Goal: Task Accomplishment & Management: Manage account settings

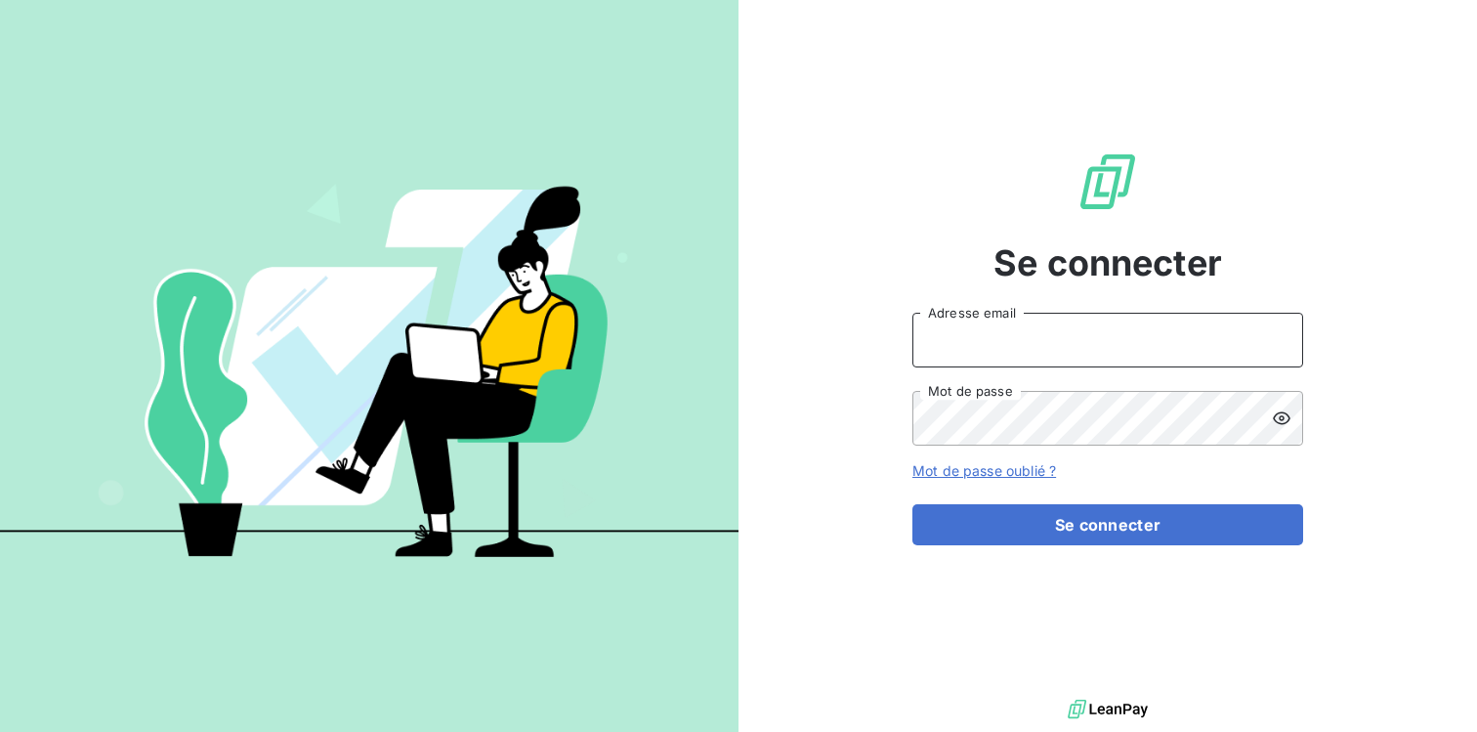
click at [1019, 342] on input "Adresse email" at bounding box center [1107, 340] width 391 height 55
type input "[DOMAIN_NAME][EMAIL_ADDRESS][DOMAIN_NAME]"
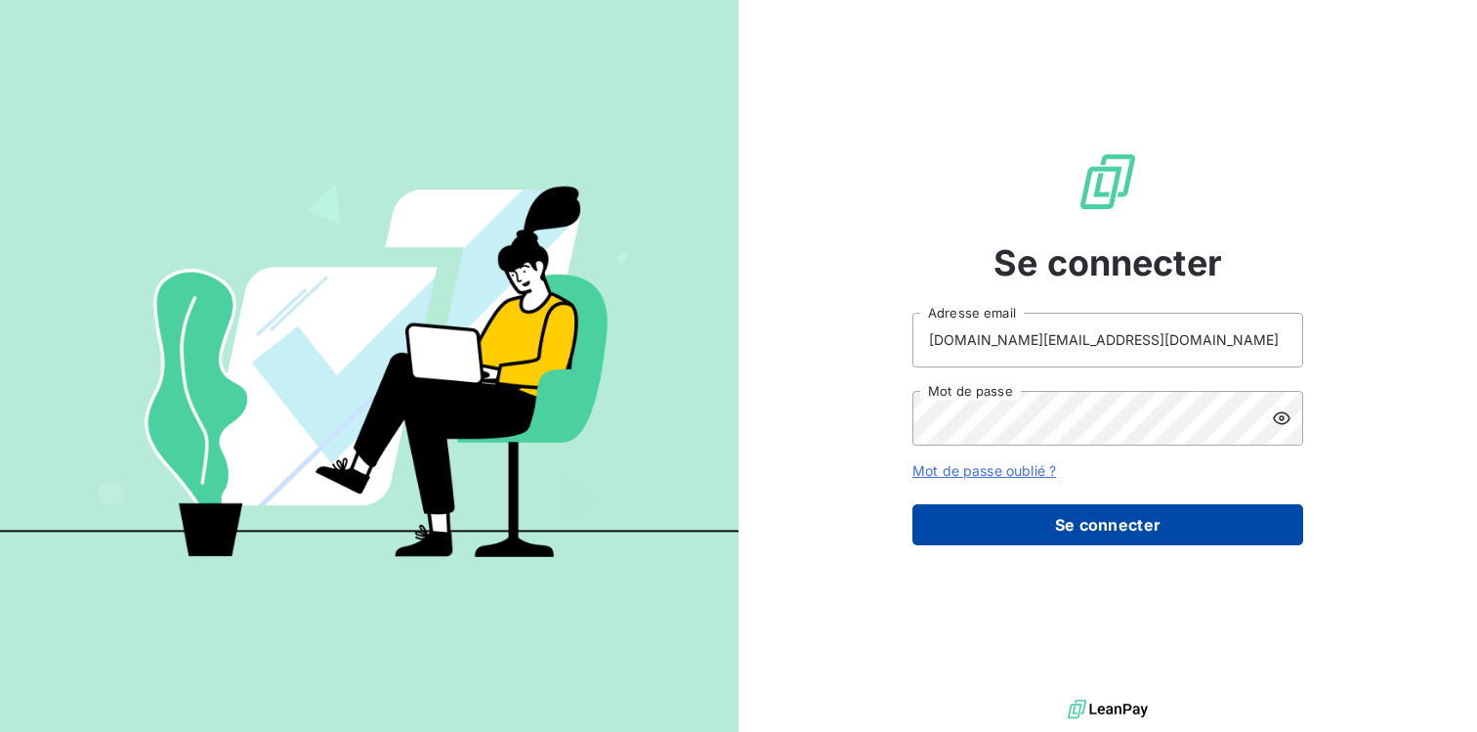
click at [1073, 521] on button "Se connecter" at bounding box center [1107, 524] width 391 height 41
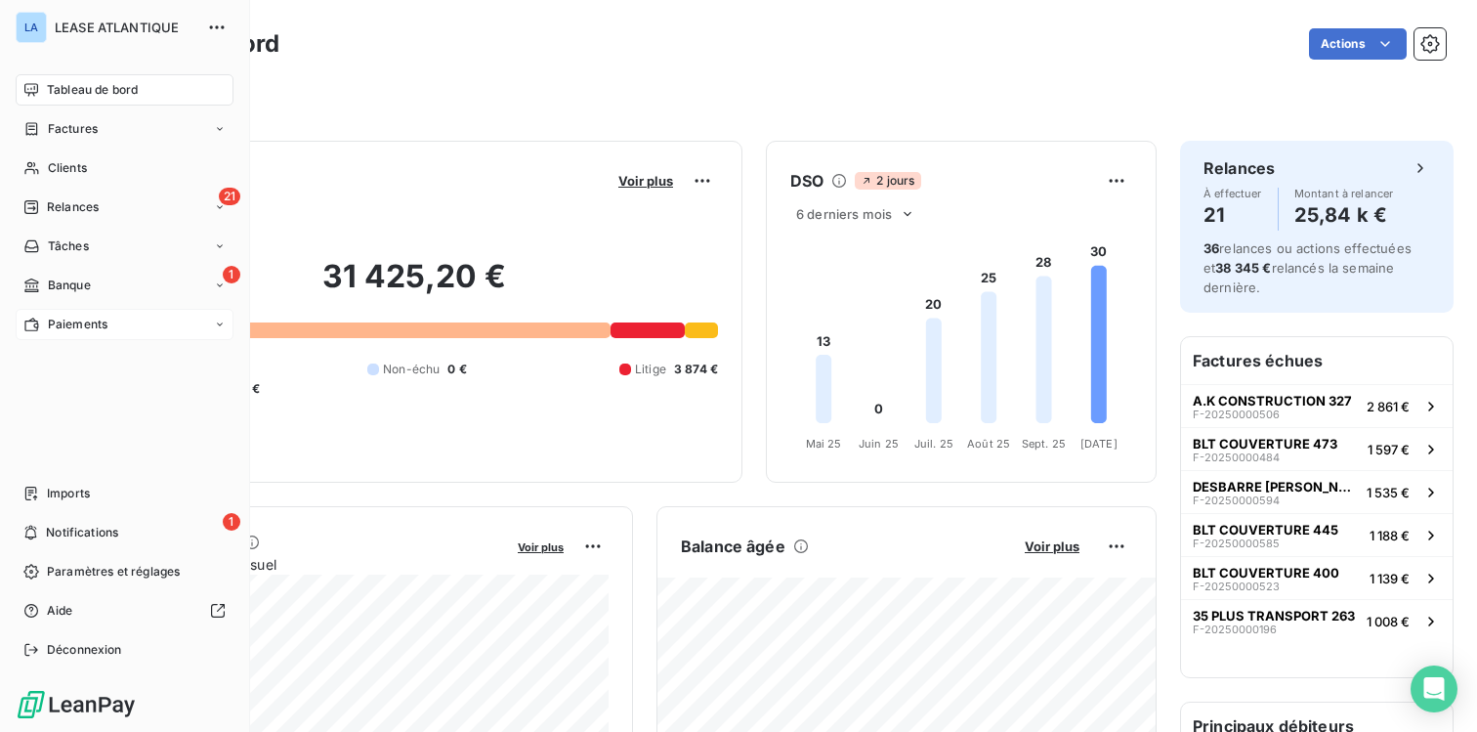
click at [76, 326] on span "Paiements" at bounding box center [78, 325] width 60 height 18
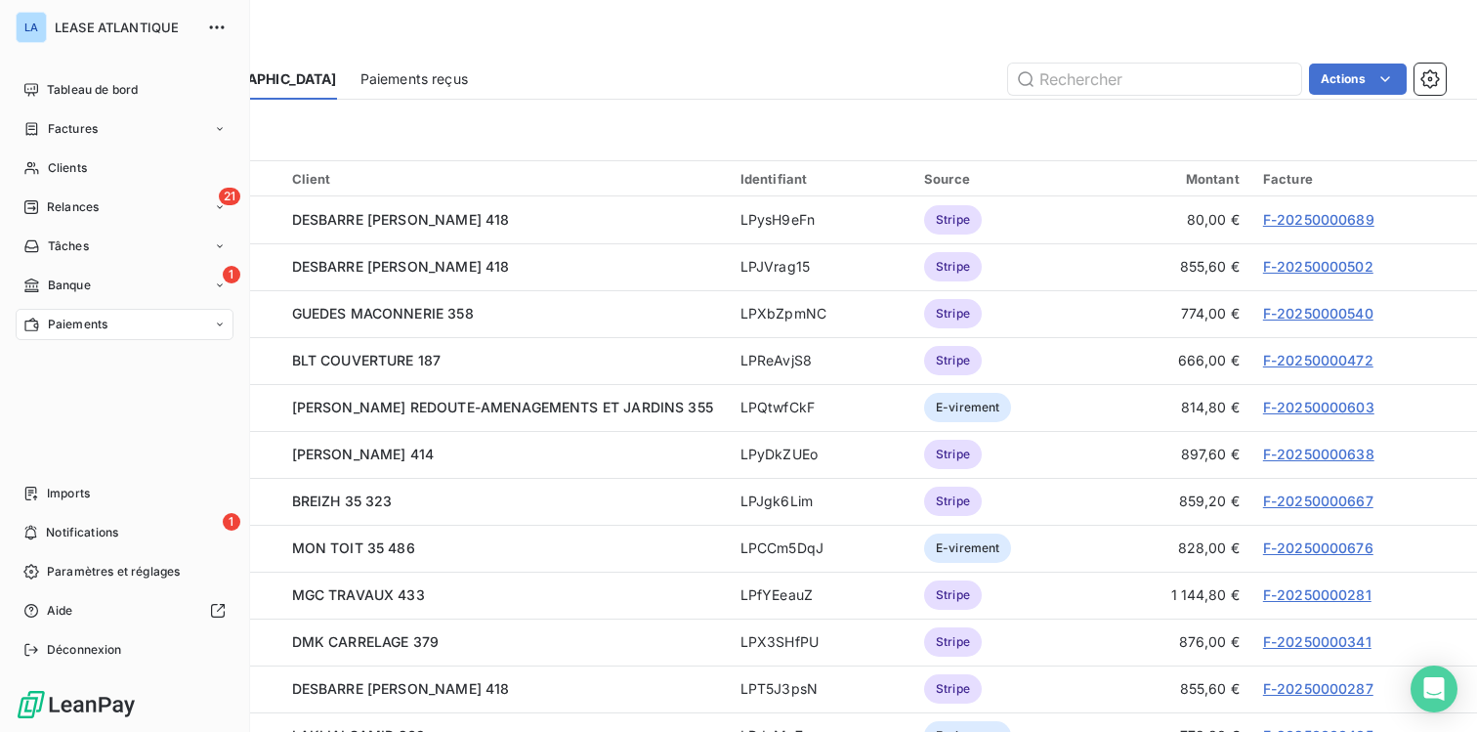
click at [83, 318] on span "Paiements" at bounding box center [78, 325] width 60 height 18
click at [67, 172] on span "Clients" at bounding box center [67, 168] width 39 height 18
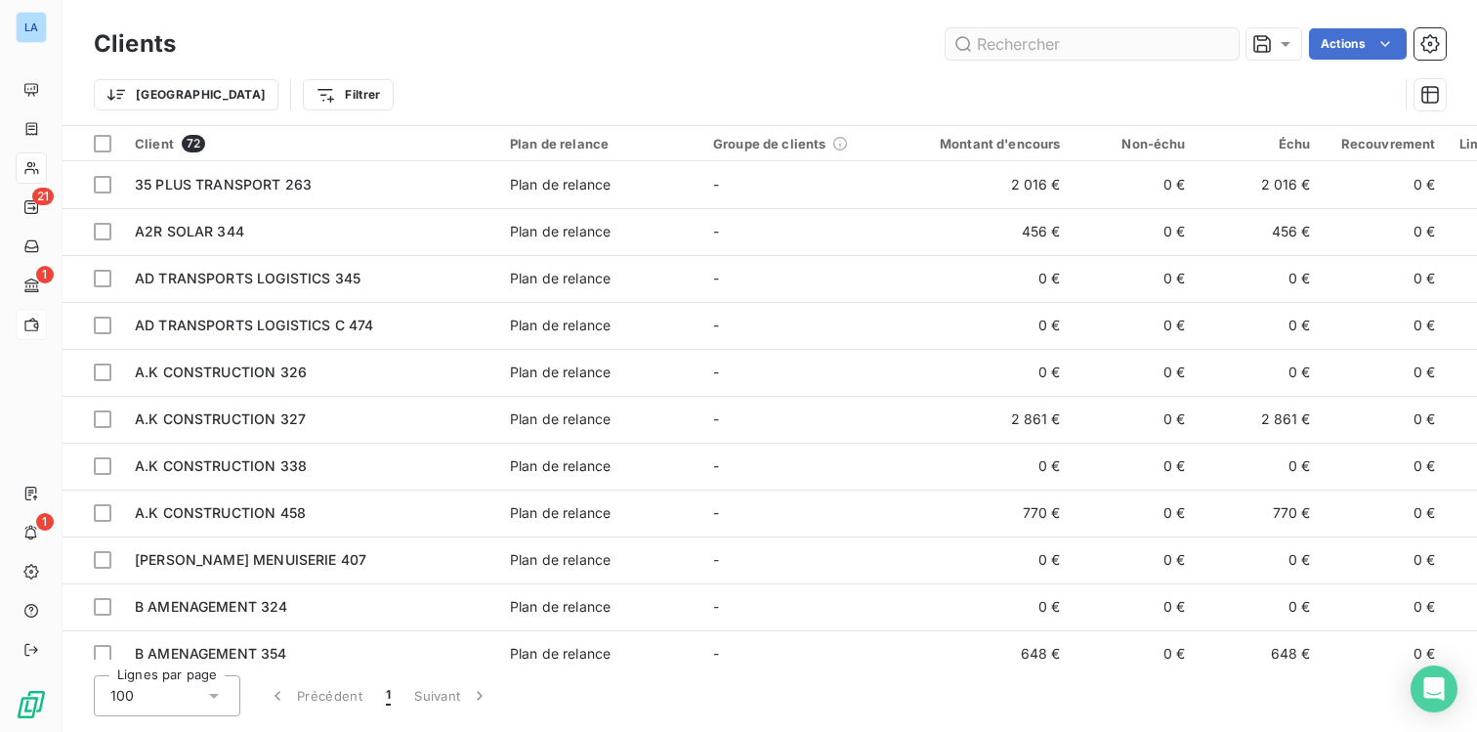
click at [1053, 38] on input "text" at bounding box center [1092, 43] width 293 height 31
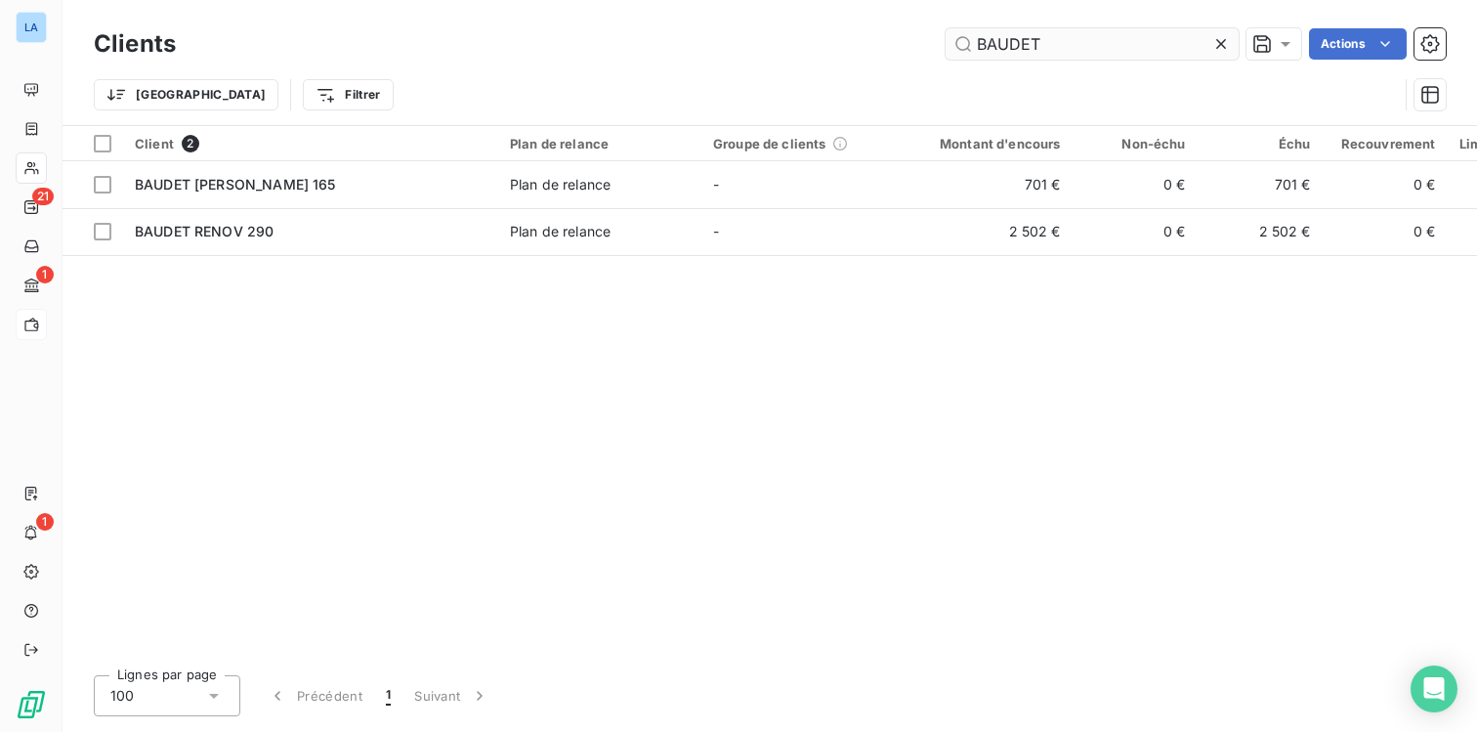
type input "BAUDET"
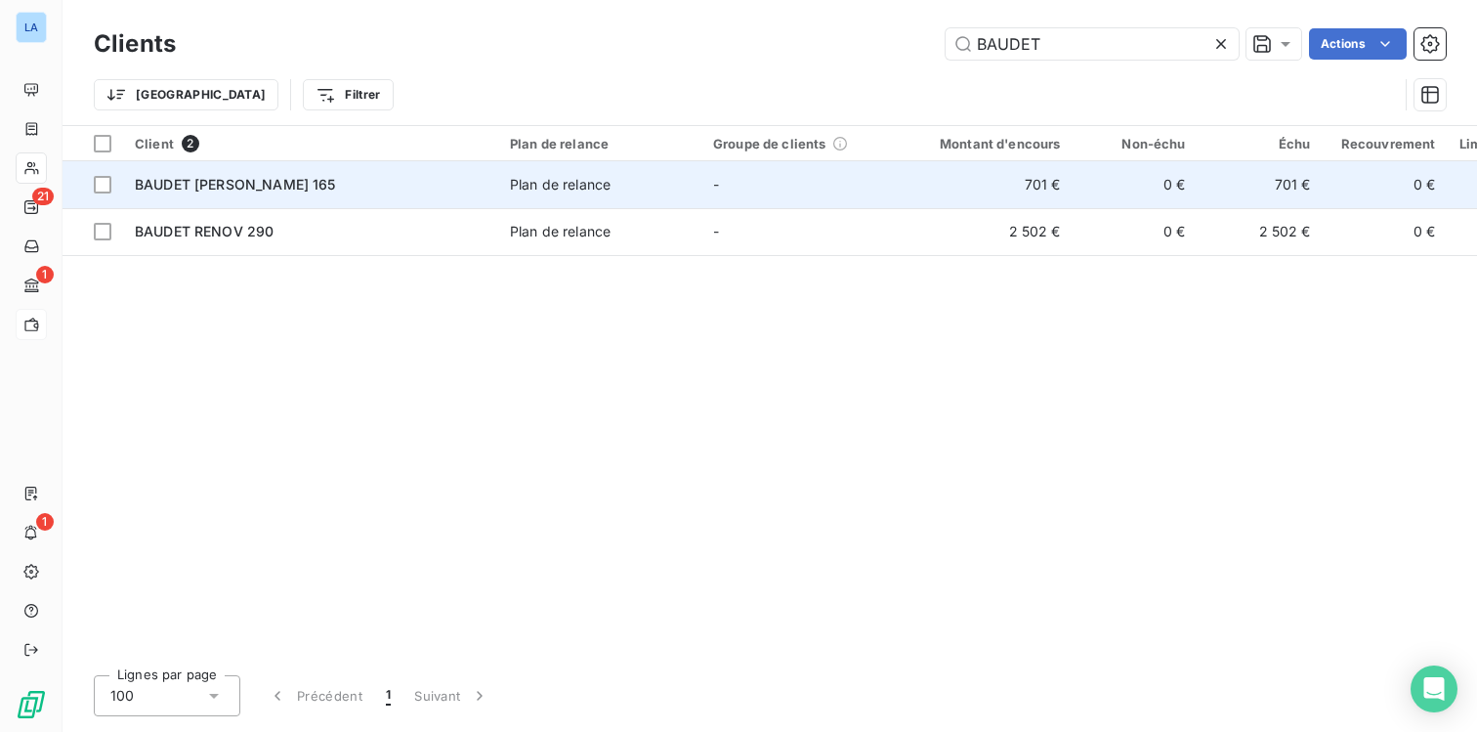
click at [211, 192] on span "BAUDET [PERSON_NAME] 165" at bounding box center [235, 184] width 201 height 17
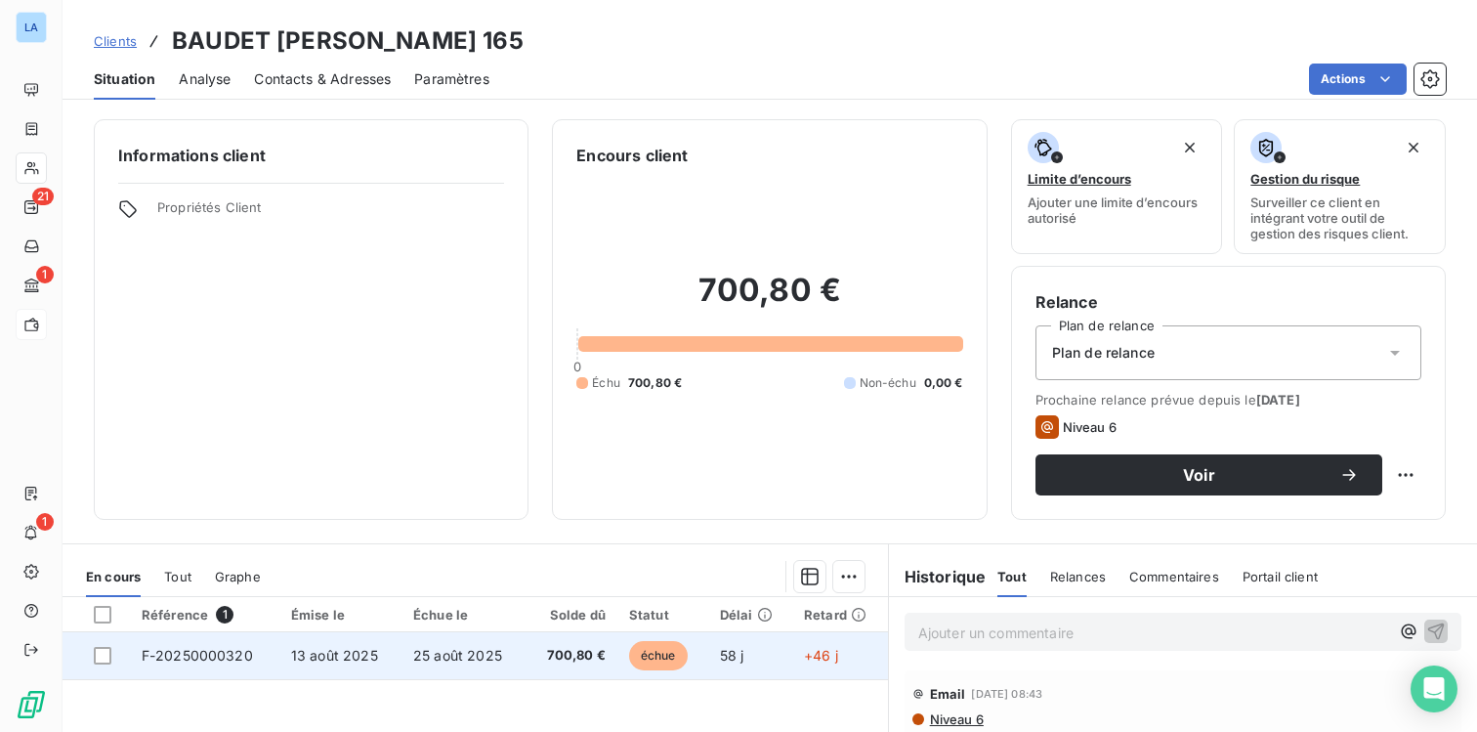
click at [190, 659] on span "F-20250000320" at bounding box center [197, 655] width 111 height 17
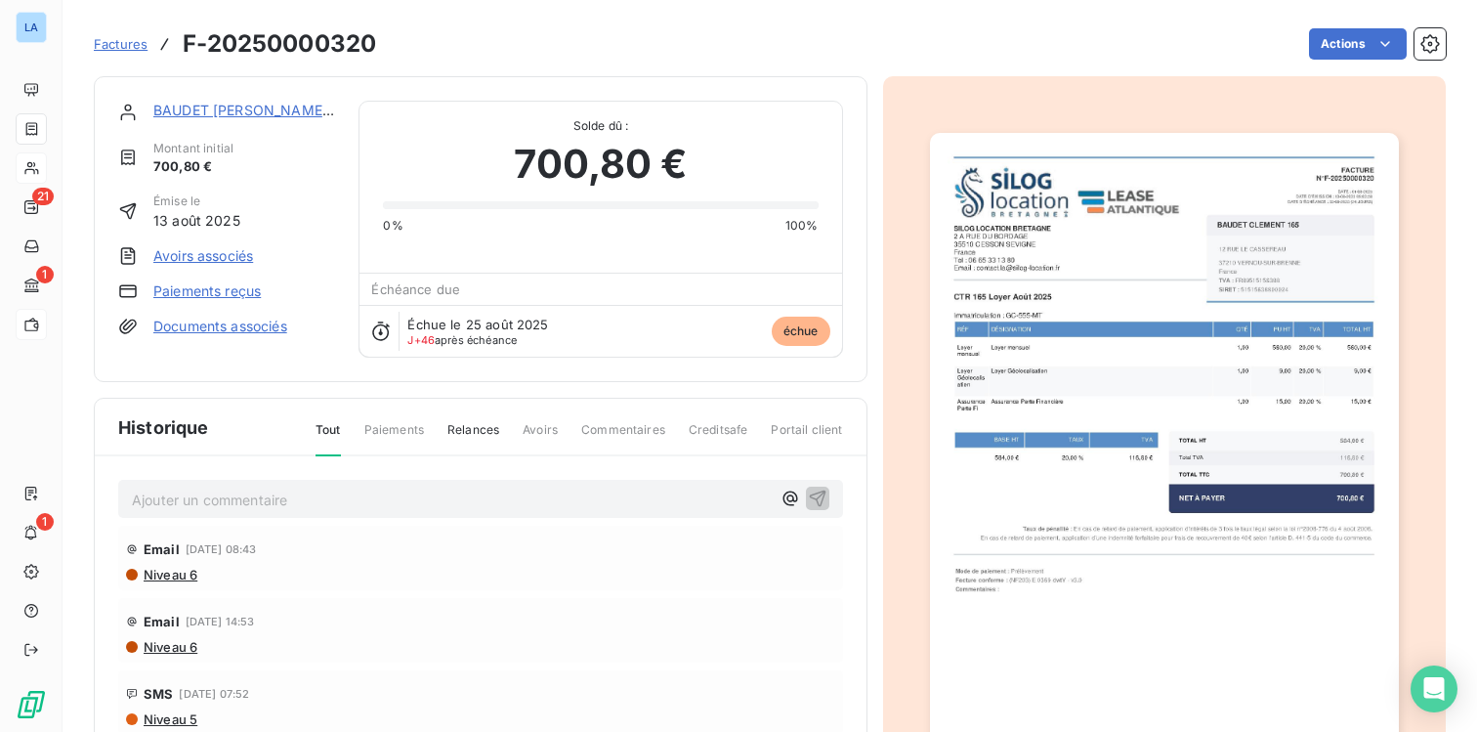
click at [190, 291] on link "Paiements reçus" at bounding box center [206, 291] width 107 height 20
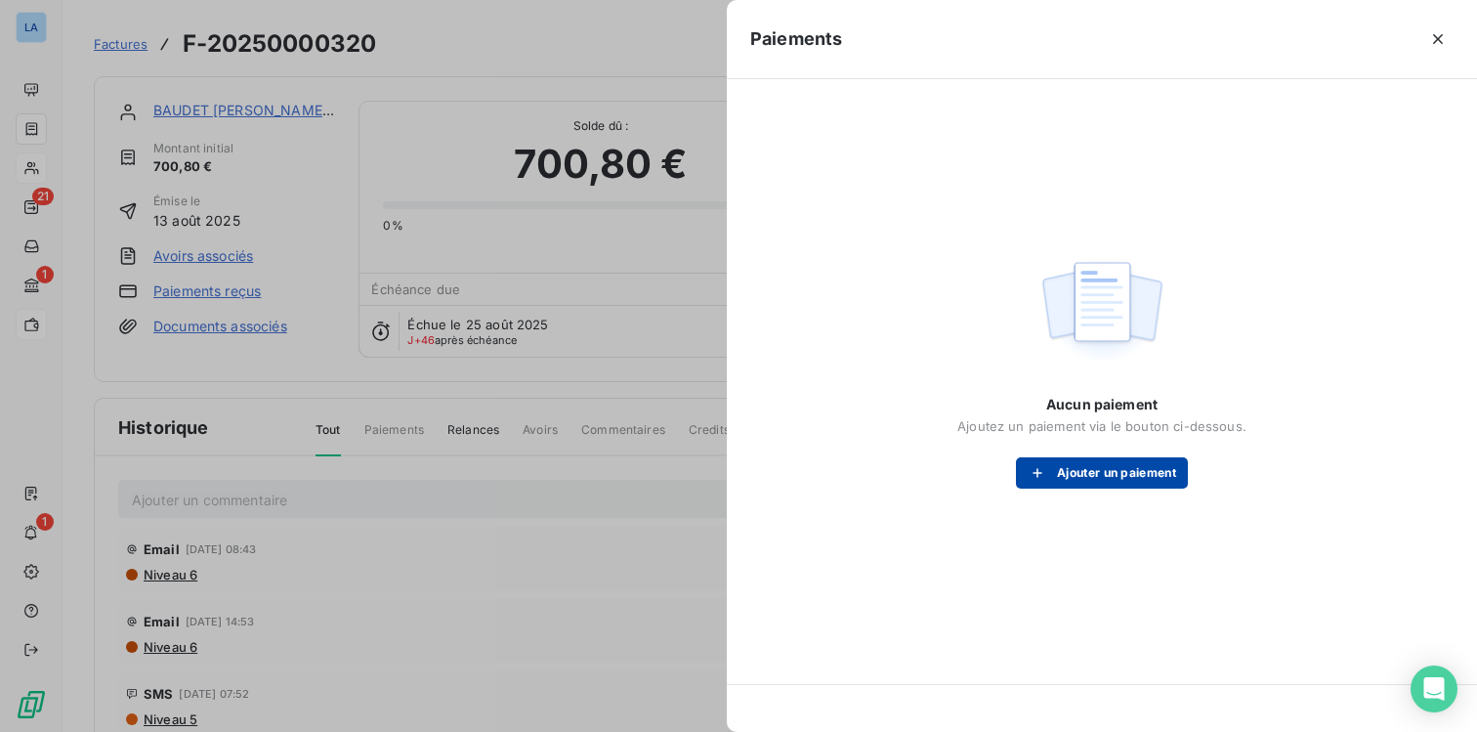
click at [1122, 473] on button "Ajouter un paiement" at bounding box center [1102, 472] width 172 height 31
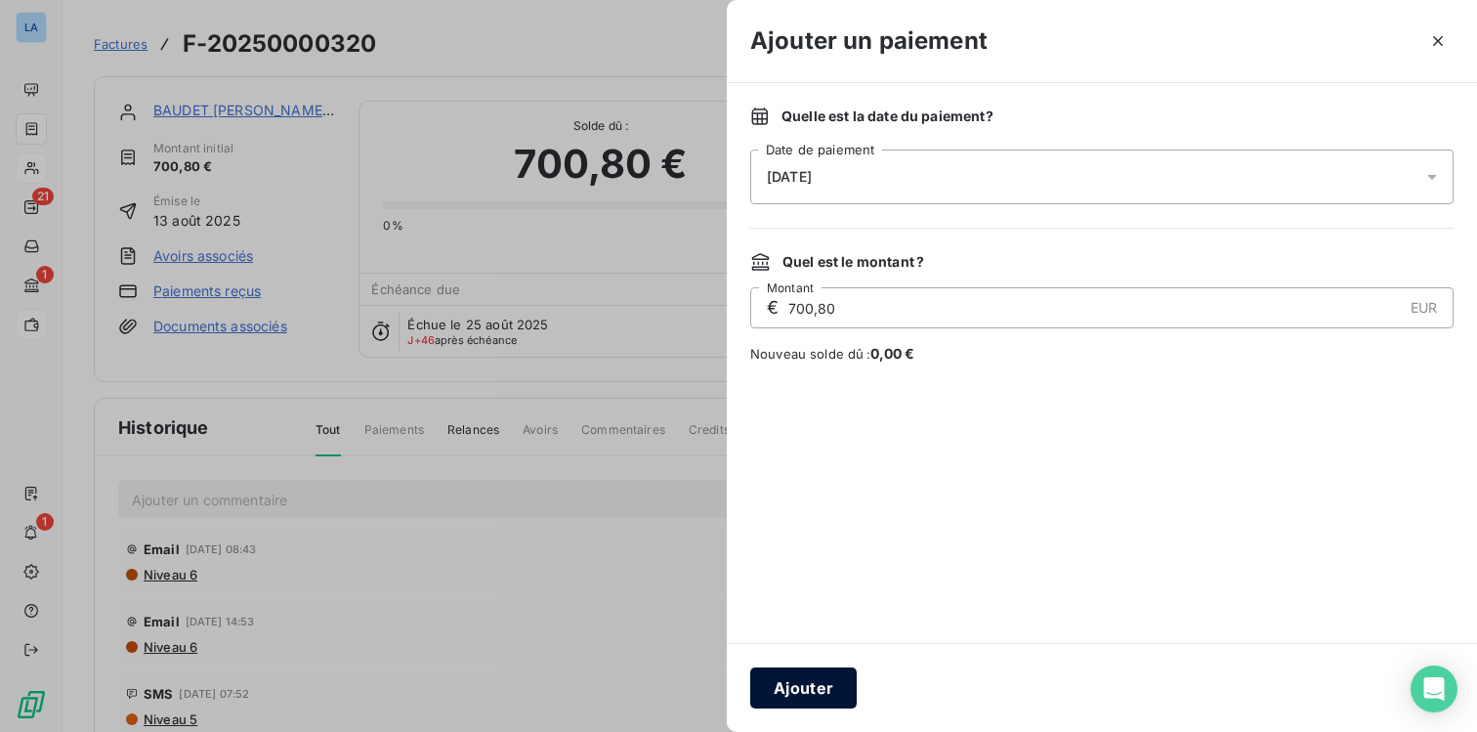
click at [801, 688] on button "Ajouter" at bounding box center [803, 687] width 106 height 41
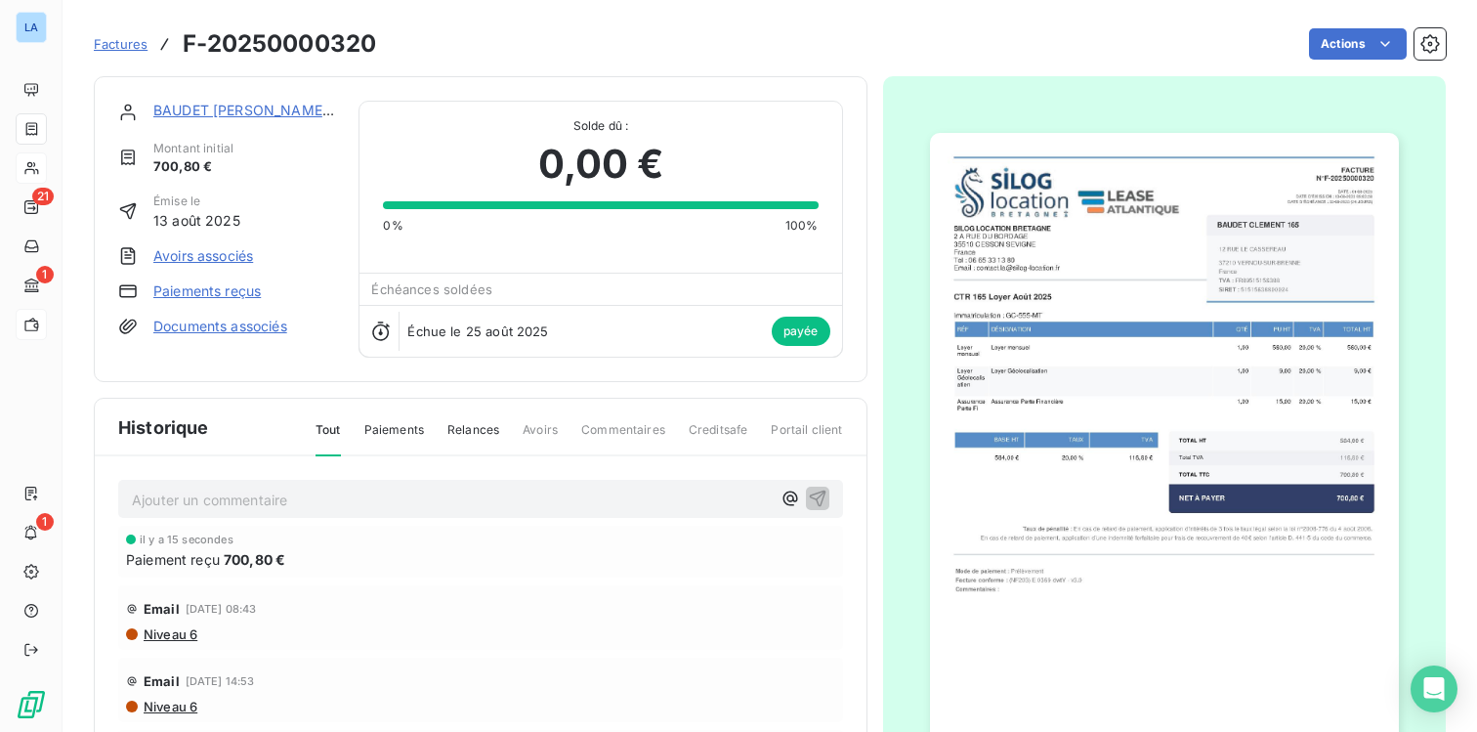
click at [179, 501] on p "Ajouter un commentaire ﻿" at bounding box center [451, 499] width 639 height 24
click at [818, 495] on icon "button" at bounding box center [817, 497] width 17 height 17
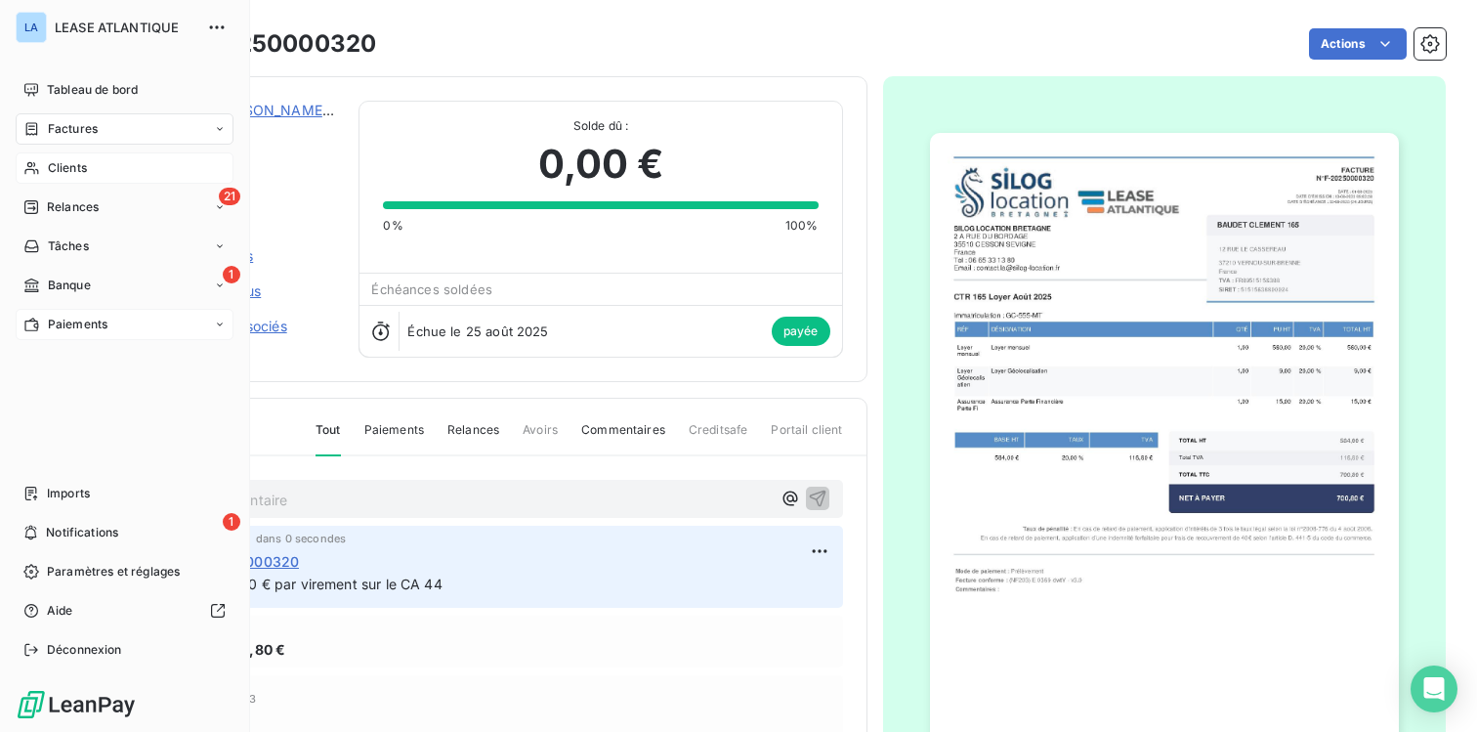
click at [78, 169] on span "Clients" at bounding box center [67, 168] width 39 height 18
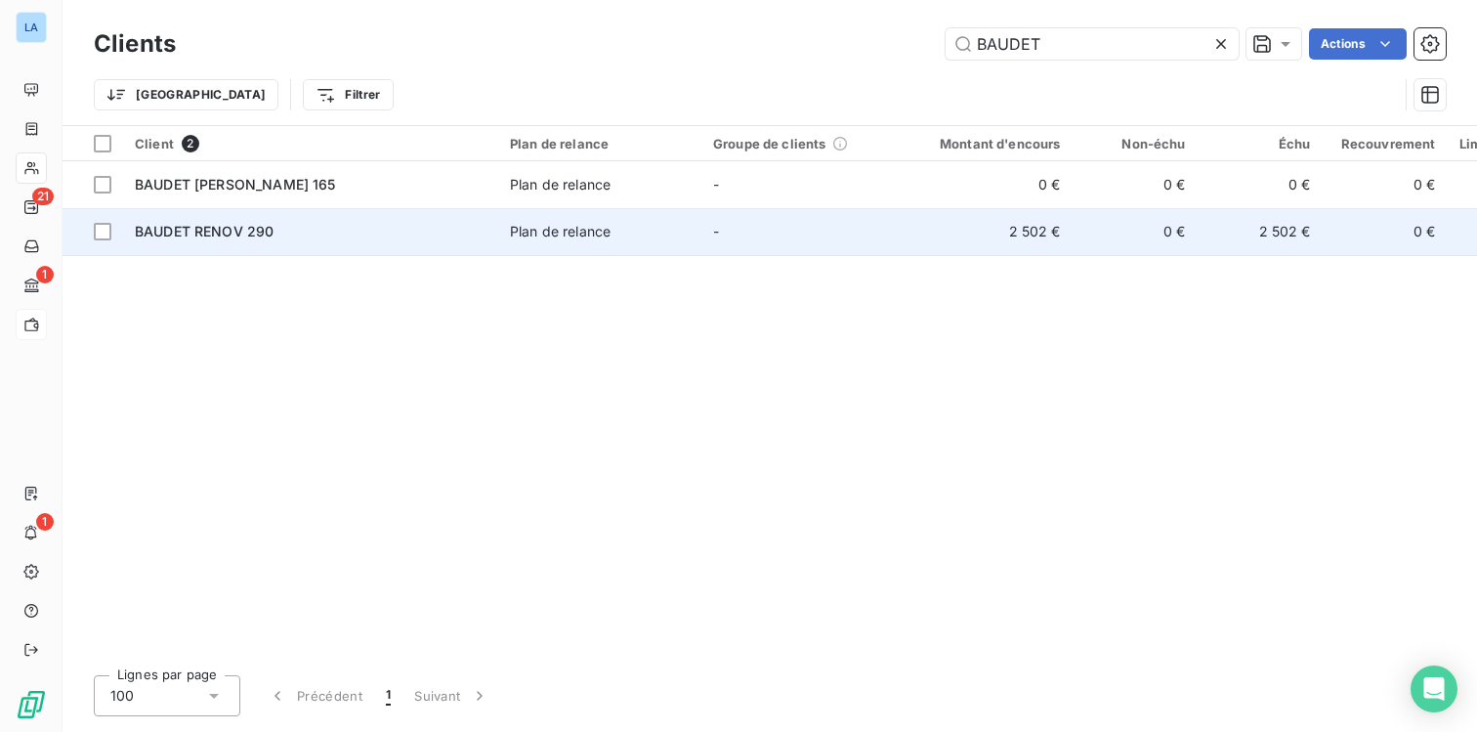
click at [203, 235] on span "BAUDET RENOV 290" at bounding box center [204, 231] width 139 height 17
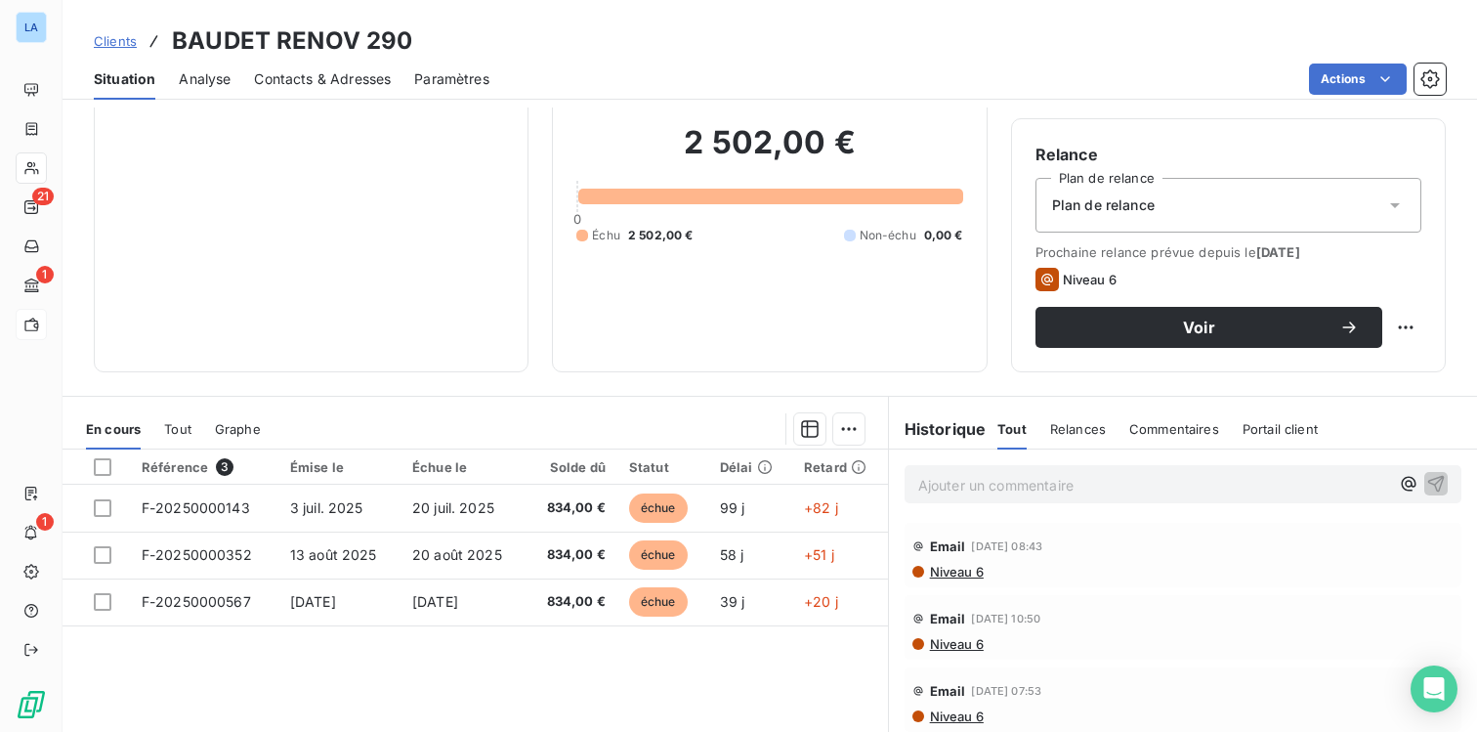
scroll to position [151, 0]
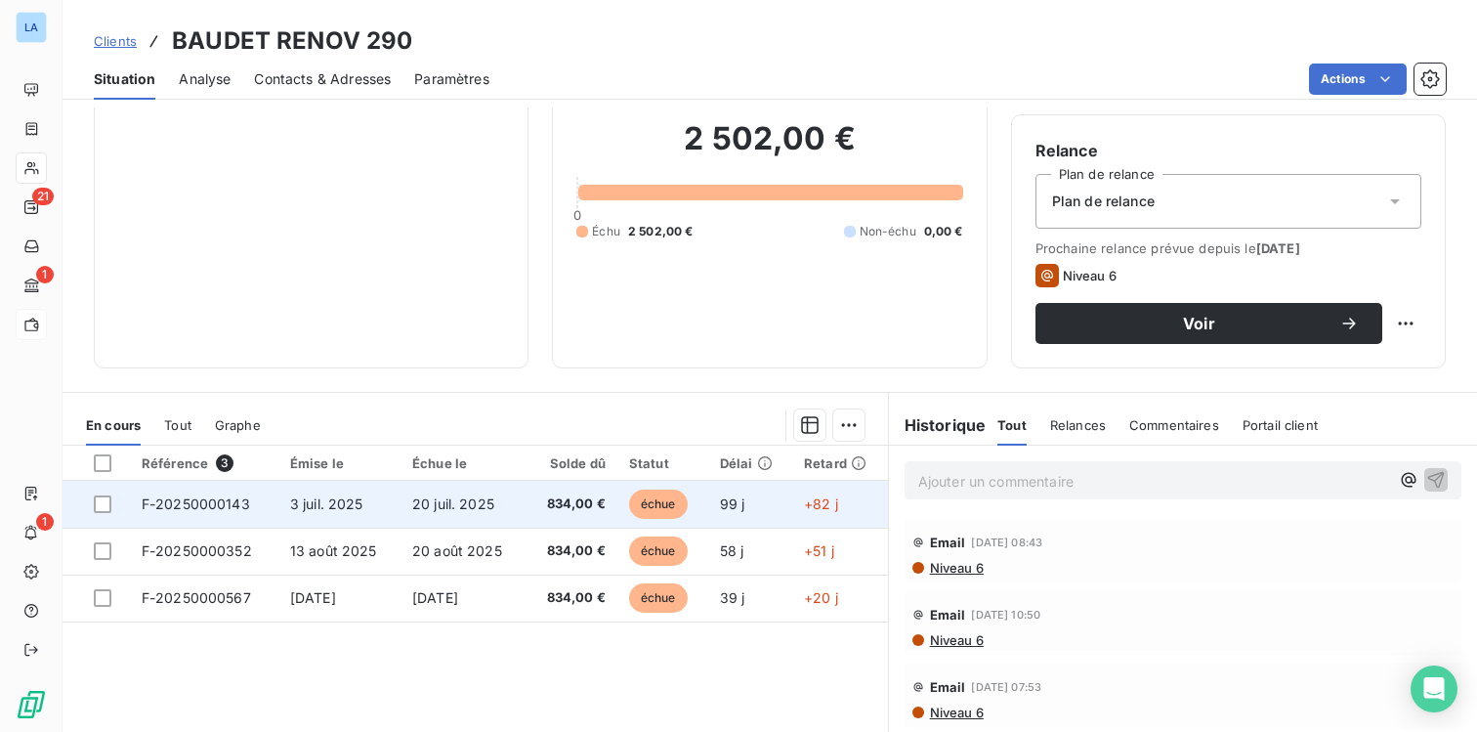
click at [313, 506] on span "3 juil. 2025" at bounding box center [326, 503] width 73 height 17
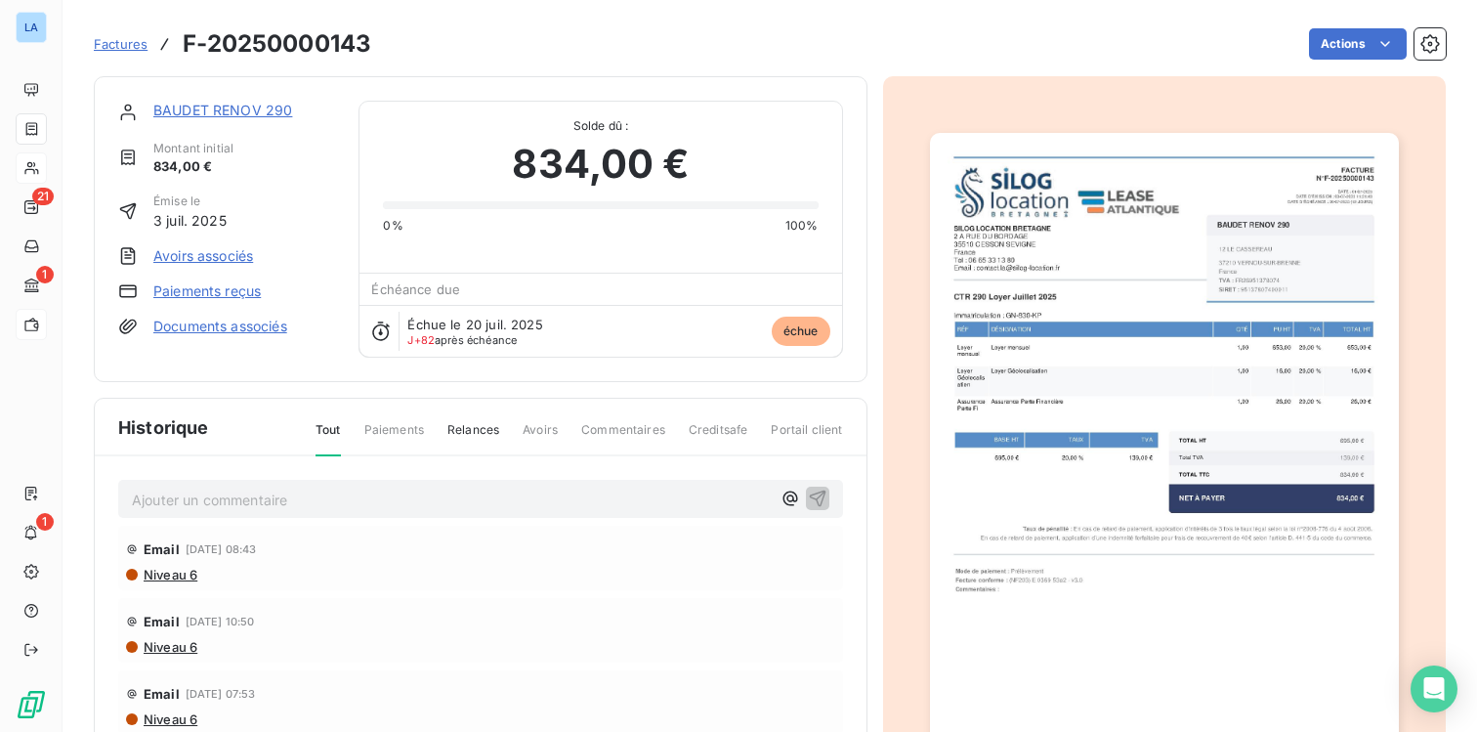
click at [184, 292] on link "Paiements reçus" at bounding box center [206, 291] width 107 height 20
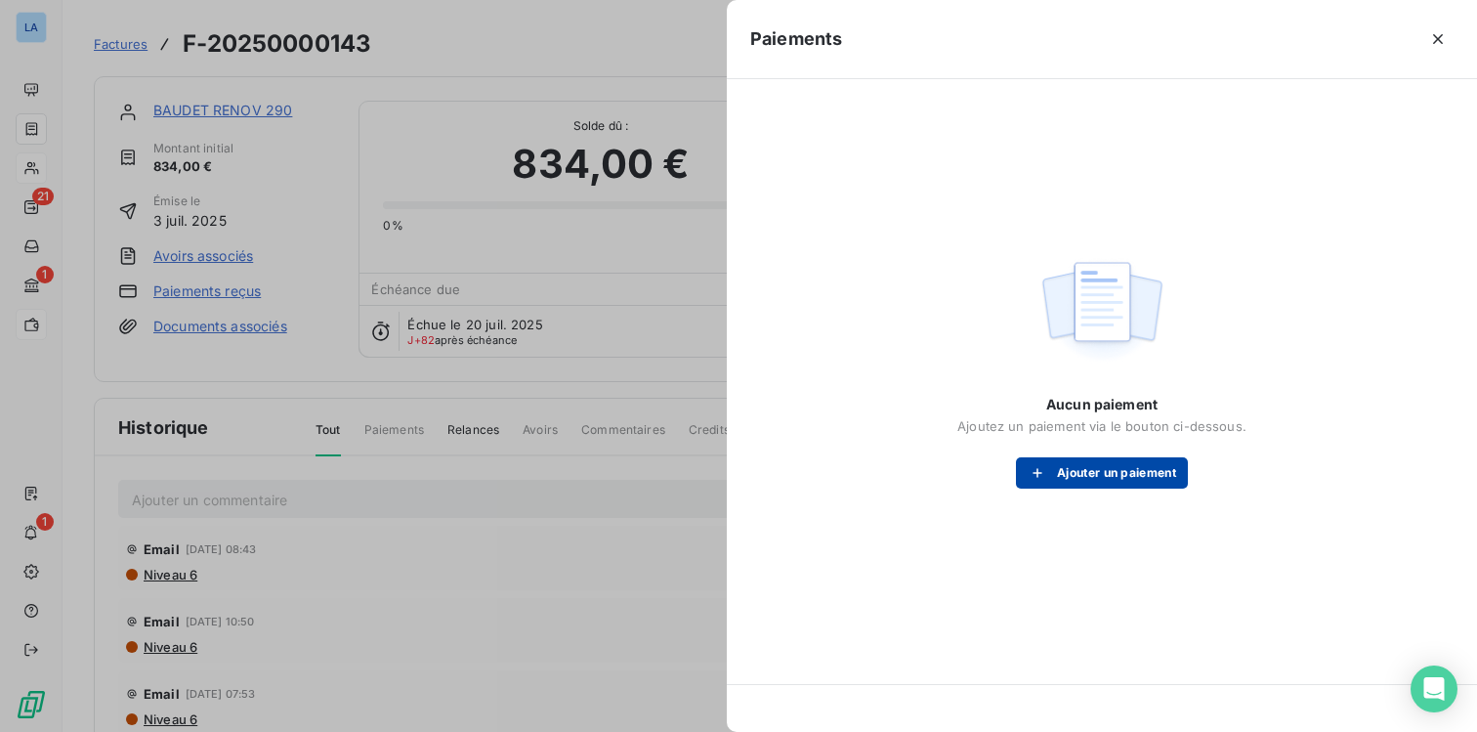
click at [1115, 473] on button "Ajouter un paiement" at bounding box center [1102, 472] width 172 height 31
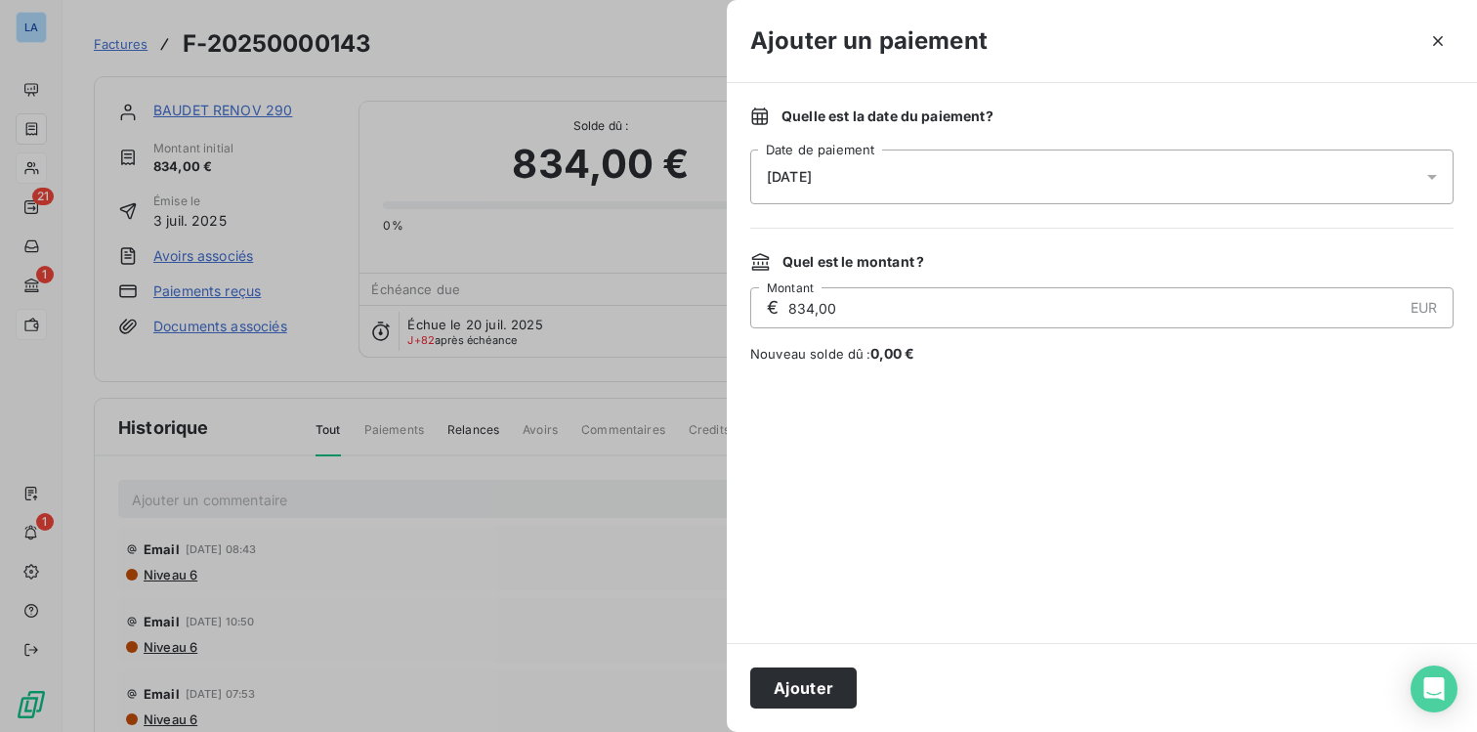
drag, startPoint x: 963, startPoint y: 312, endPoint x: 786, endPoint y: 307, distance: 176.9
click at [786, 307] on input "834,00" at bounding box center [1093, 307] width 615 height 39
type input "299,20"
click at [952, 489] on div at bounding box center [1101, 503] width 703 height 232
click at [807, 690] on button "Ajouter" at bounding box center [803, 687] width 106 height 41
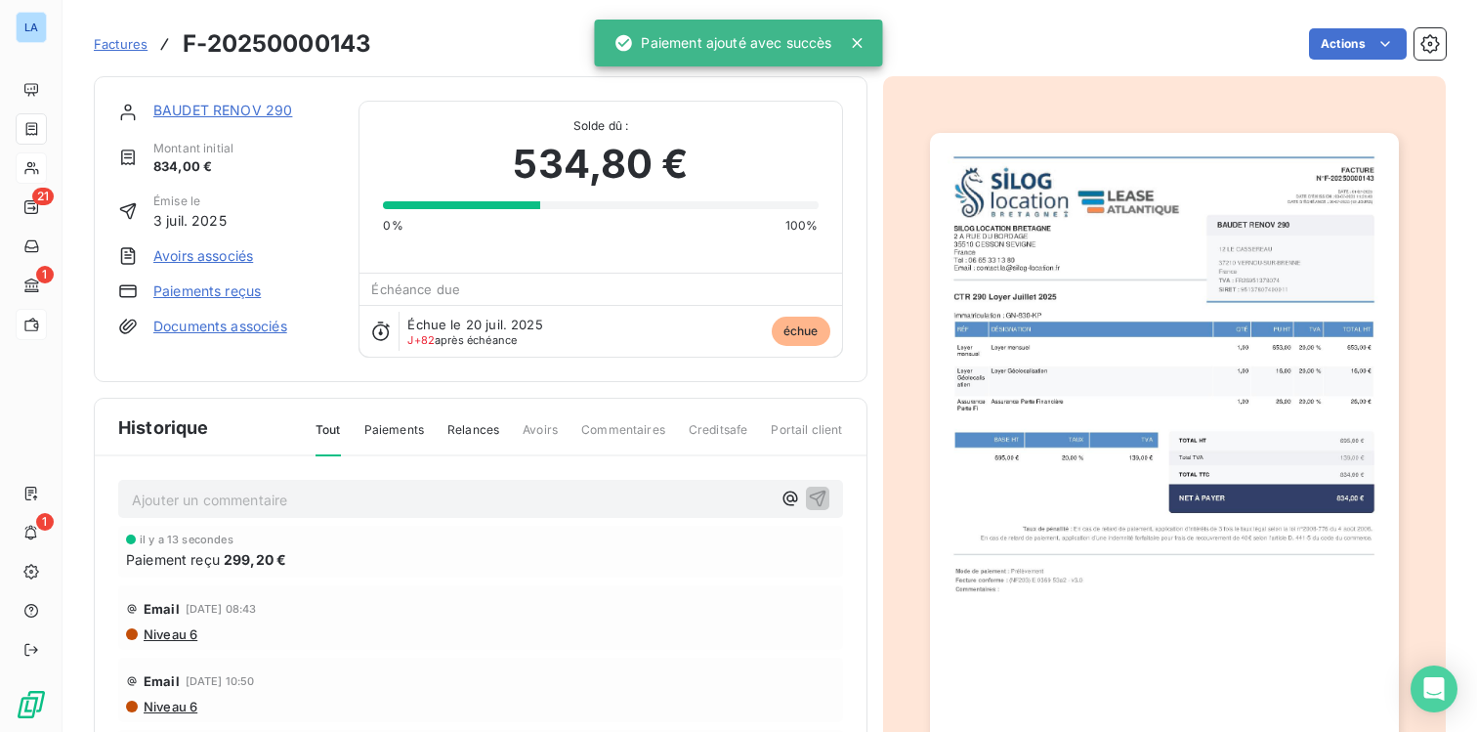
click at [210, 501] on p "Ajouter un commentaire ﻿" at bounding box center [451, 499] width 639 height 24
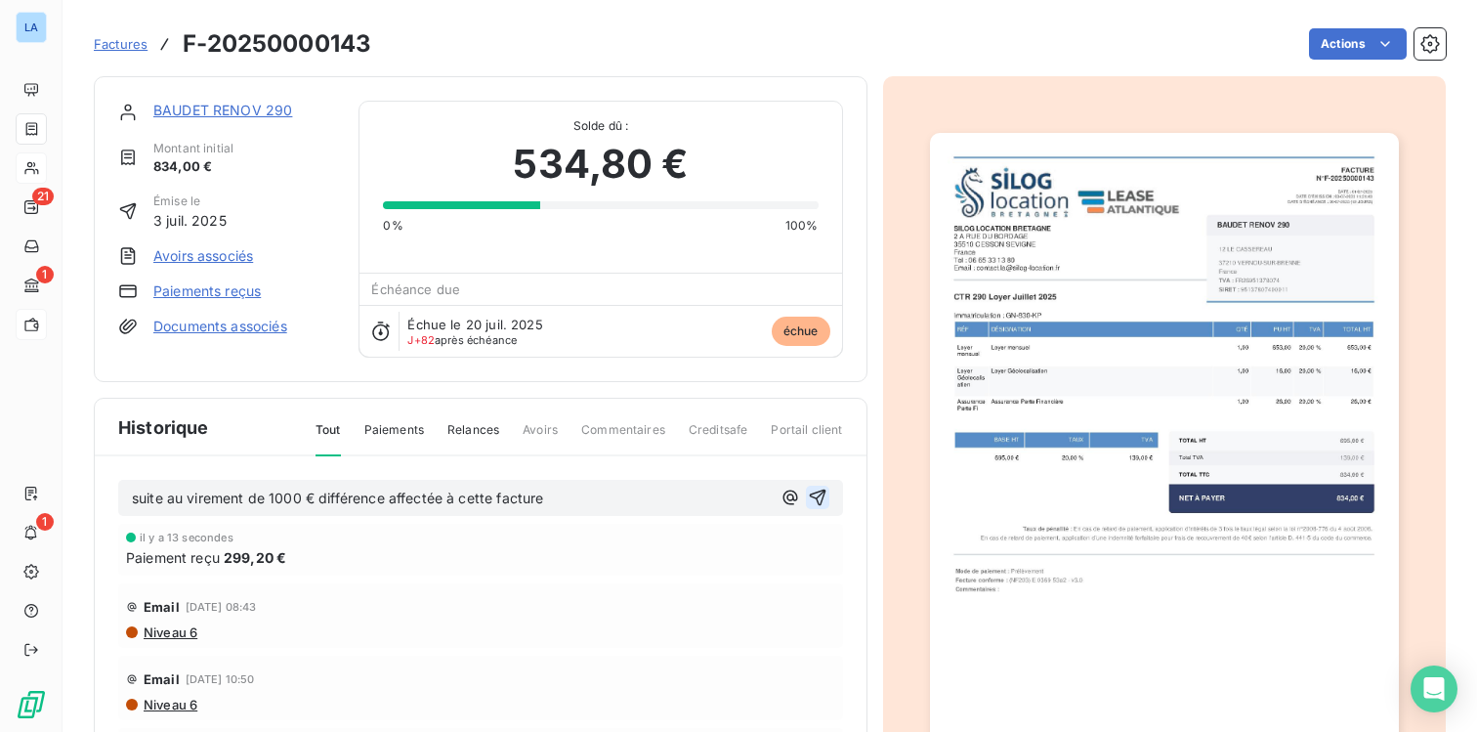
click at [819, 495] on icon "button" at bounding box center [817, 497] width 17 height 17
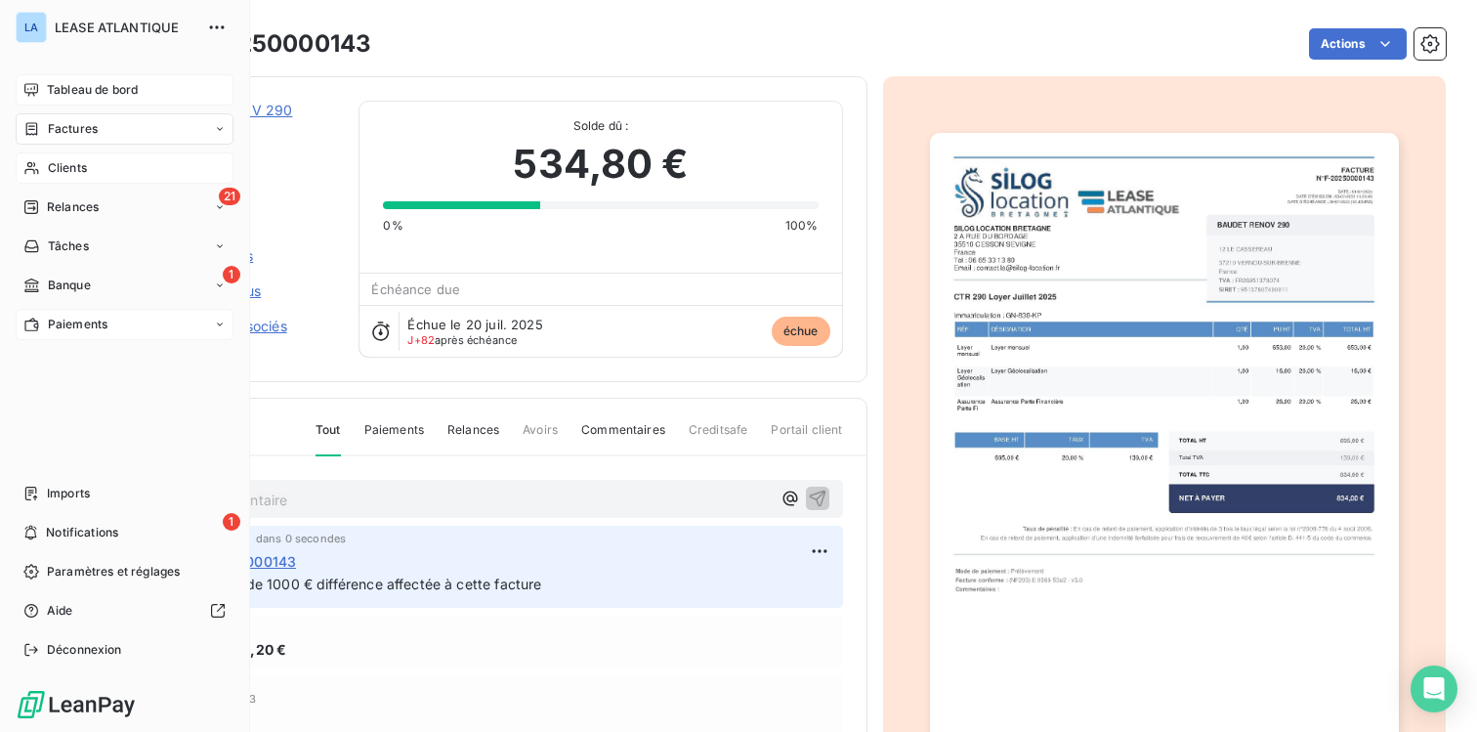
click at [94, 89] on span "Tableau de bord" at bounding box center [92, 90] width 91 height 18
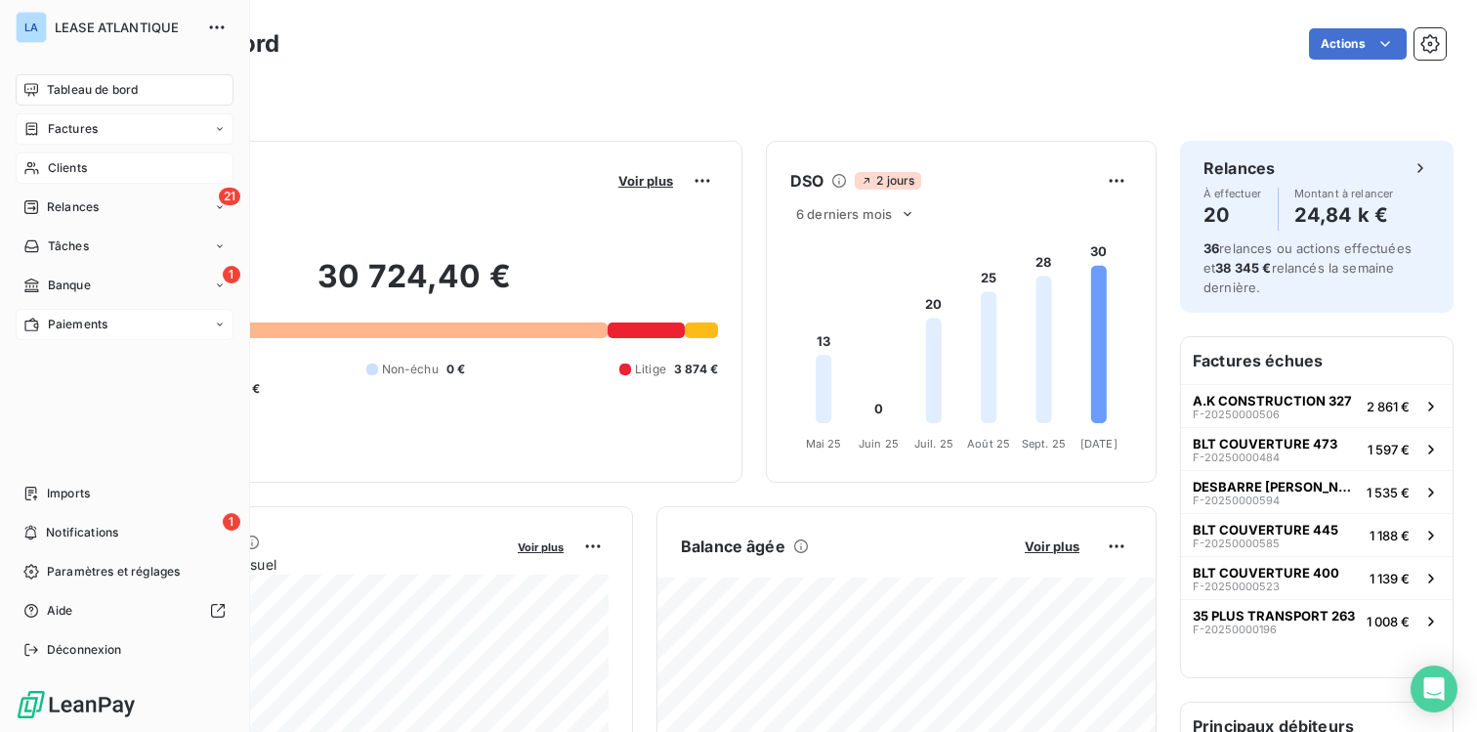
click at [72, 131] on span "Factures" at bounding box center [73, 129] width 50 height 18
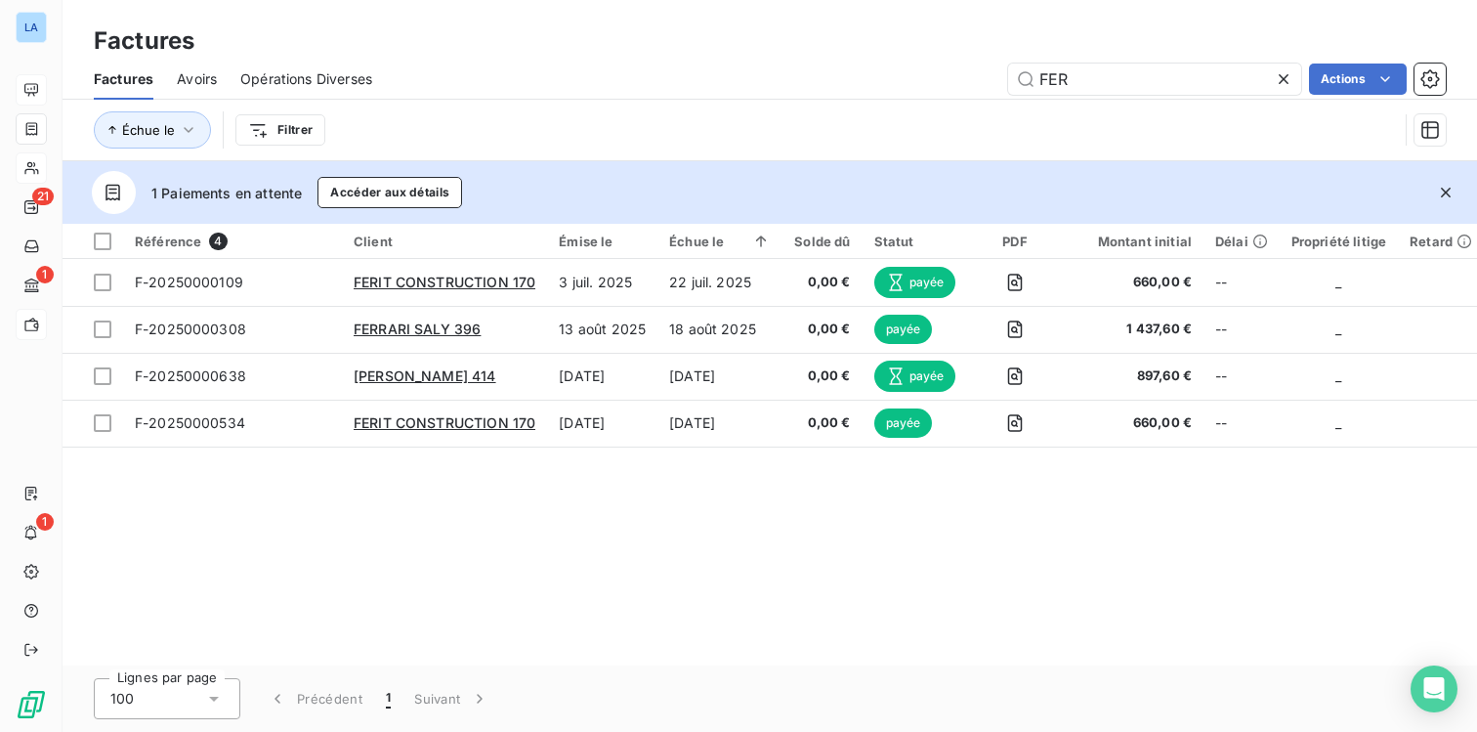
click at [1280, 75] on icon at bounding box center [1284, 79] width 10 height 10
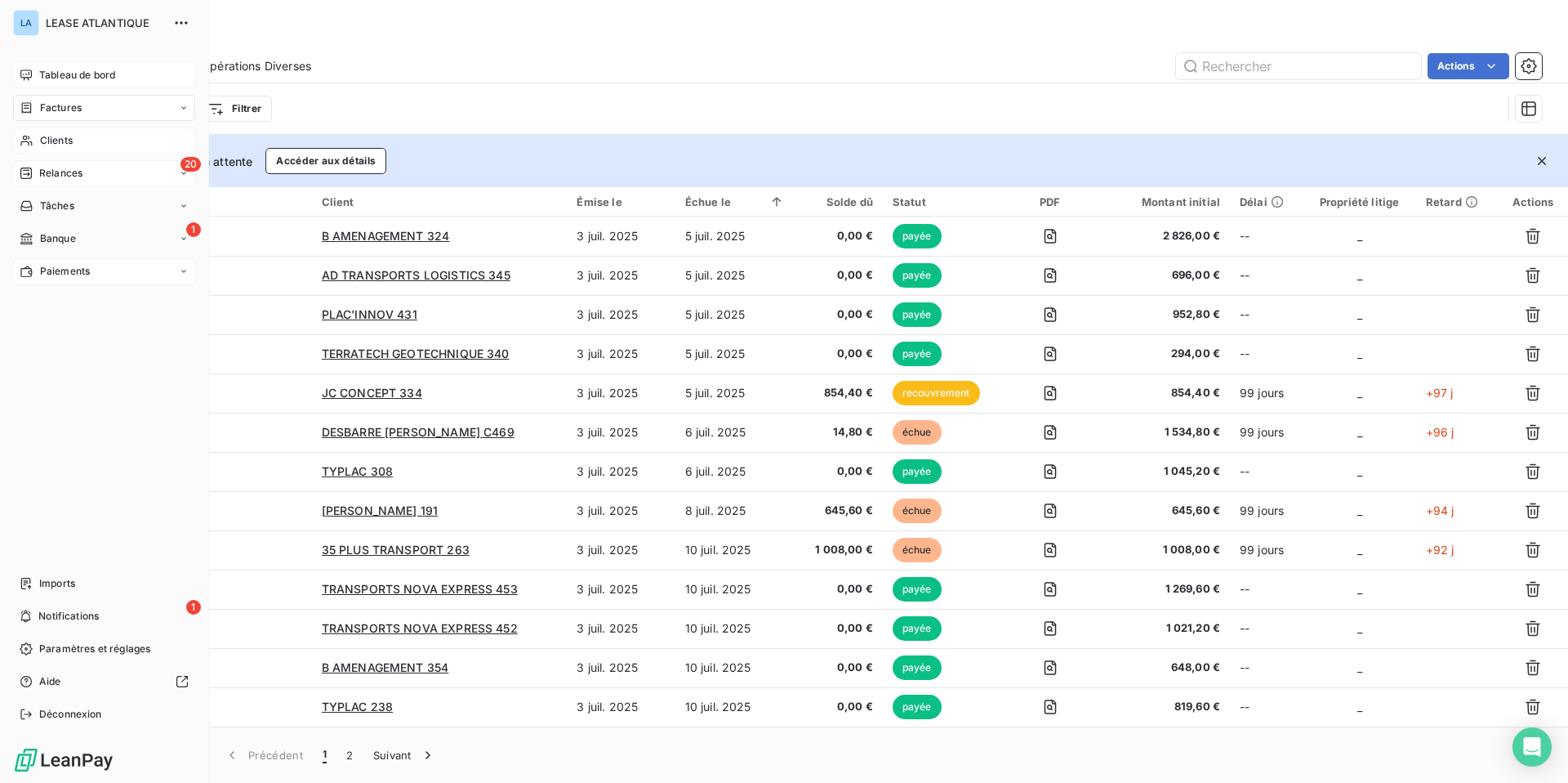
click at [59, 177] on span "Relances" at bounding box center [61, 173] width 43 height 15
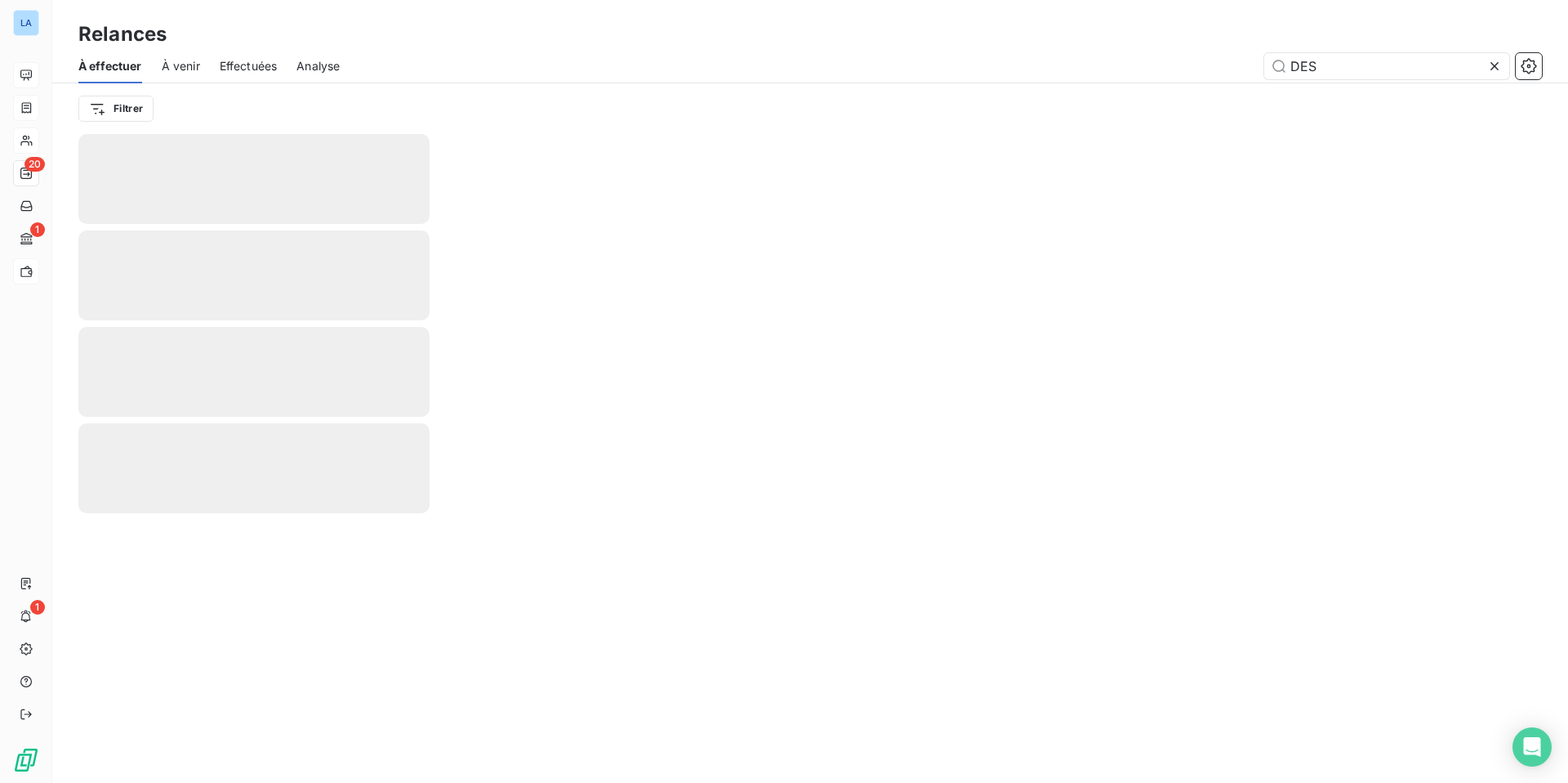
click at [192, 69] on span "À venir" at bounding box center [181, 66] width 38 height 17
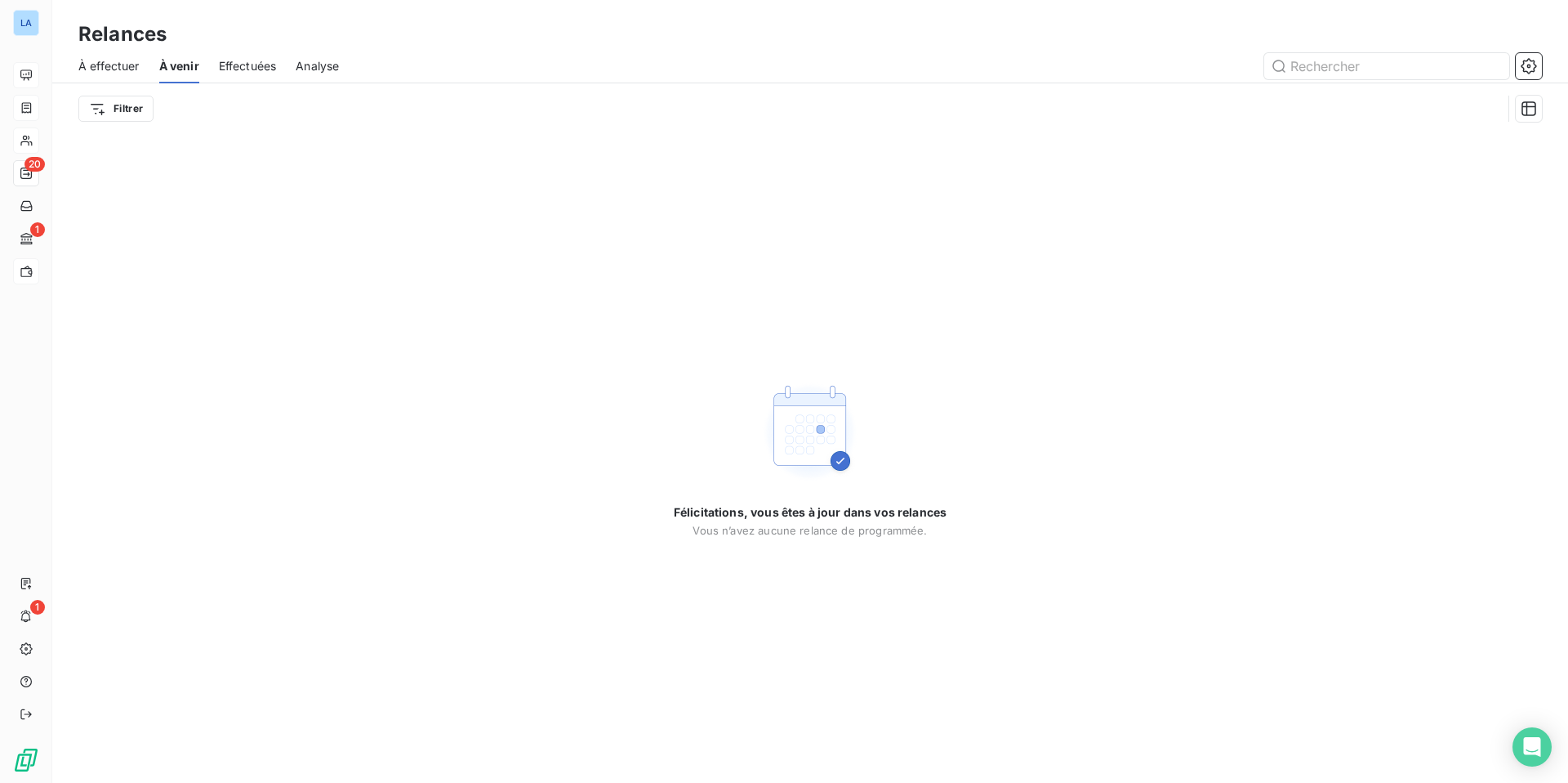
click at [125, 64] on span "À effectuer" at bounding box center [109, 66] width 61 height 17
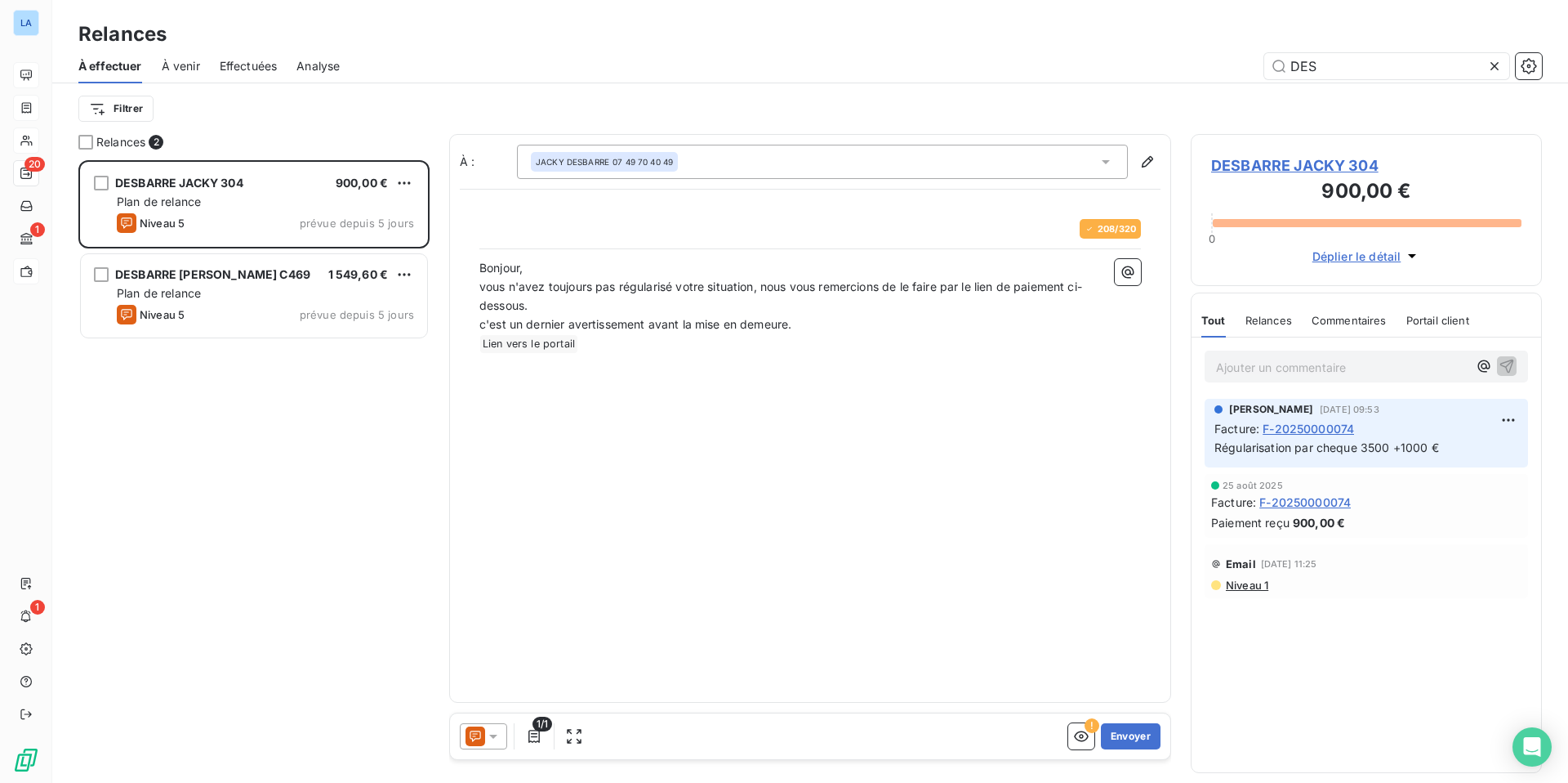
scroll to position [622, 351]
click at [181, 64] on span "À venir" at bounding box center [181, 66] width 38 height 17
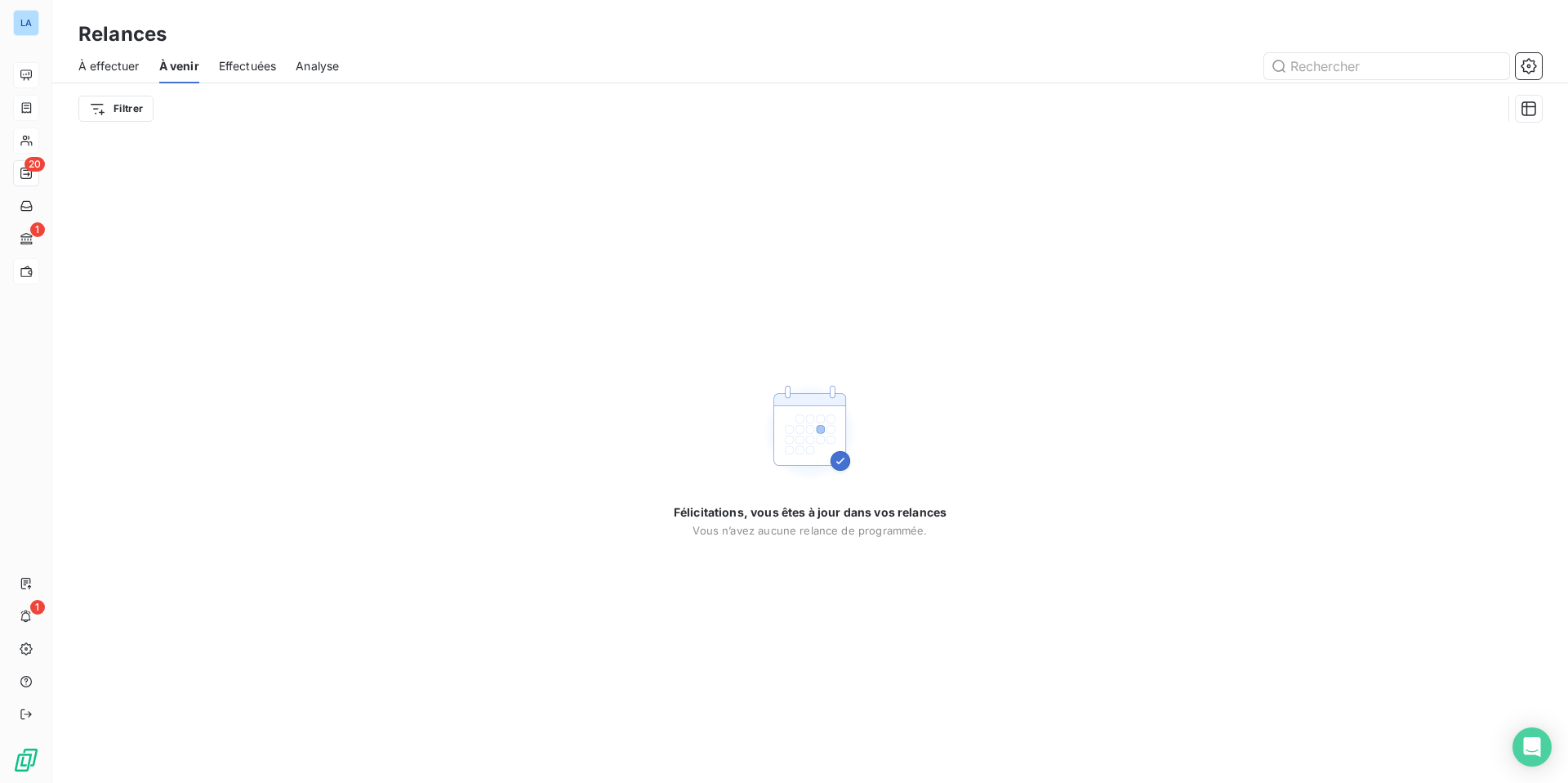
click at [254, 63] on span "Effectuées" at bounding box center [248, 66] width 58 height 17
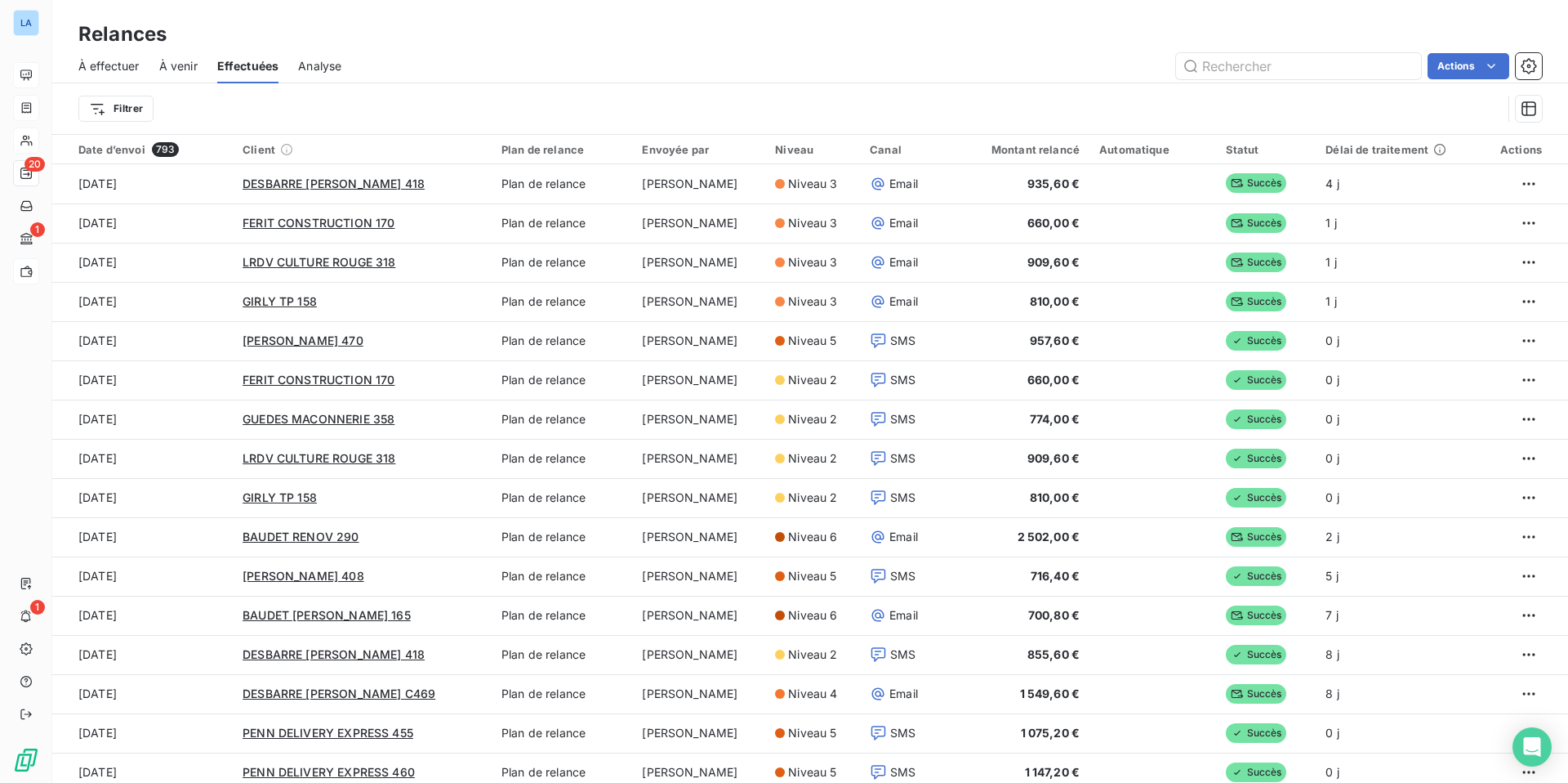
click at [167, 66] on span "À venir" at bounding box center [178, 66] width 38 height 17
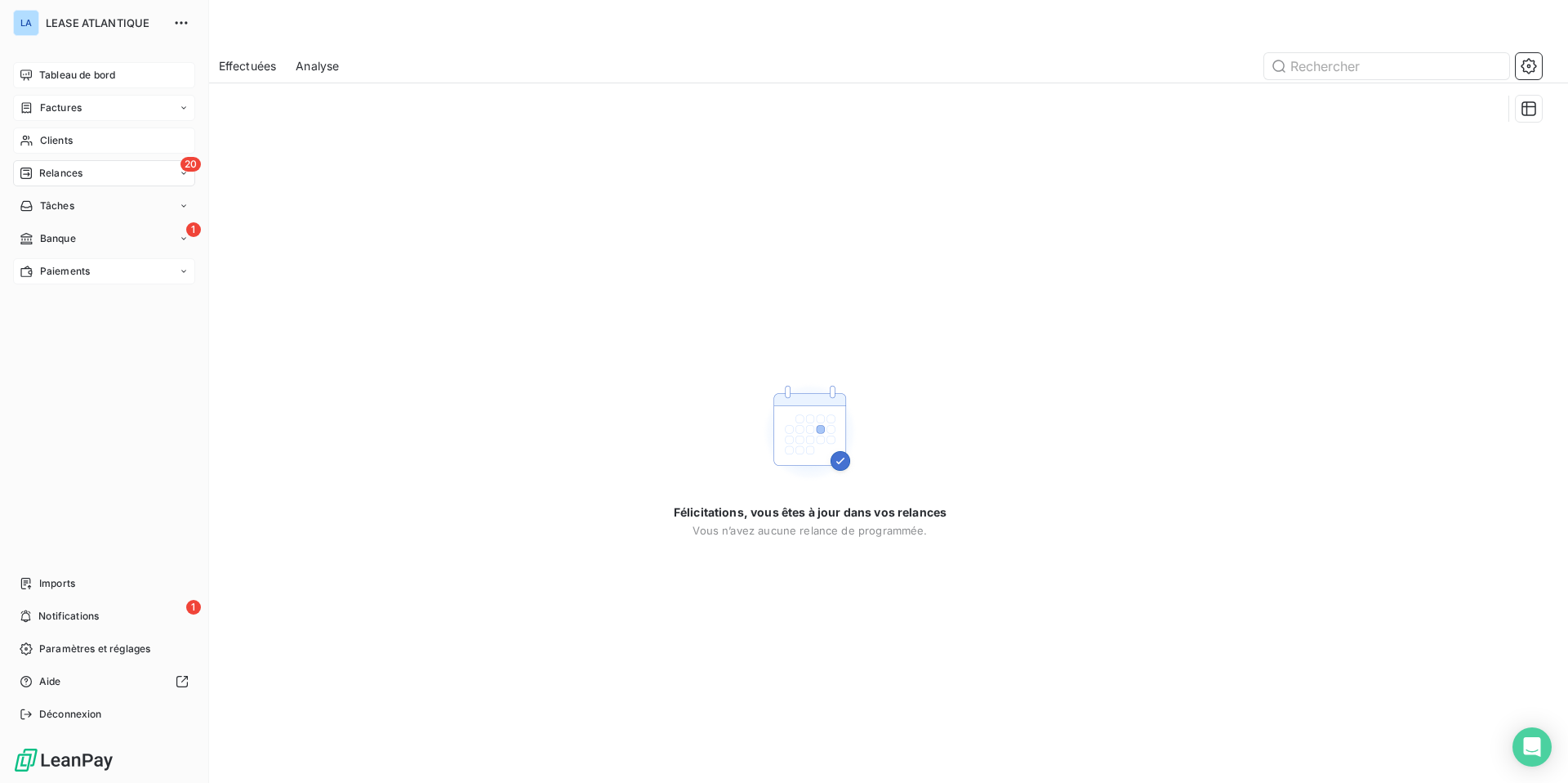
click at [74, 72] on span "Tableau de bord" at bounding box center [77, 75] width 76 height 15
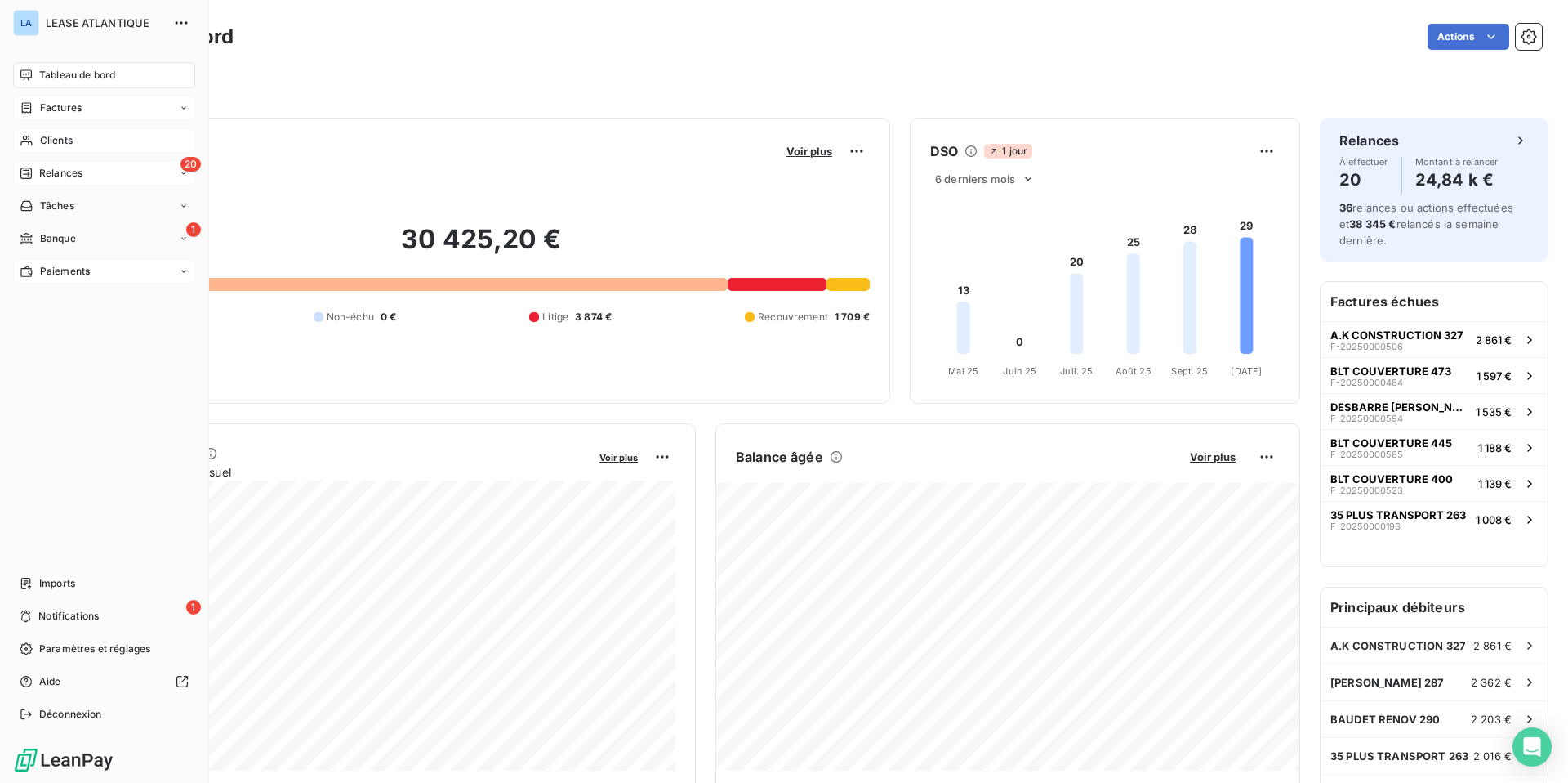
click at [58, 173] on span "Relances" at bounding box center [61, 173] width 43 height 15
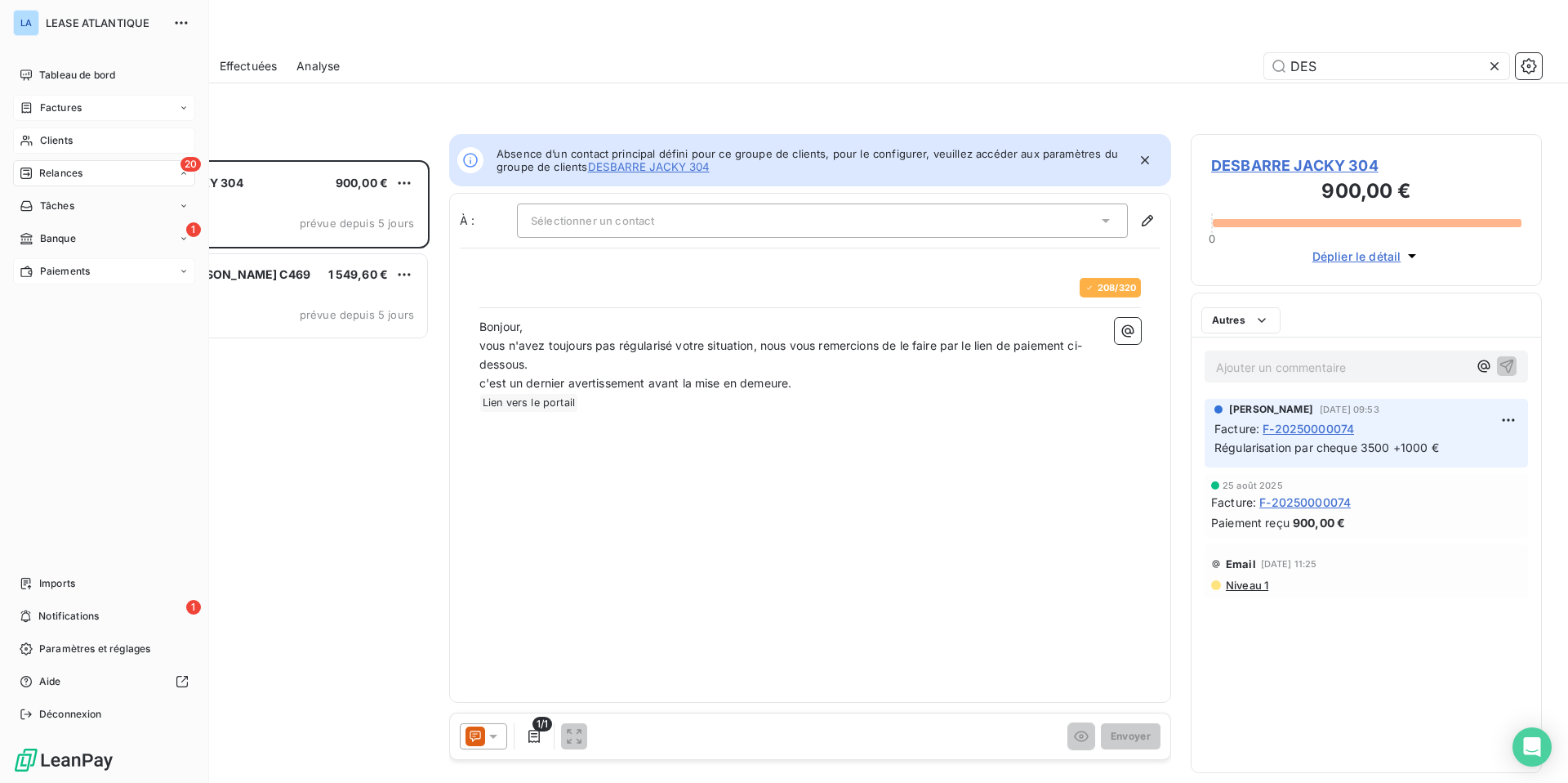
scroll to position [622, 351]
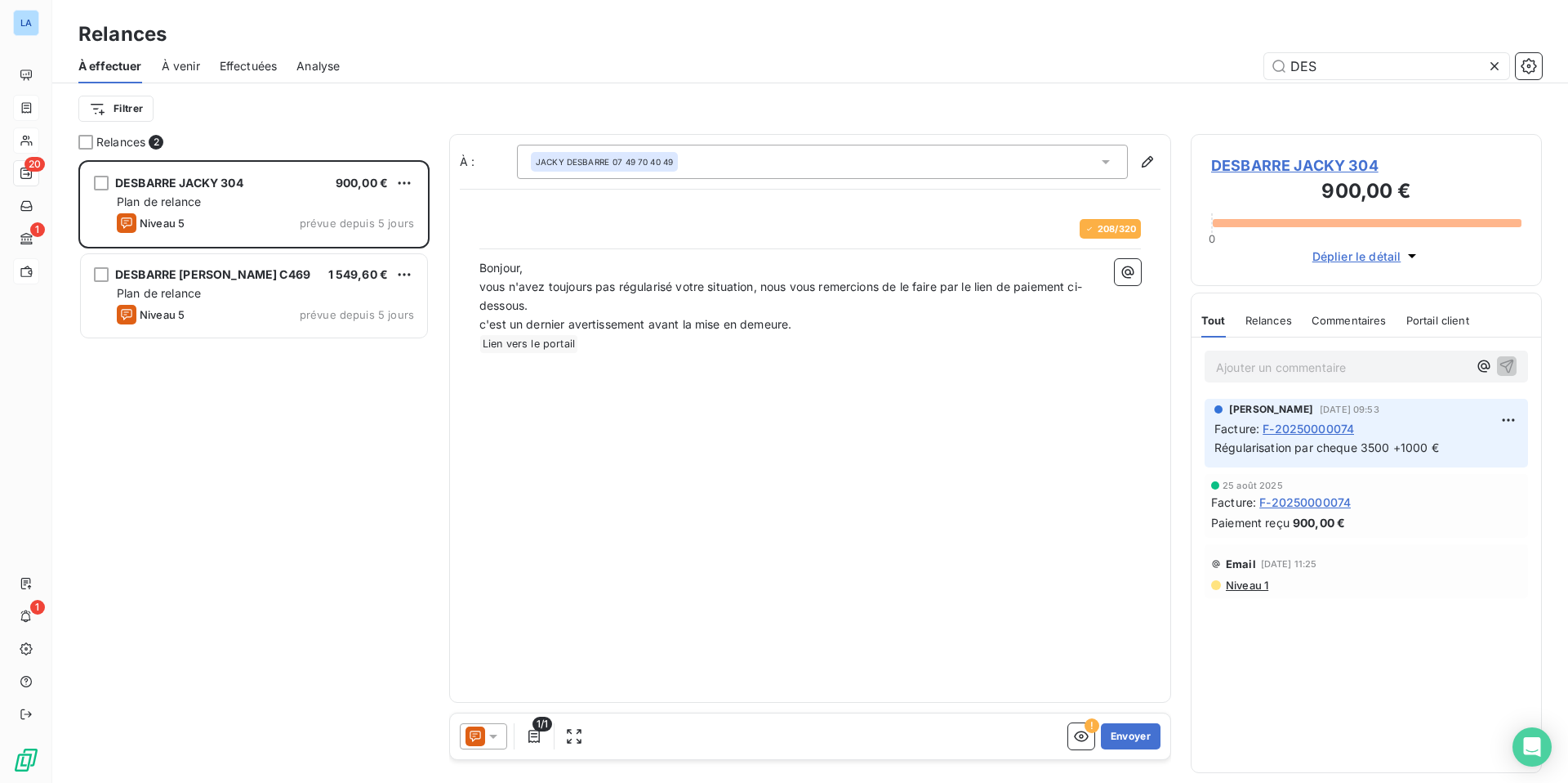
click at [1234, 68] on icon at bounding box center [1495, 66] width 8 height 8
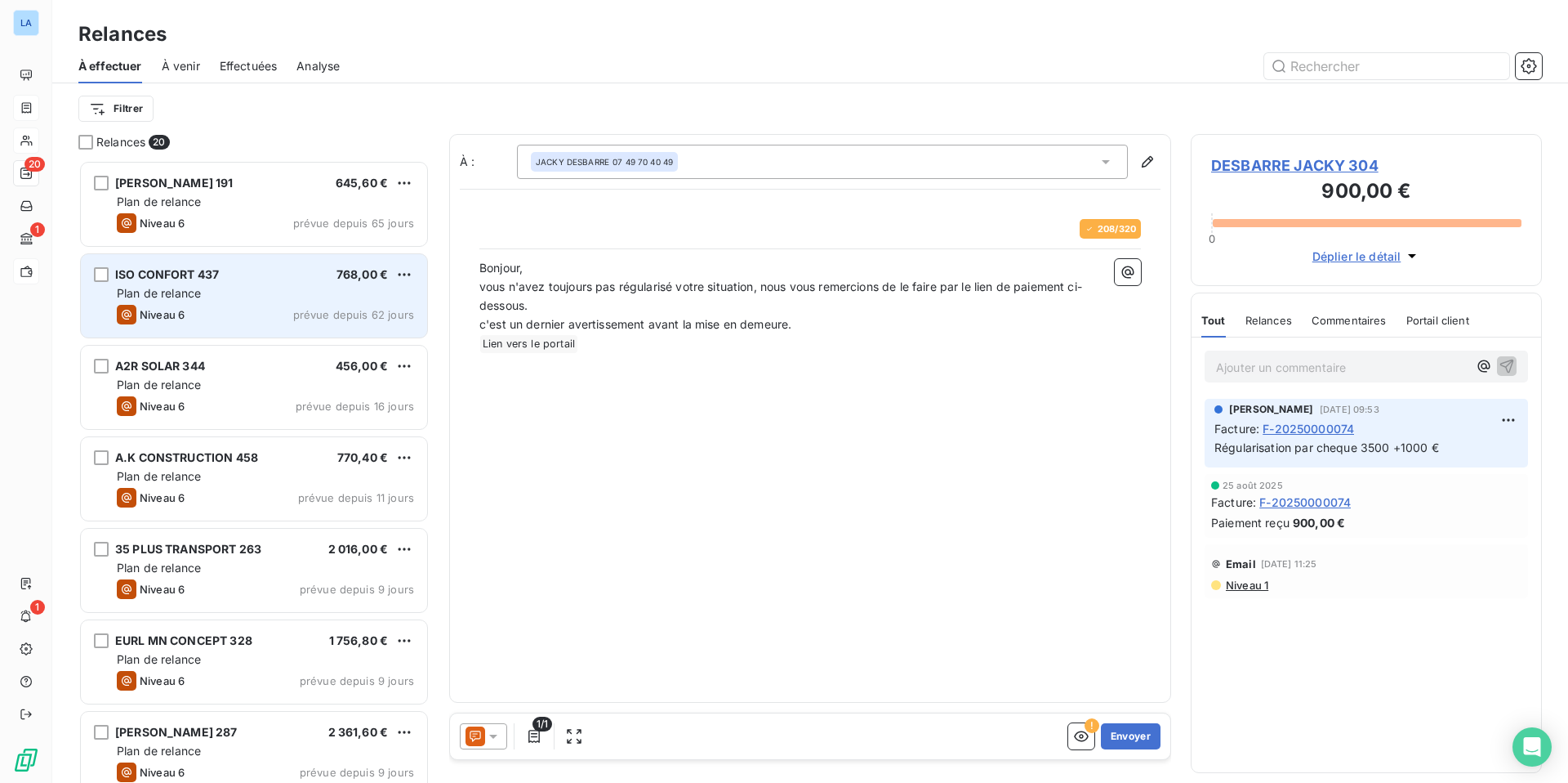
click at [310, 289] on div "Plan de relance" at bounding box center [266, 294] width 298 height 17
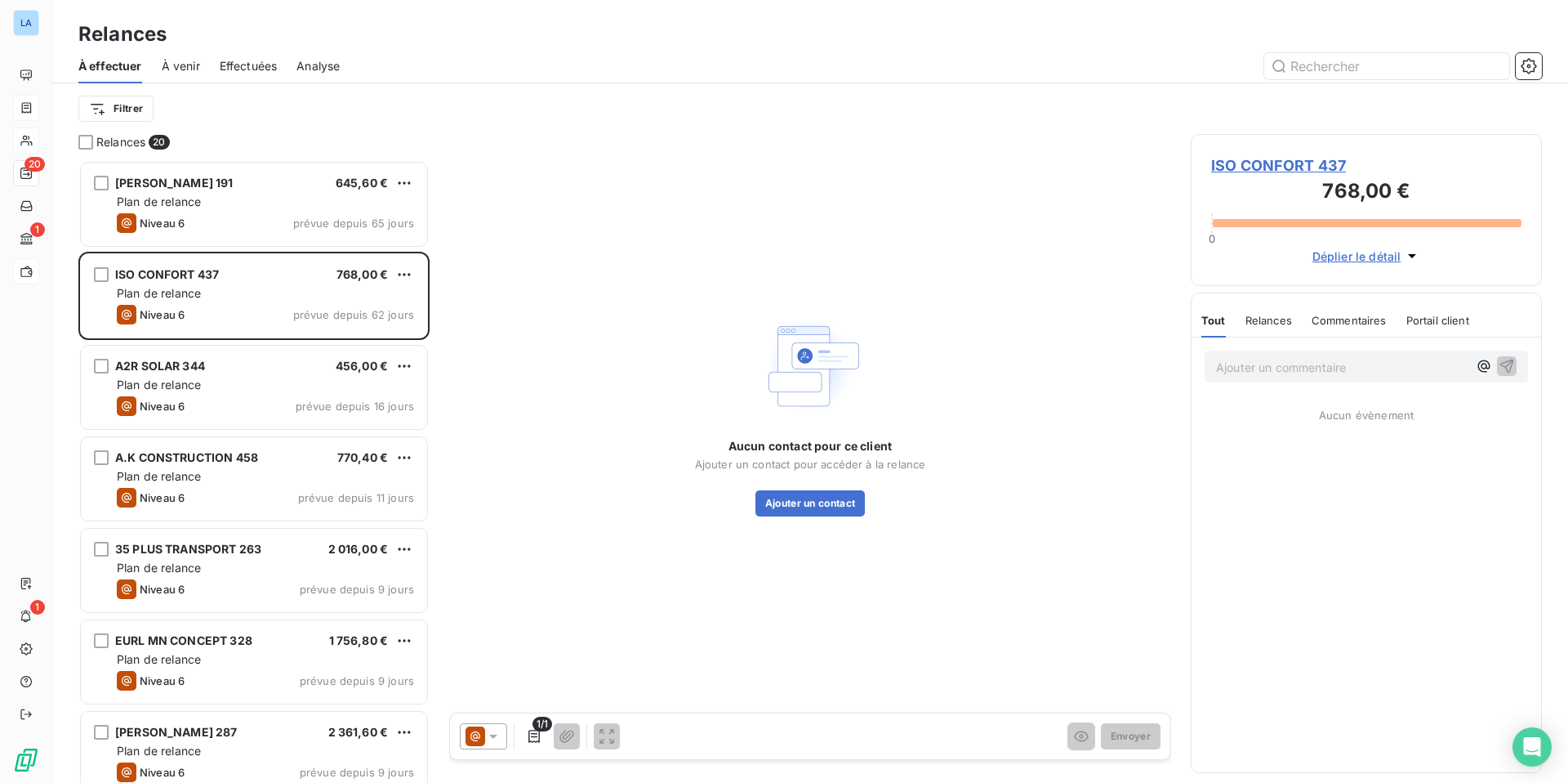
click at [1234, 370] on p "Ajouter un commentaire ﻿" at bounding box center [1341, 367] width 252 height 20
click at [1234, 367] on icon "button" at bounding box center [1507, 366] width 17 height 17
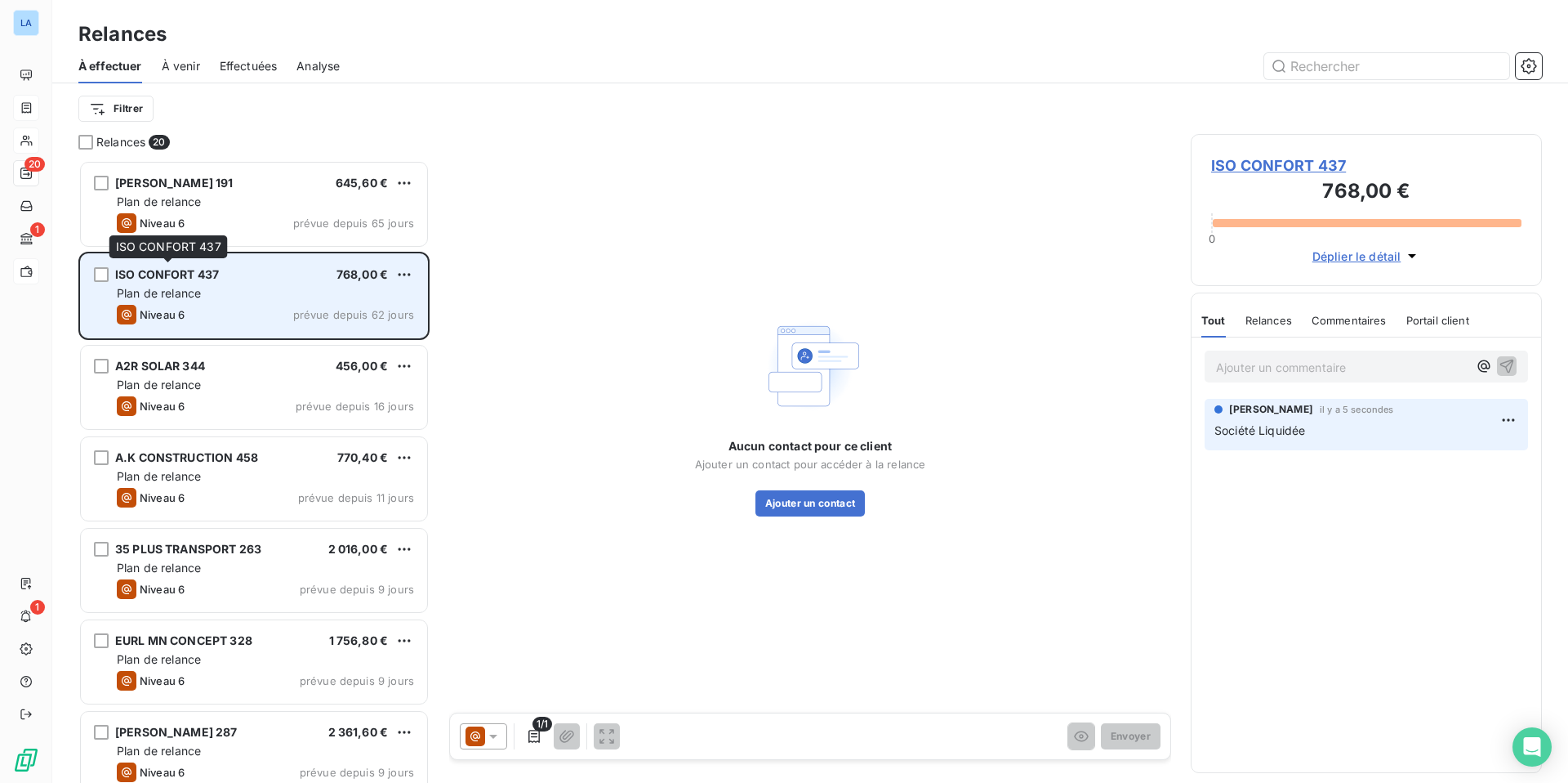
click at [145, 277] on span "ISO CONFORT 437" at bounding box center [167, 274] width 104 height 14
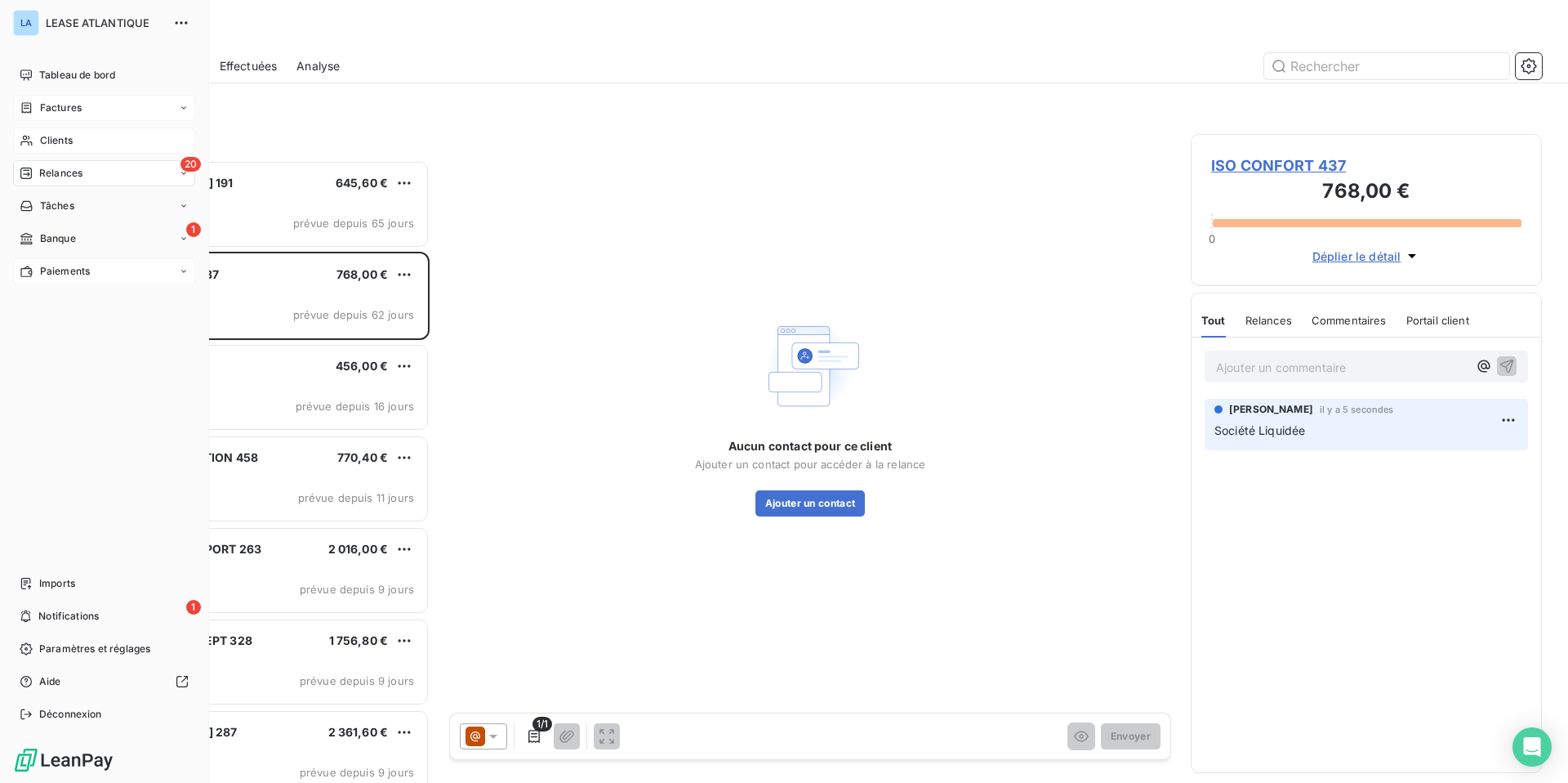
click at [43, 110] on span "Factures" at bounding box center [61, 108] width 42 height 15
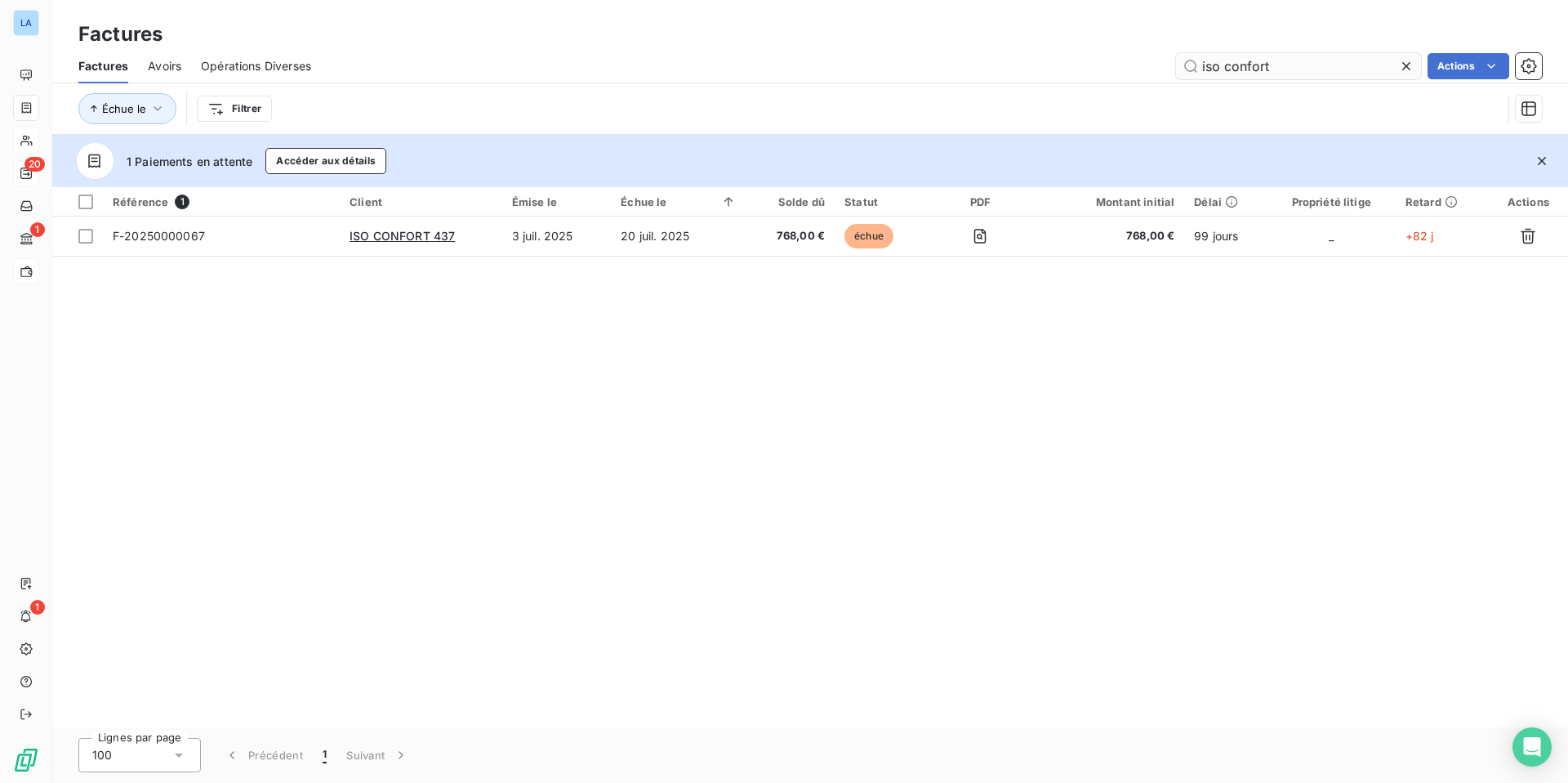
type input "iso confort"
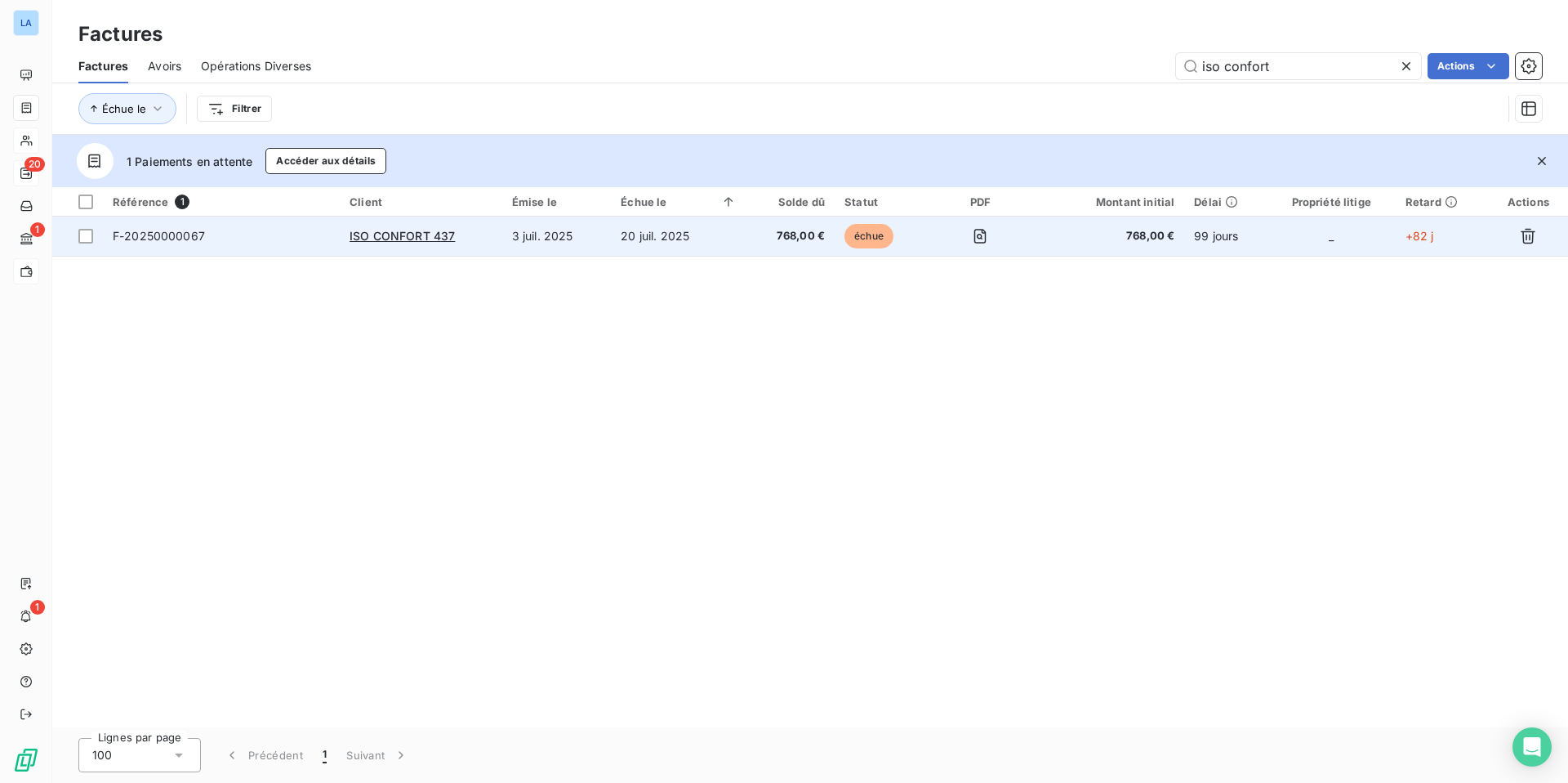
click at [874, 240] on span "échue" at bounding box center [869, 236] width 49 height 24
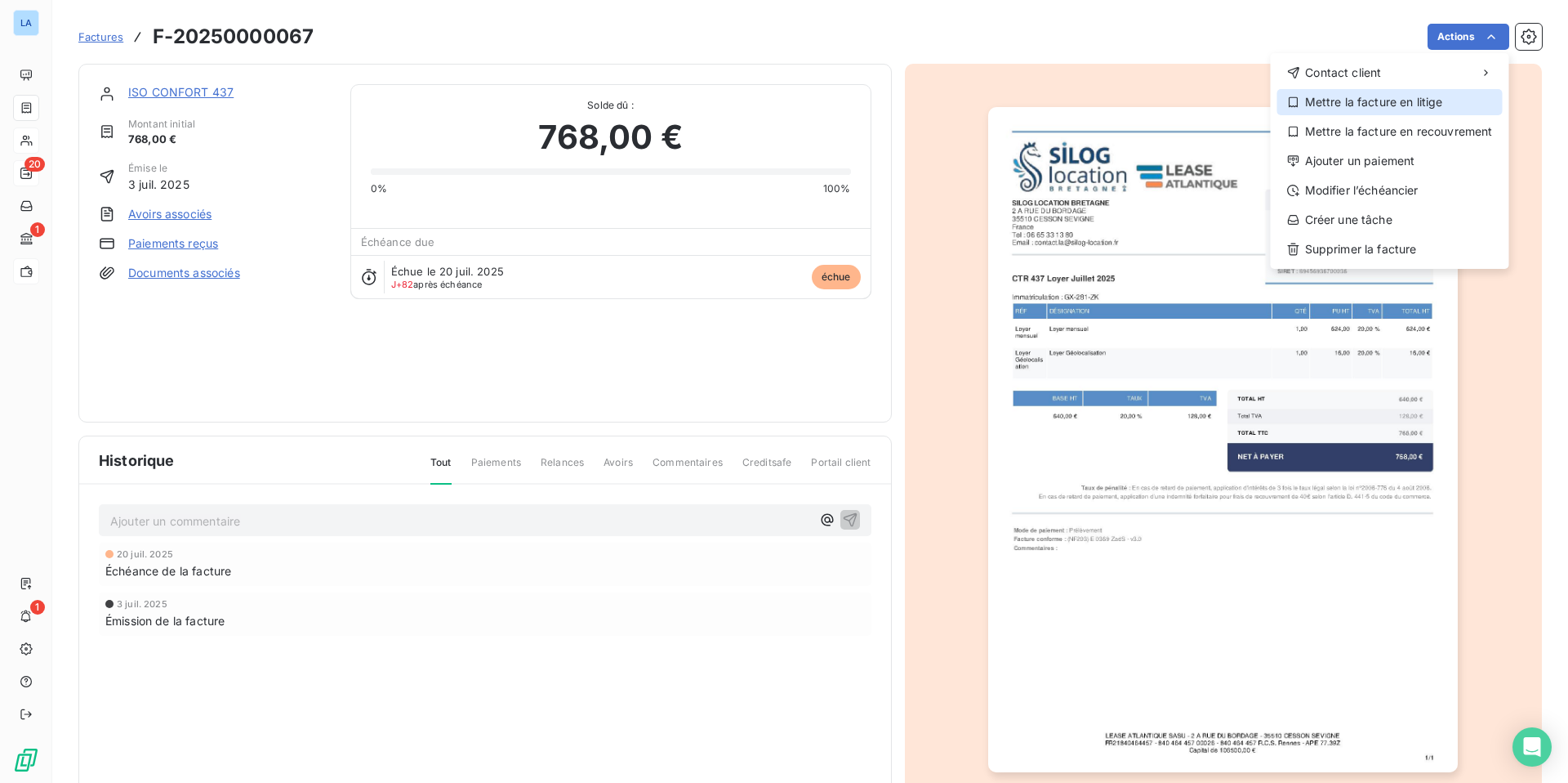
click at [1234, 105] on div "Mettre la facture en litige" at bounding box center [1391, 101] width 226 height 26
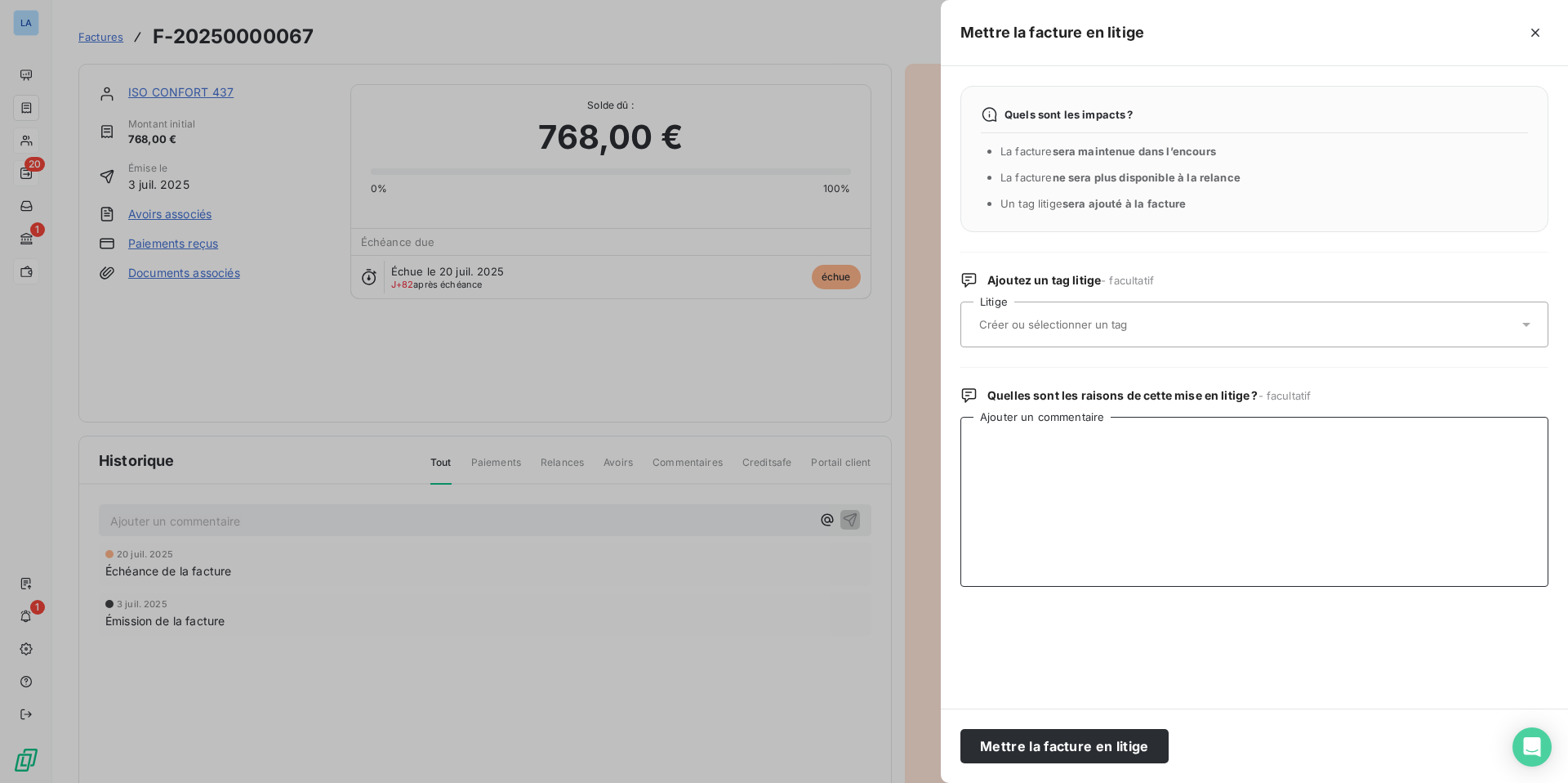
click at [1004, 451] on textarea "Ajouter un commentaire" at bounding box center [1254, 501] width 588 height 170
drag, startPoint x: 1001, startPoint y: 443, endPoint x: 999, endPoint y: 473, distance: 30.1
click at [998, 450] on textarea "Socité mise en liquidation" at bounding box center [1254, 501] width 588 height 170
click at [1148, 446] on textarea "Socité mise en liquidation" at bounding box center [1254, 501] width 588 height 170
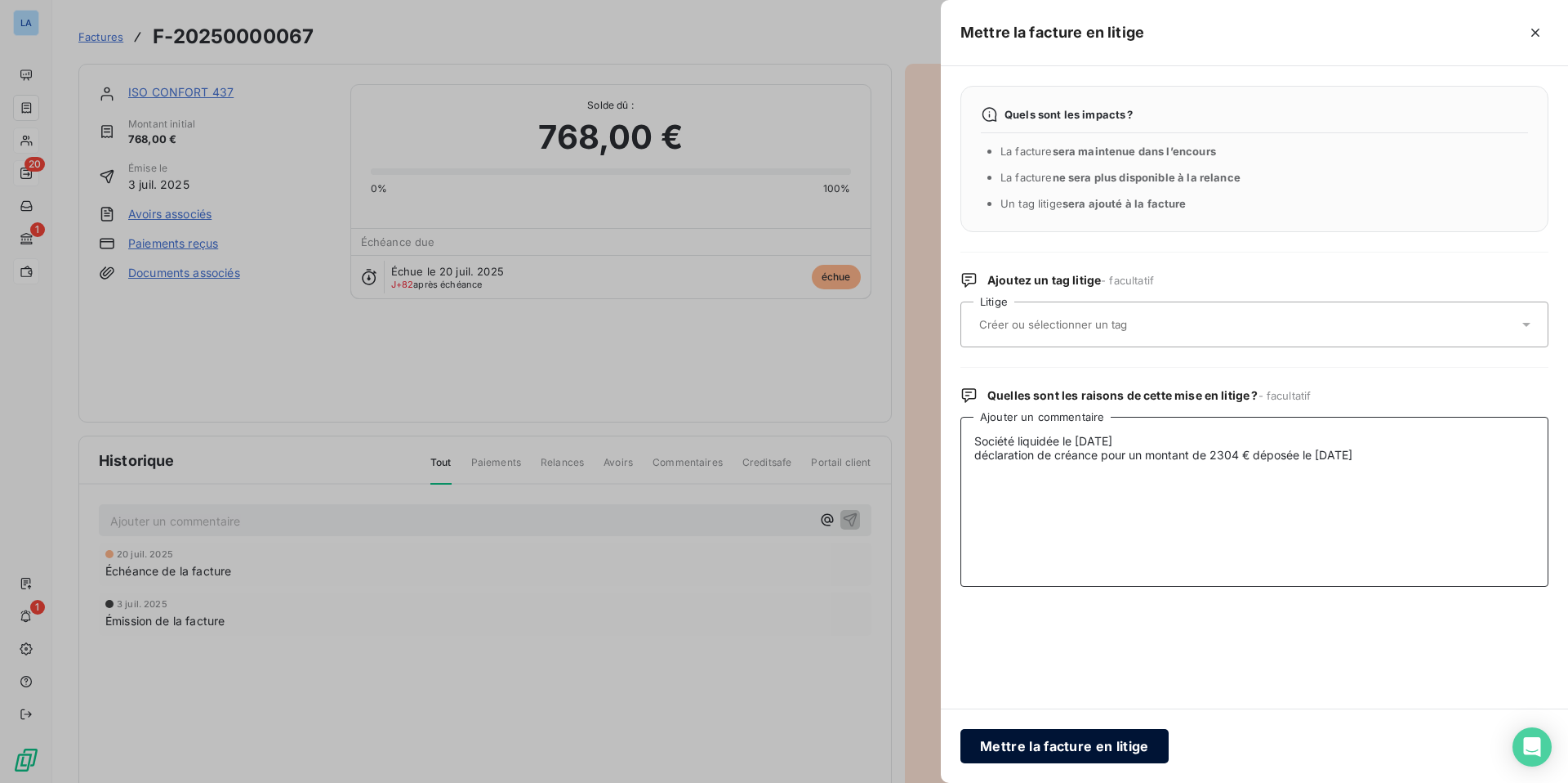
type textarea "Société liquidée le [DATE] déclaration de créance pour un montant de 2304 € dép…"
click at [1057, 612] on button "Mettre la facture en litige" at bounding box center [1065, 745] width 208 height 34
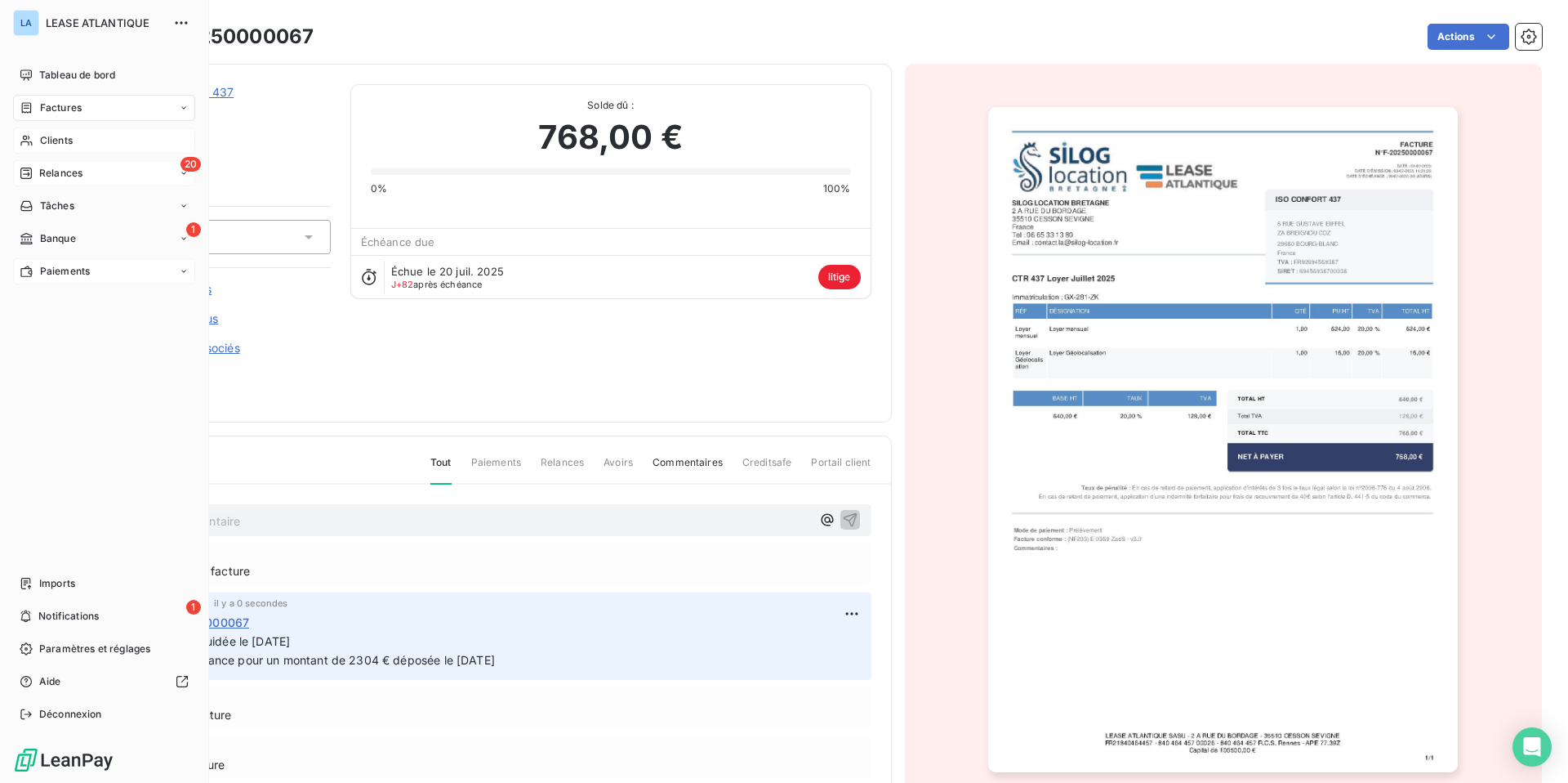
click at [61, 103] on span "Factures" at bounding box center [61, 108] width 42 height 15
click at [74, 69] on span "Tableau de bord" at bounding box center [77, 75] width 76 height 15
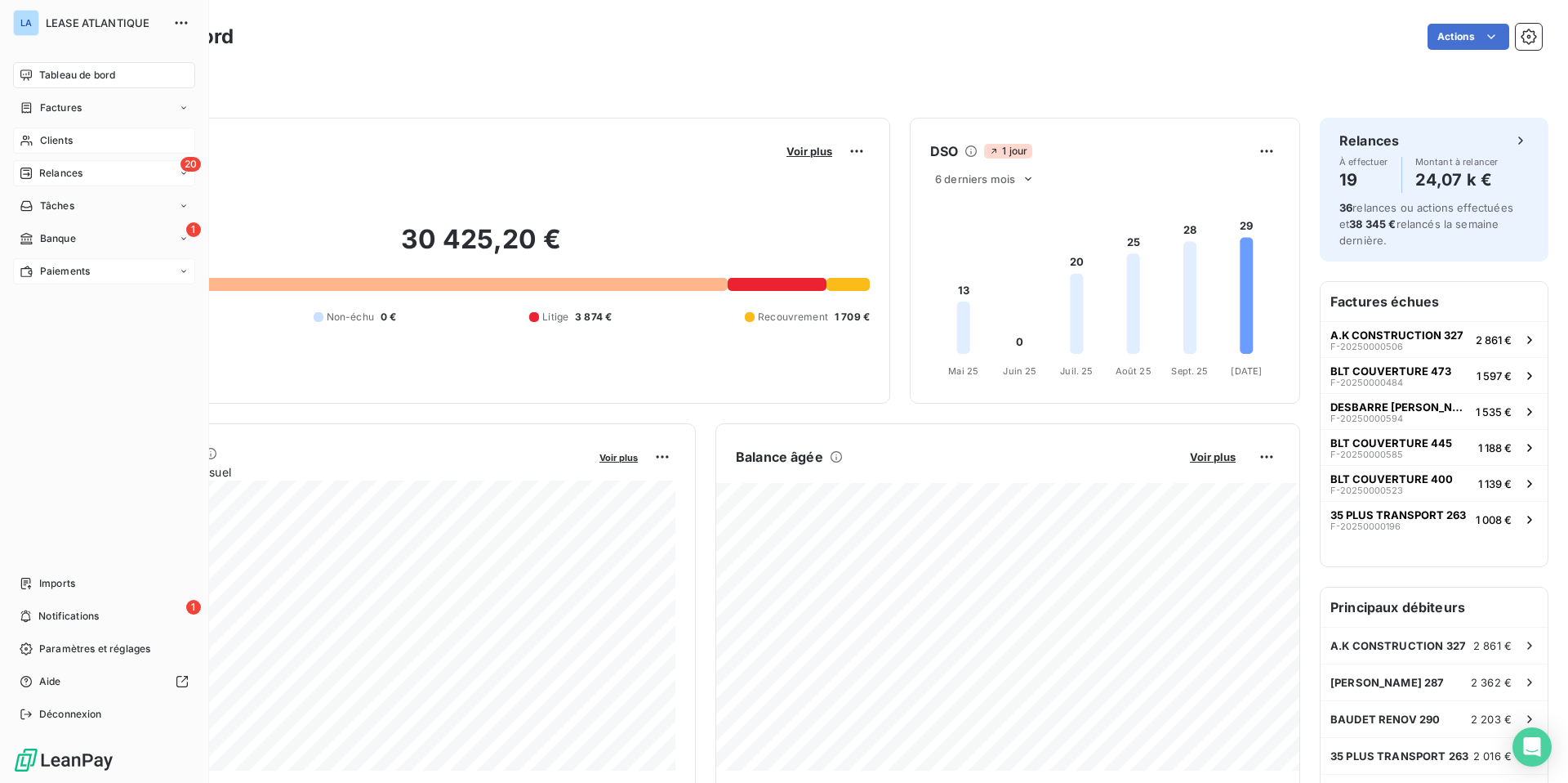
click at [89, 70] on span "Tableau de bord" at bounding box center [77, 75] width 76 height 15
click at [69, 102] on span "Factures" at bounding box center [61, 108] width 42 height 15
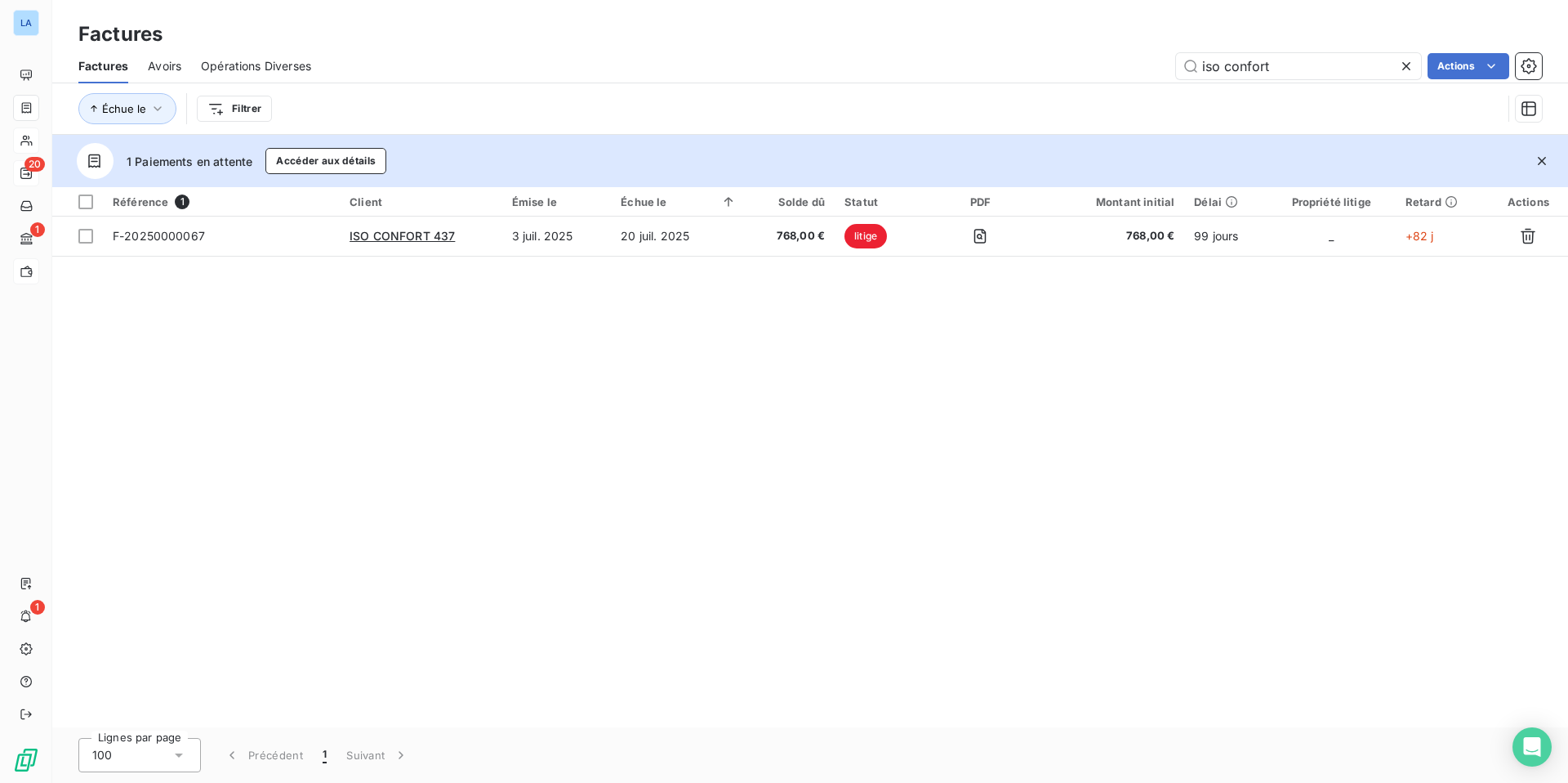
click at [1234, 67] on icon at bounding box center [1407, 66] width 17 height 17
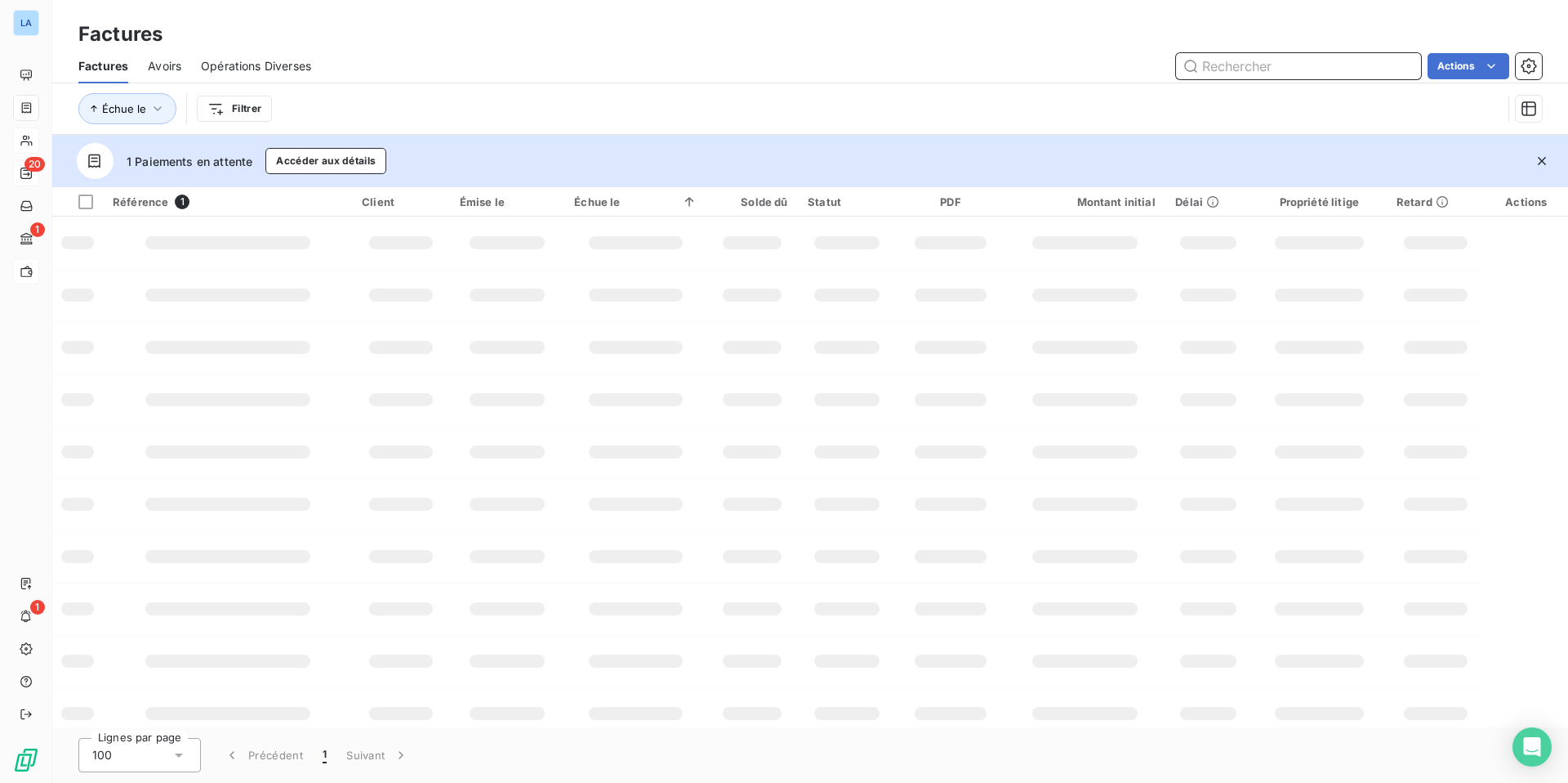
click at [1234, 70] on input "text" at bounding box center [1299, 65] width 245 height 26
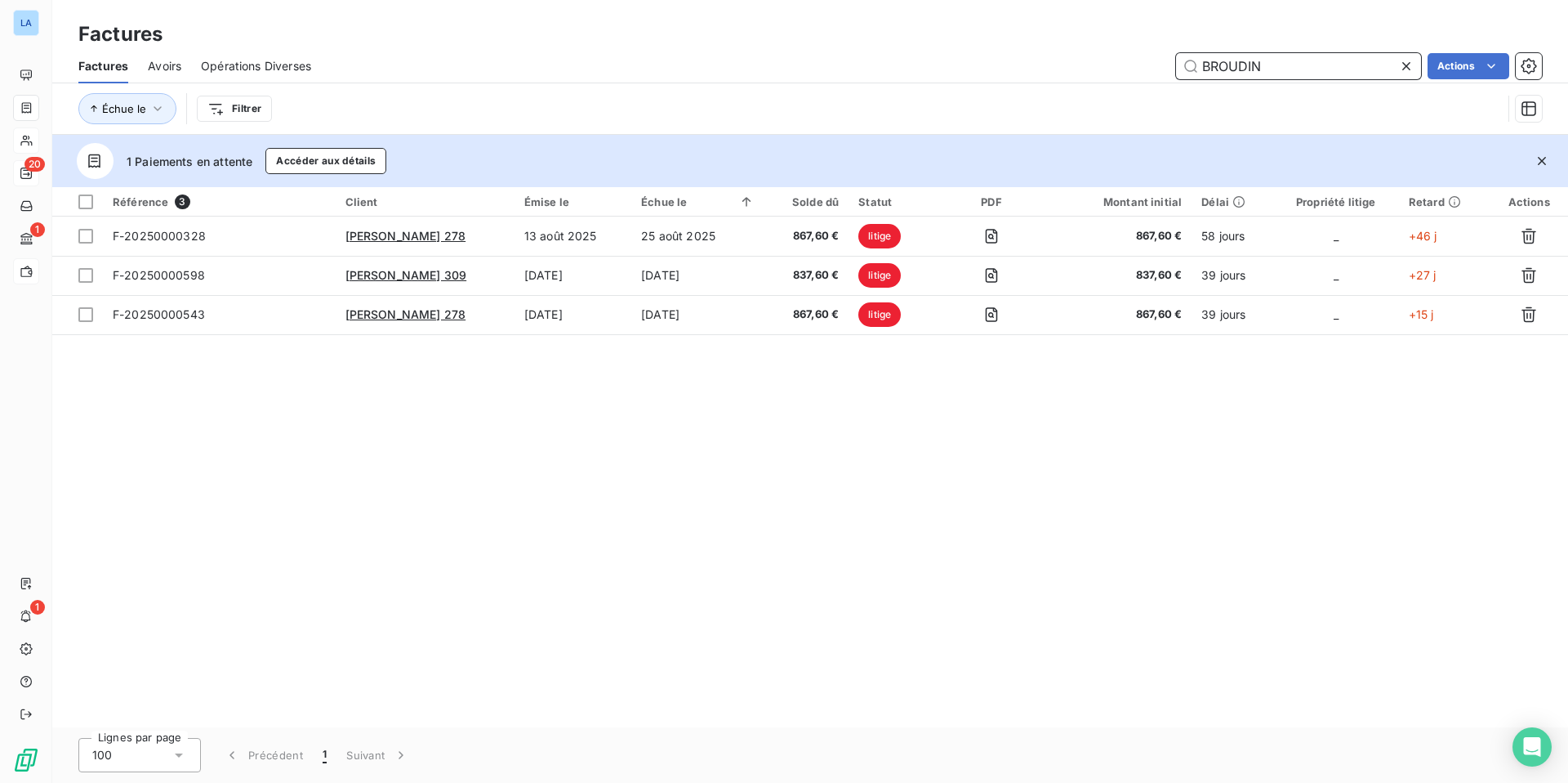
type input "BROUDIN"
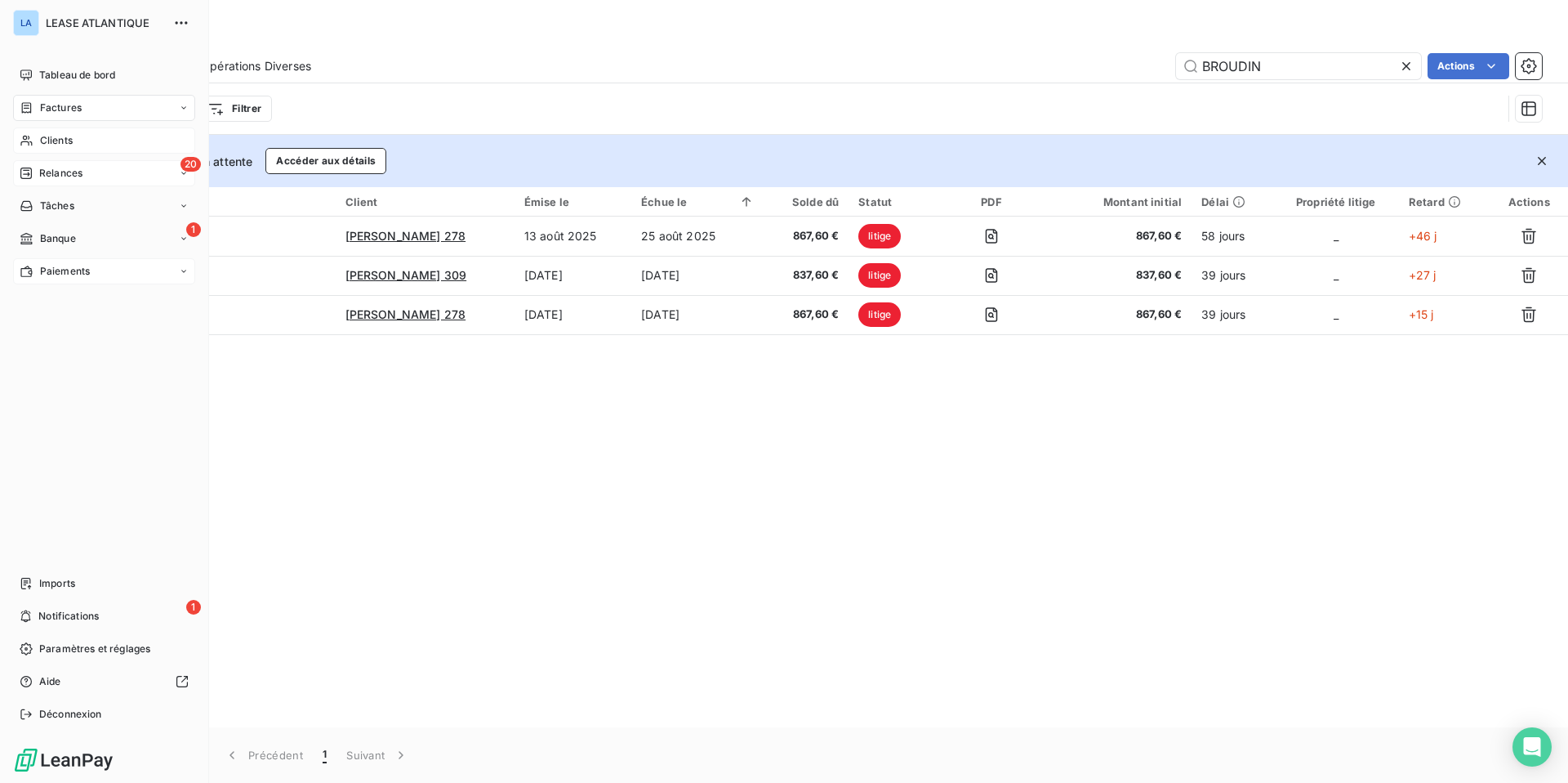
click at [49, 169] on span "Relances" at bounding box center [61, 173] width 43 height 15
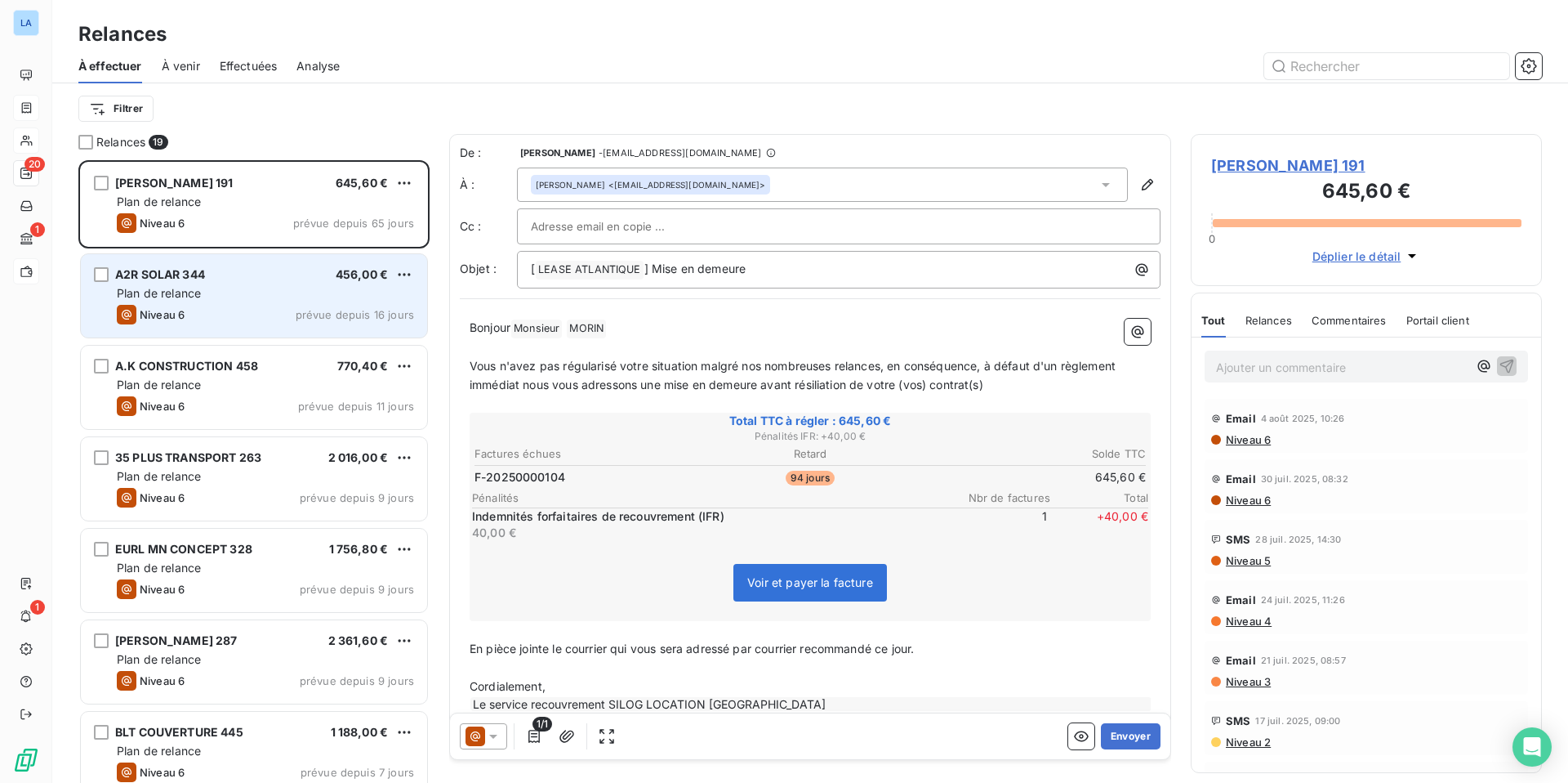
click at [288, 283] on div "A2R SOLAR 344 456,00 € Plan de relance Niveau 6 prévue depuis 16 jours" at bounding box center [254, 296] width 346 height 84
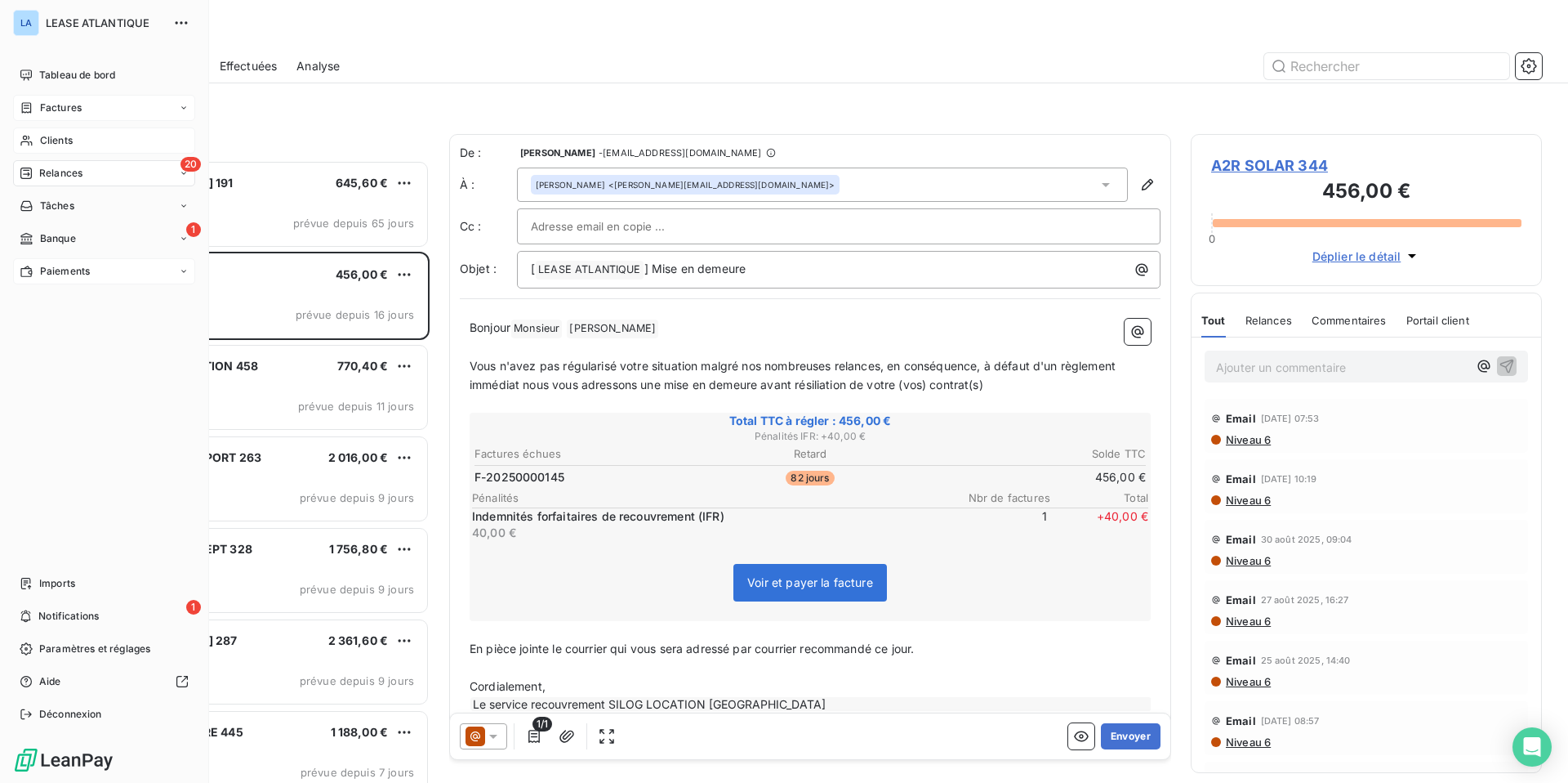
click at [59, 105] on span "Factures" at bounding box center [61, 108] width 42 height 15
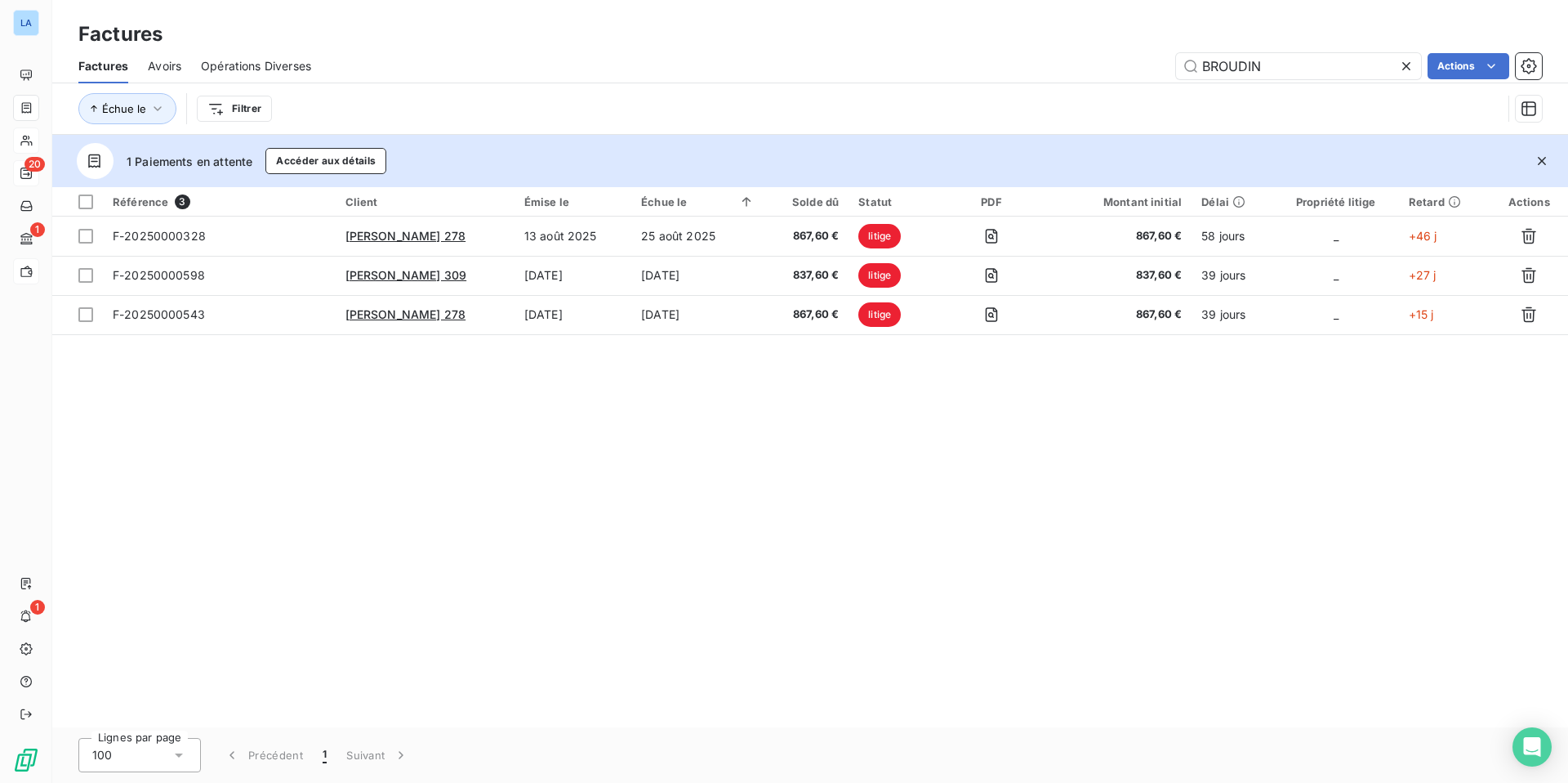
click at [1234, 65] on icon at bounding box center [1407, 66] width 17 height 17
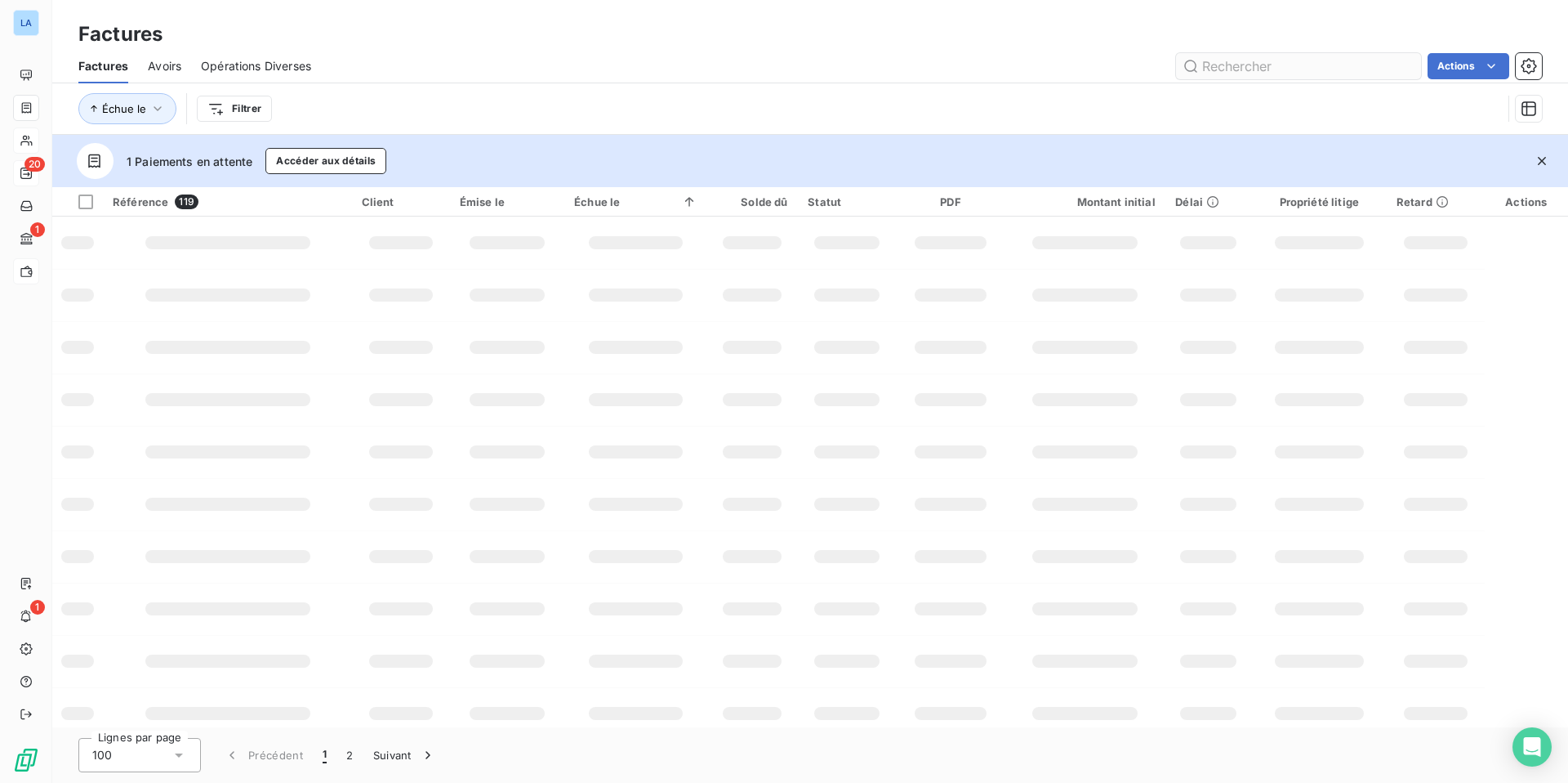
click at [1234, 66] on input "text" at bounding box center [1299, 65] width 245 height 26
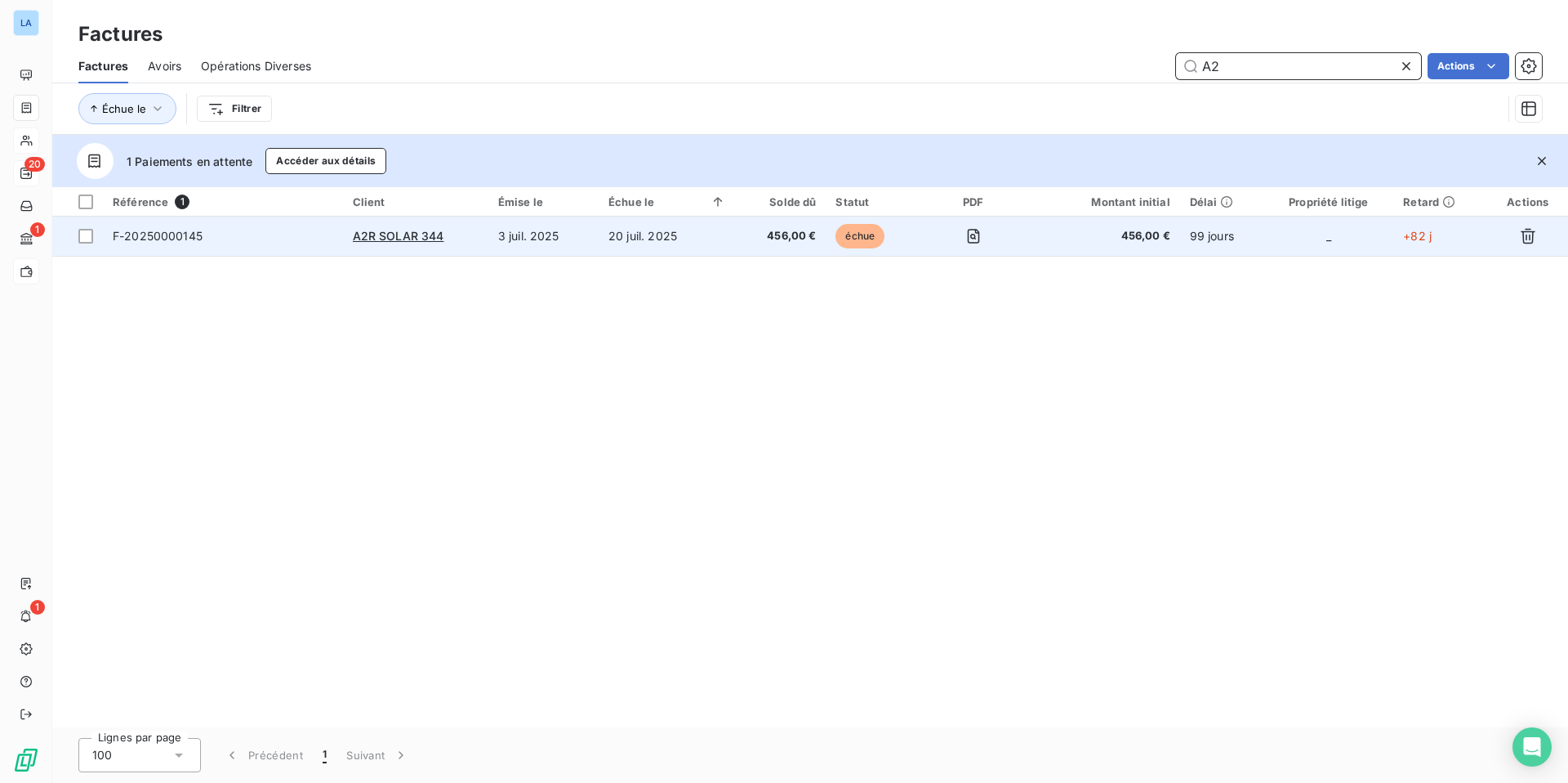
type input "A2"
click at [866, 239] on span "échue" at bounding box center [860, 236] width 49 height 24
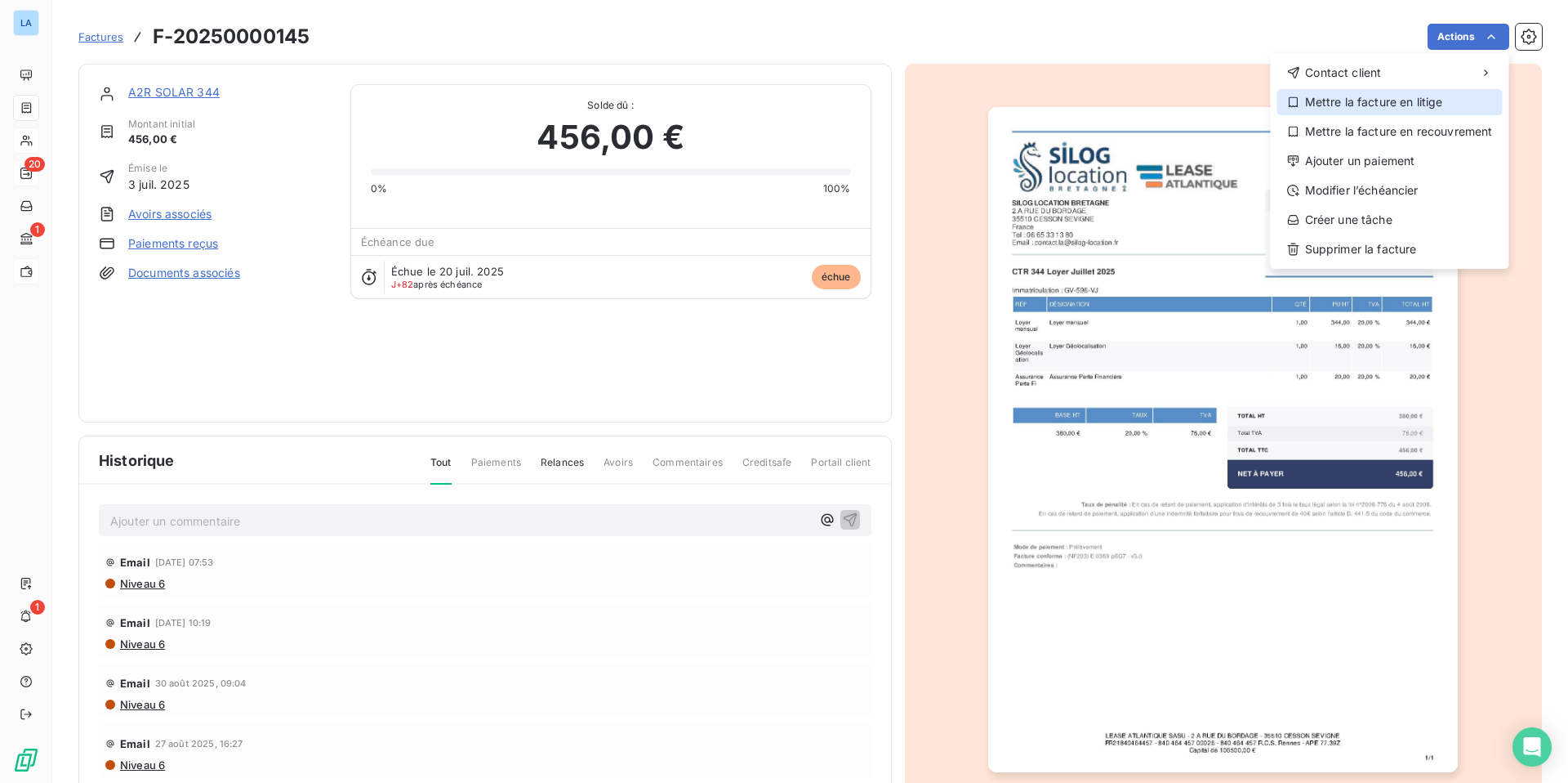
click at [1234, 104] on div "Mettre la facture en litige" at bounding box center [1391, 101] width 226 height 26
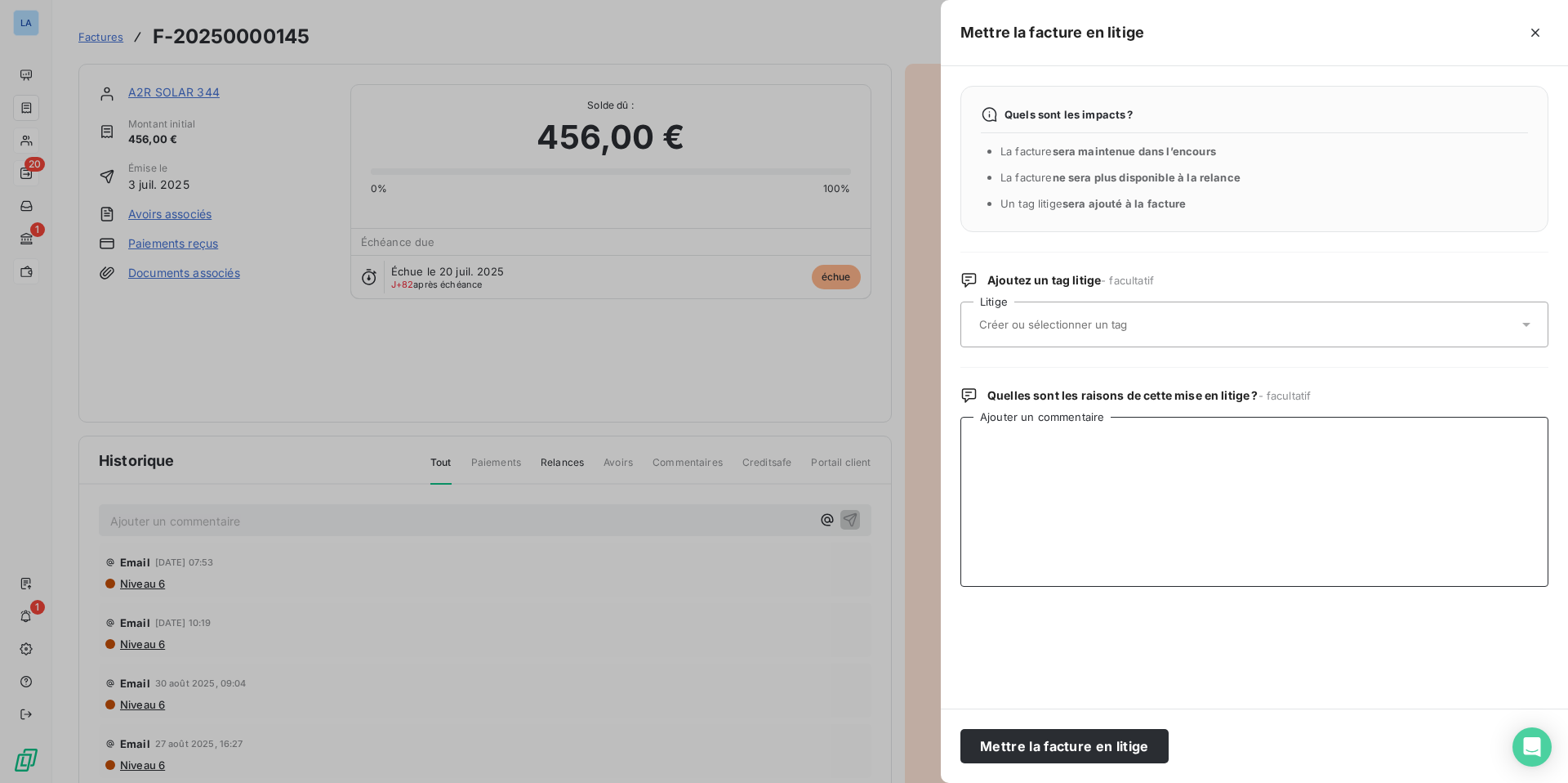
click at [996, 437] on textarea "Ajouter un commentaire" at bounding box center [1254, 501] width 588 height 170
type textarea "LIQUIDATION JUDICIAIRE"
click at [1032, 612] on button "Mettre la facture en litige" at bounding box center [1065, 745] width 208 height 34
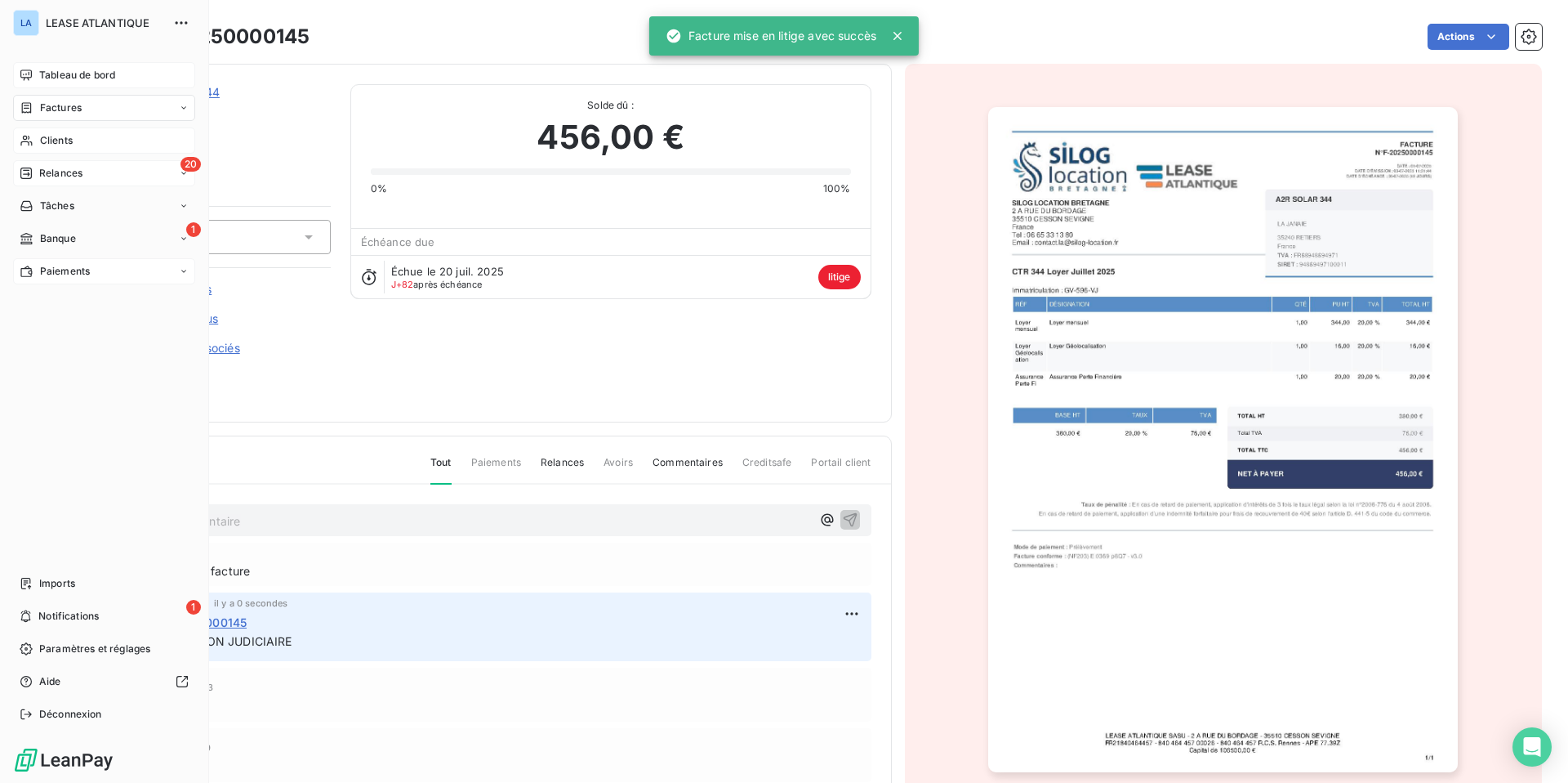
click at [52, 64] on div "Tableau de bord" at bounding box center [105, 74] width 182 height 26
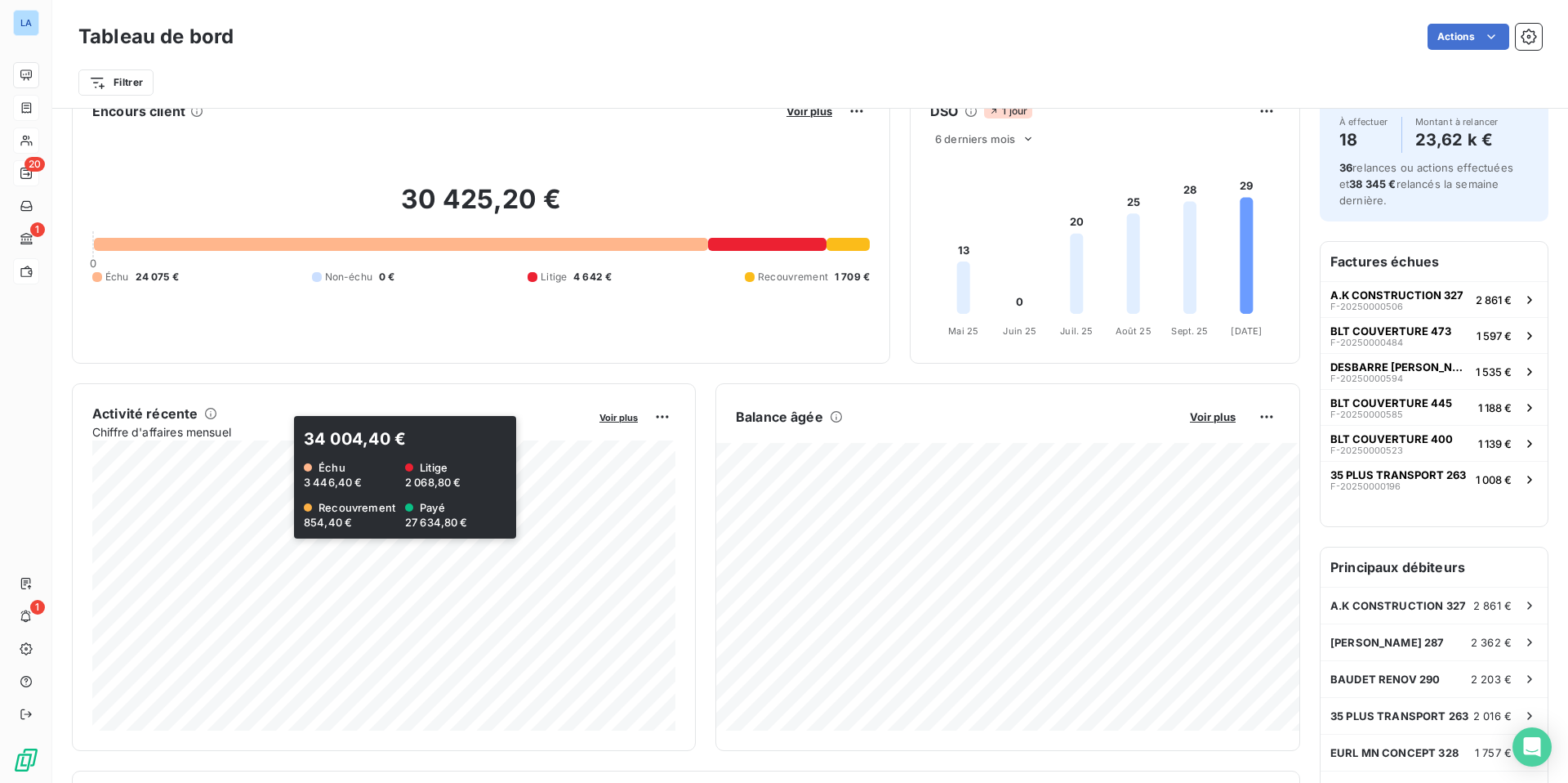
scroll to position [3, 0]
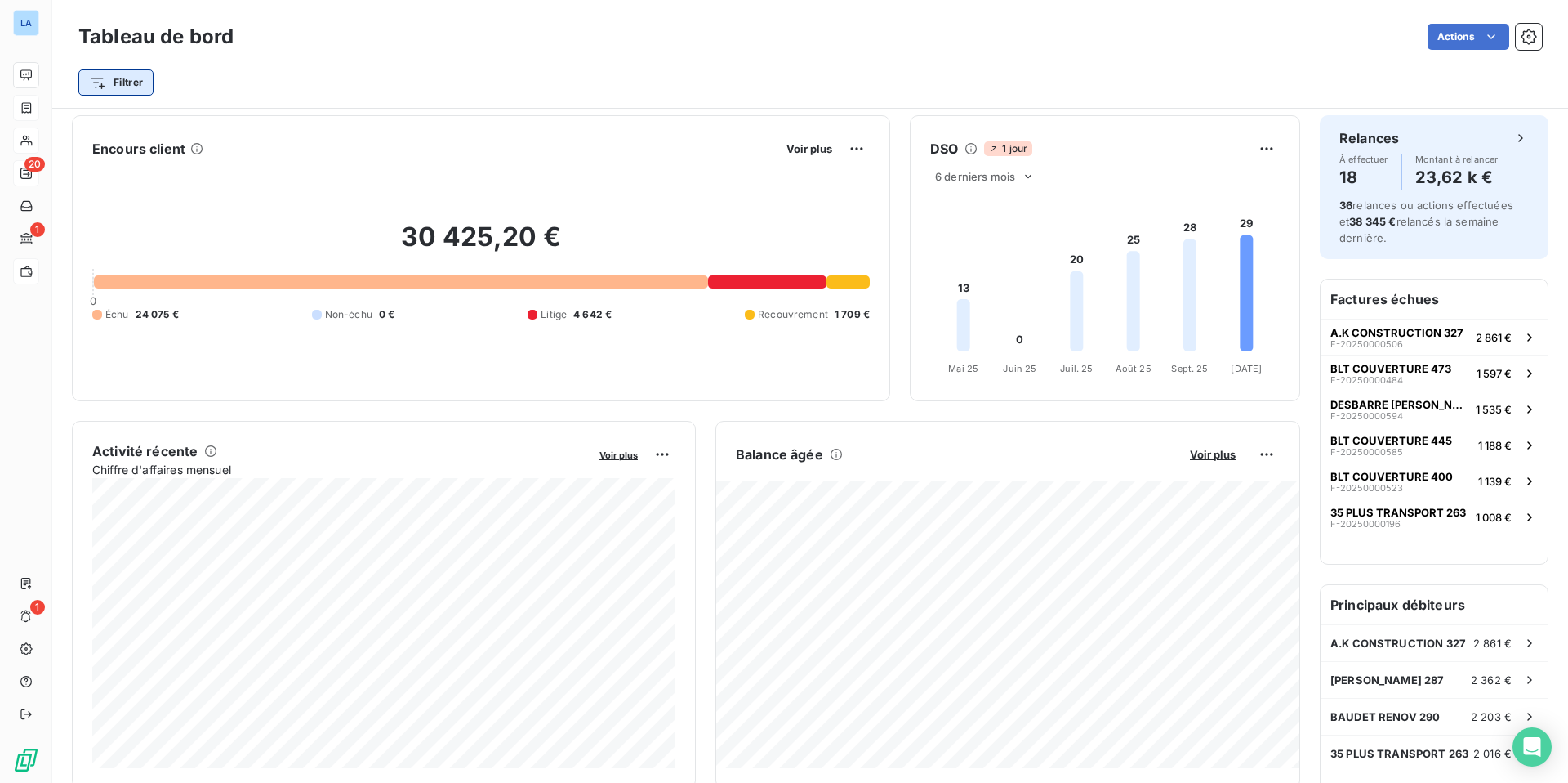
click at [104, 84] on html "LA 20 1 1 Tableau de bord Actions Filtrer Encours client Voir plus 30 425,20 € …" at bounding box center [784, 392] width 1568 height 783
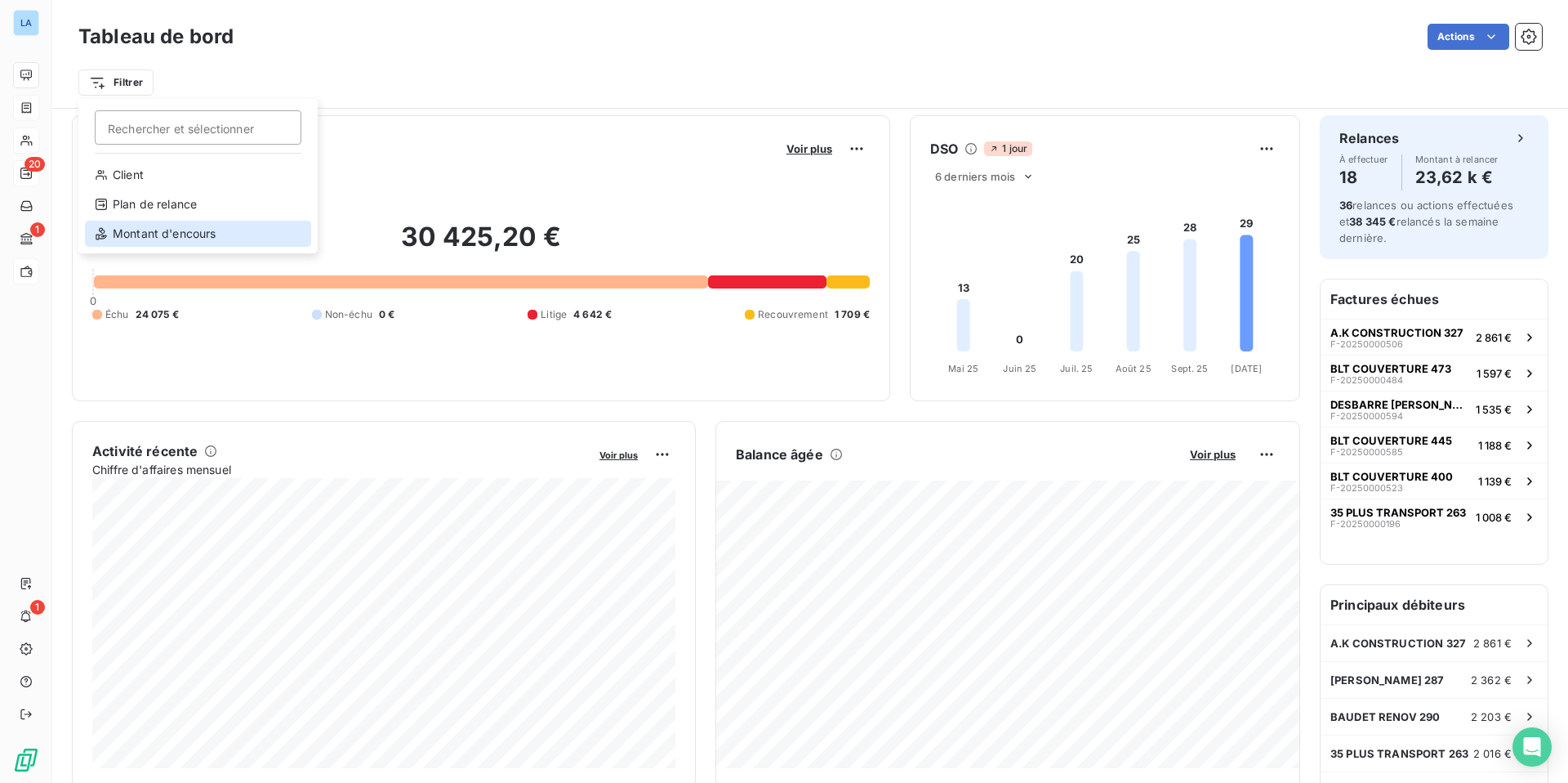
click at [171, 233] on div "Montant d'encours" at bounding box center [198, 233] width 227 height 26
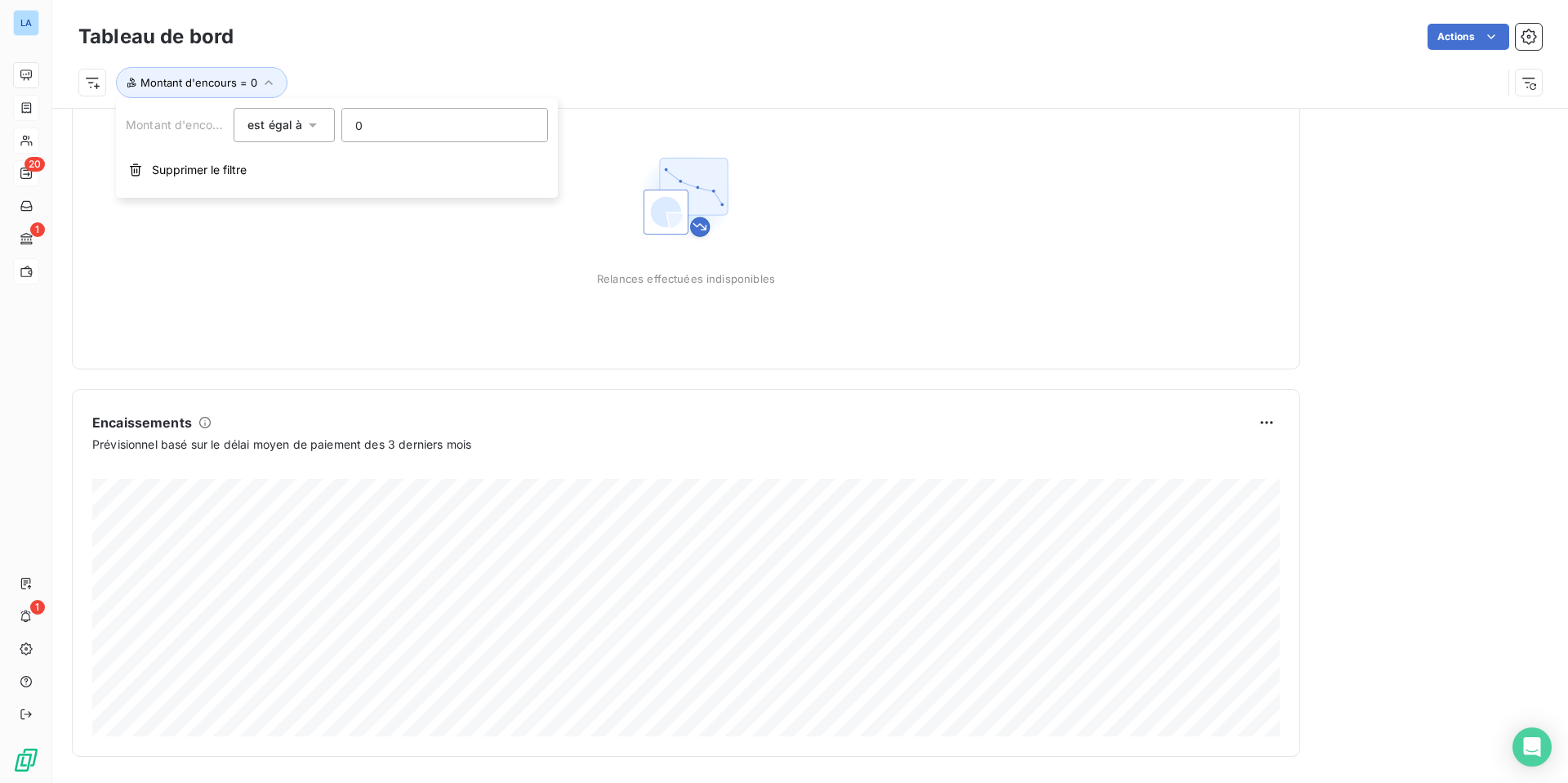
scroll to position [0, 0]
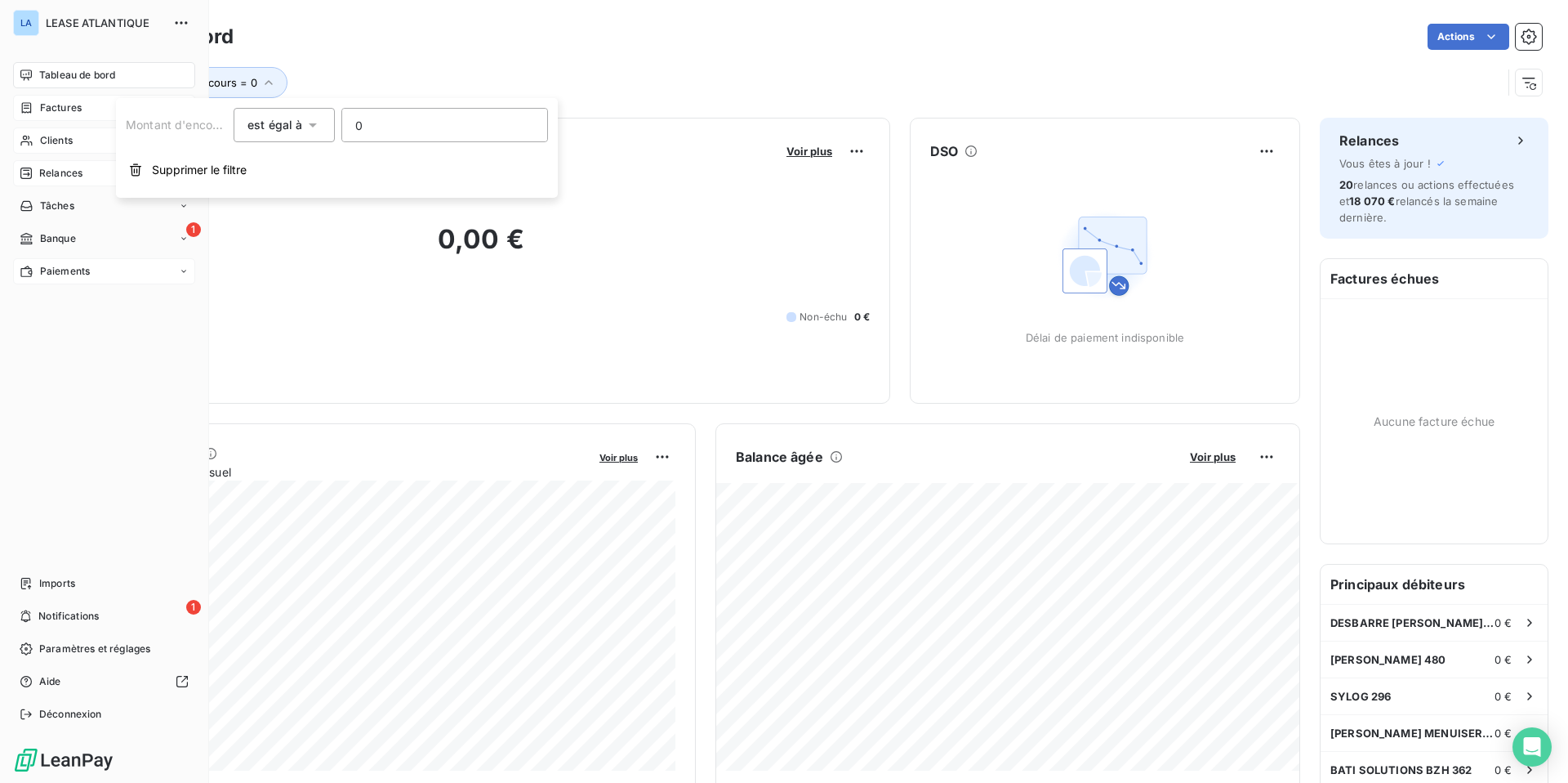
click at [58, 107] on span "Factures" at bounding box center [61, 108] width 42 height 15
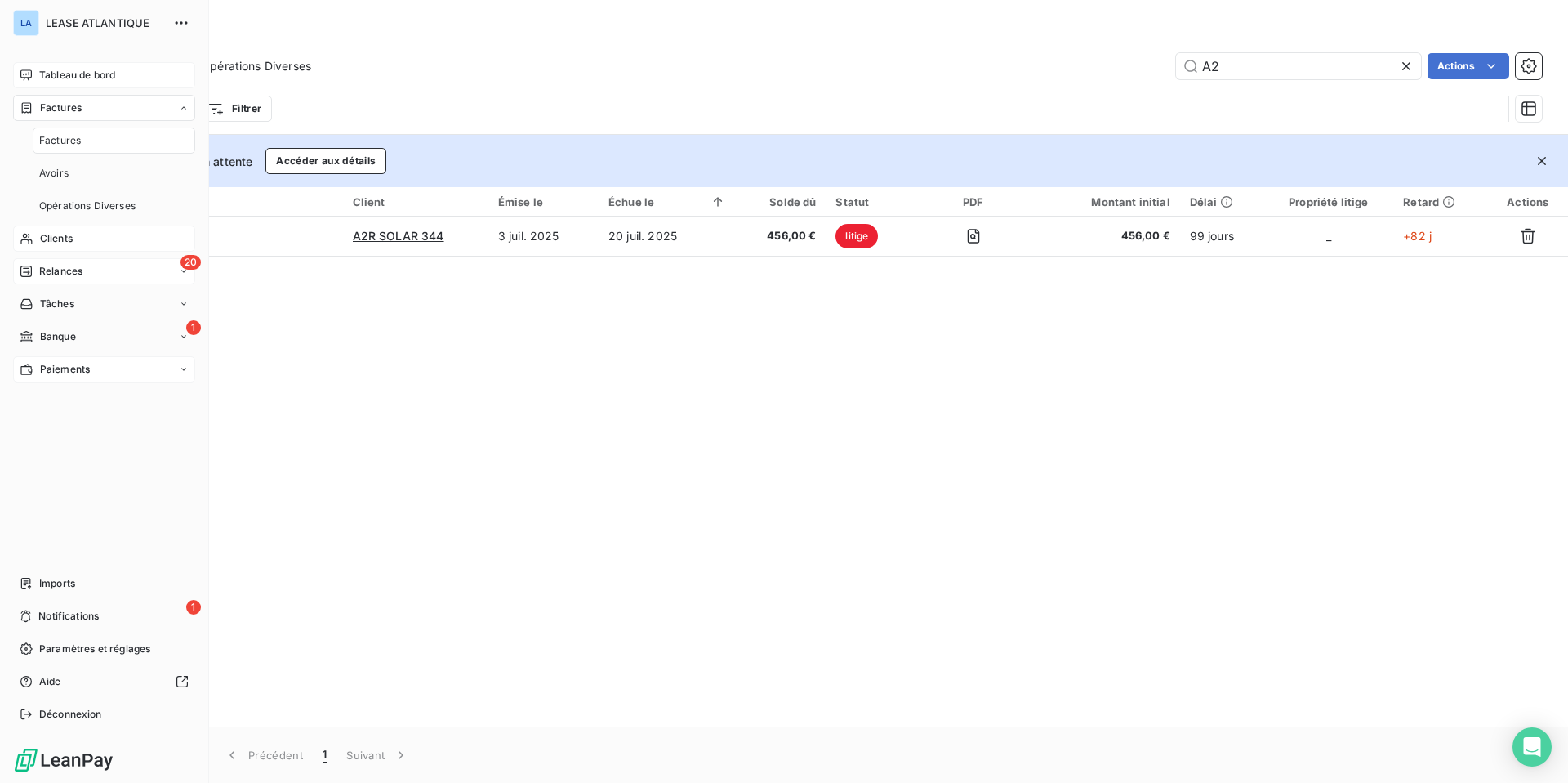
click at [69, 74] on span "Tableau de bord" at bounding box center [77, 75] width 76 height 15
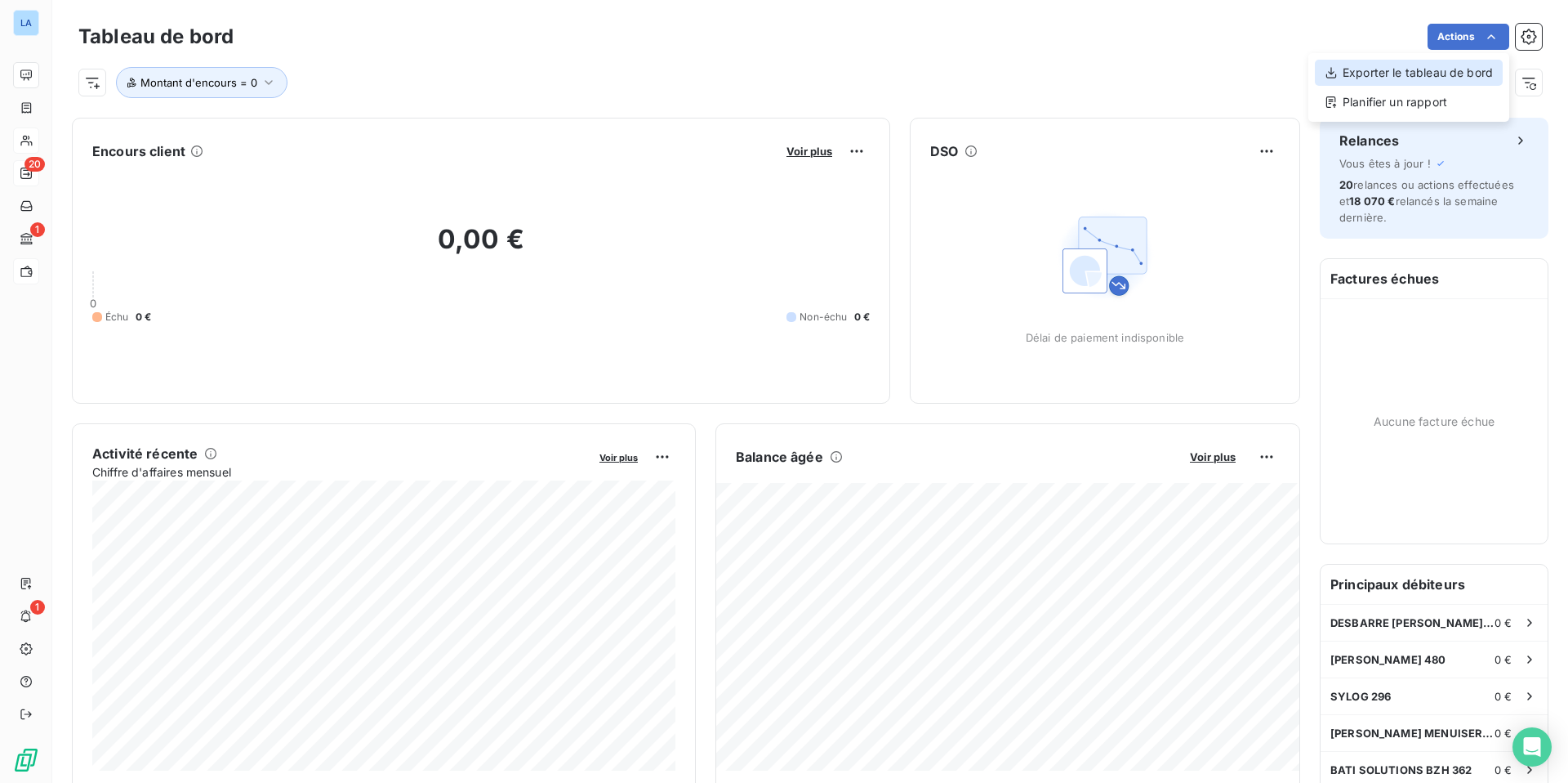
click at [1234, 70] on div "Exporter le tableau de bord" at bounding box center [1409, 72] width 188 height 26
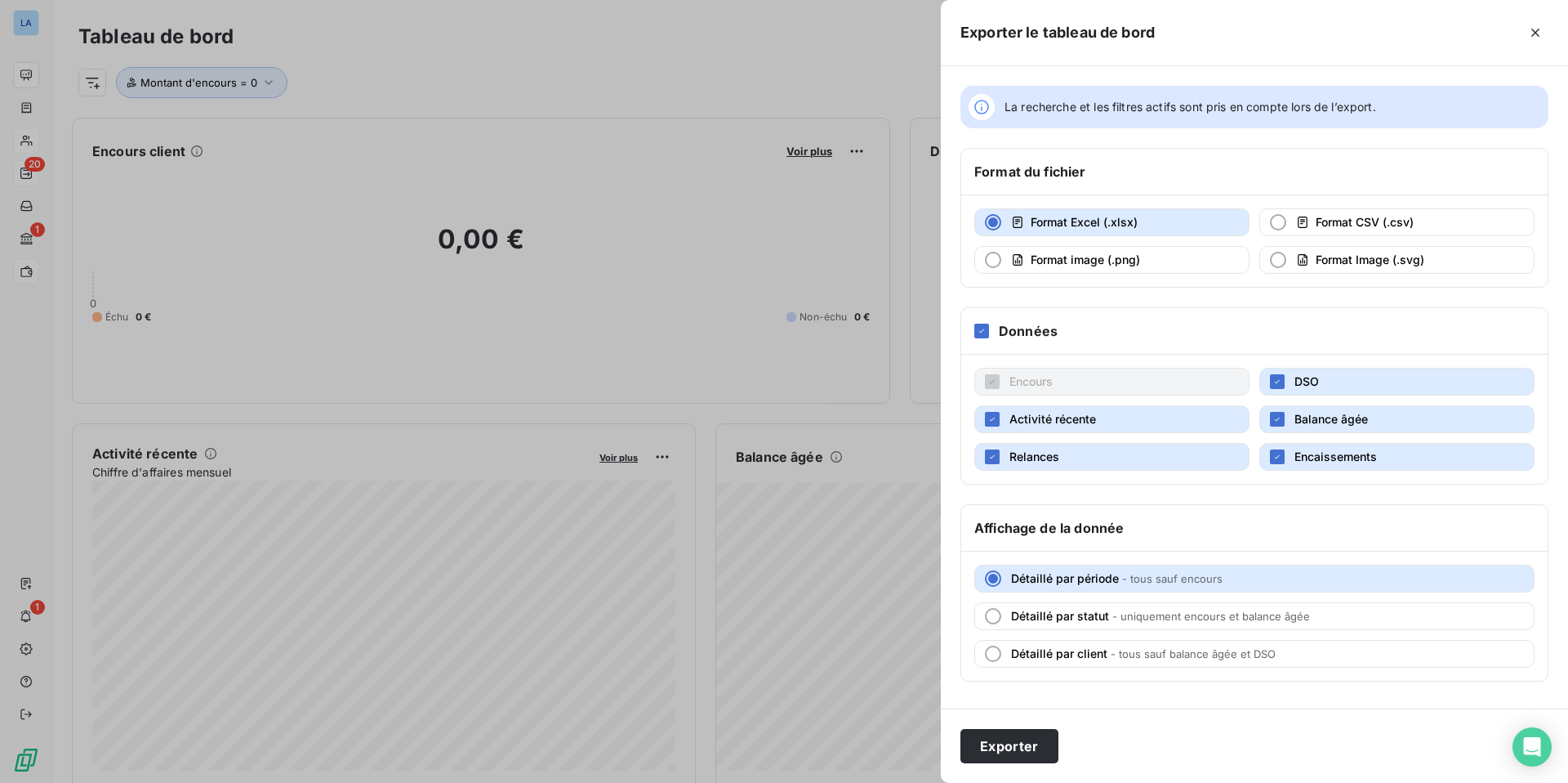
click at [719, 338] on div at bounding box center [784, 392] width 1568 height 783
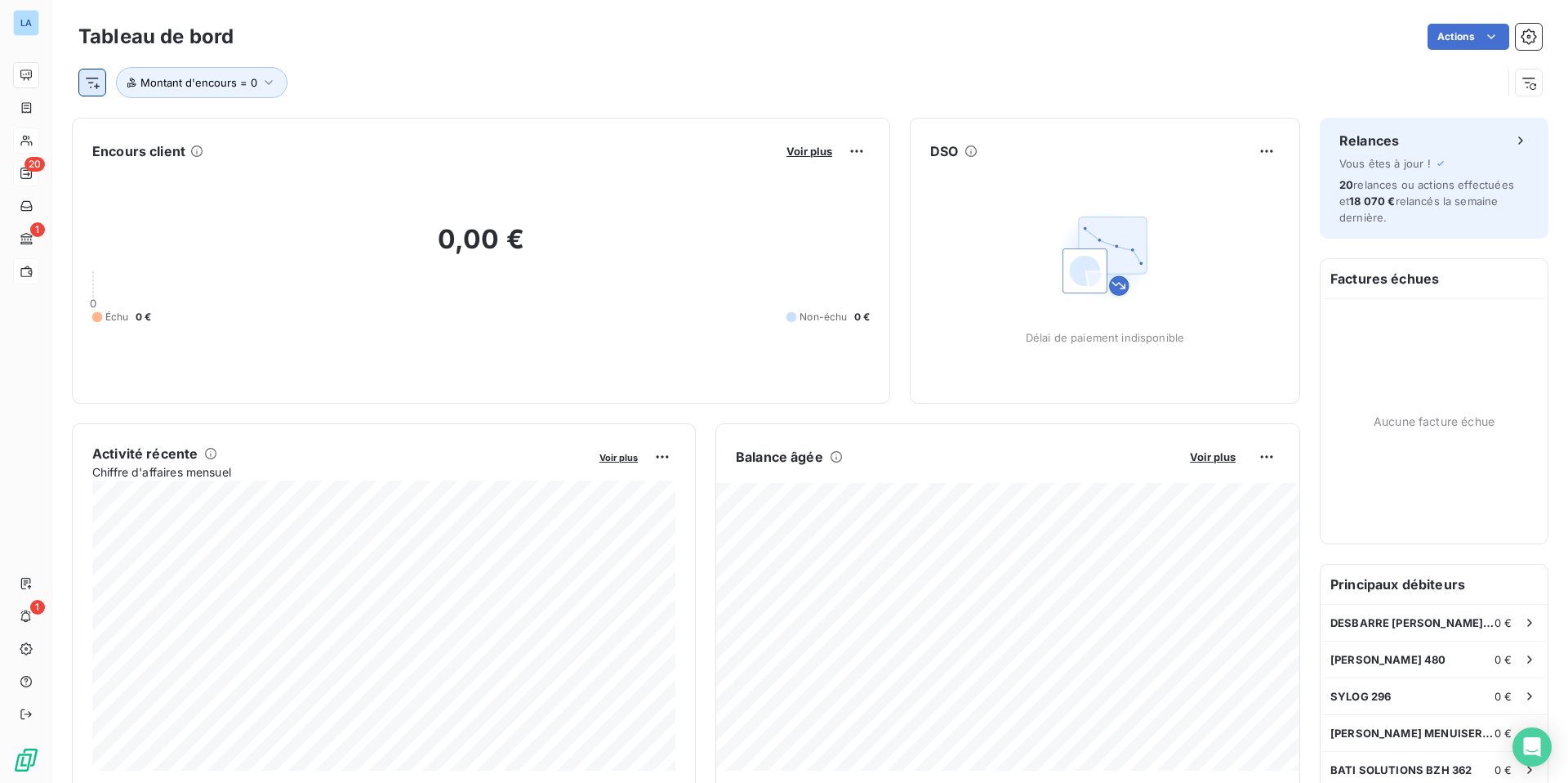
click at [93, 84] on html "LA 20 1 1 Tableau de bord Actions Montant d'encours = 0 Encours client Voir plu…" at bounding box center [784, 392] width 1568 height 783
click at [202, 129] on input "LITIGE" at bounding box center [198, 127] width 207 height 34
type input "LITIGE"
click at [203, 135] on input "LITIGE" at bounding box center [198, 127] width 207 height 34
click at [613, 458] on html "LA 20 1 1 Tableau de bord Actions Montant d'encours = 0 Encours client Voir plu…" at bounding box center [784, 392] width 1568 height 783
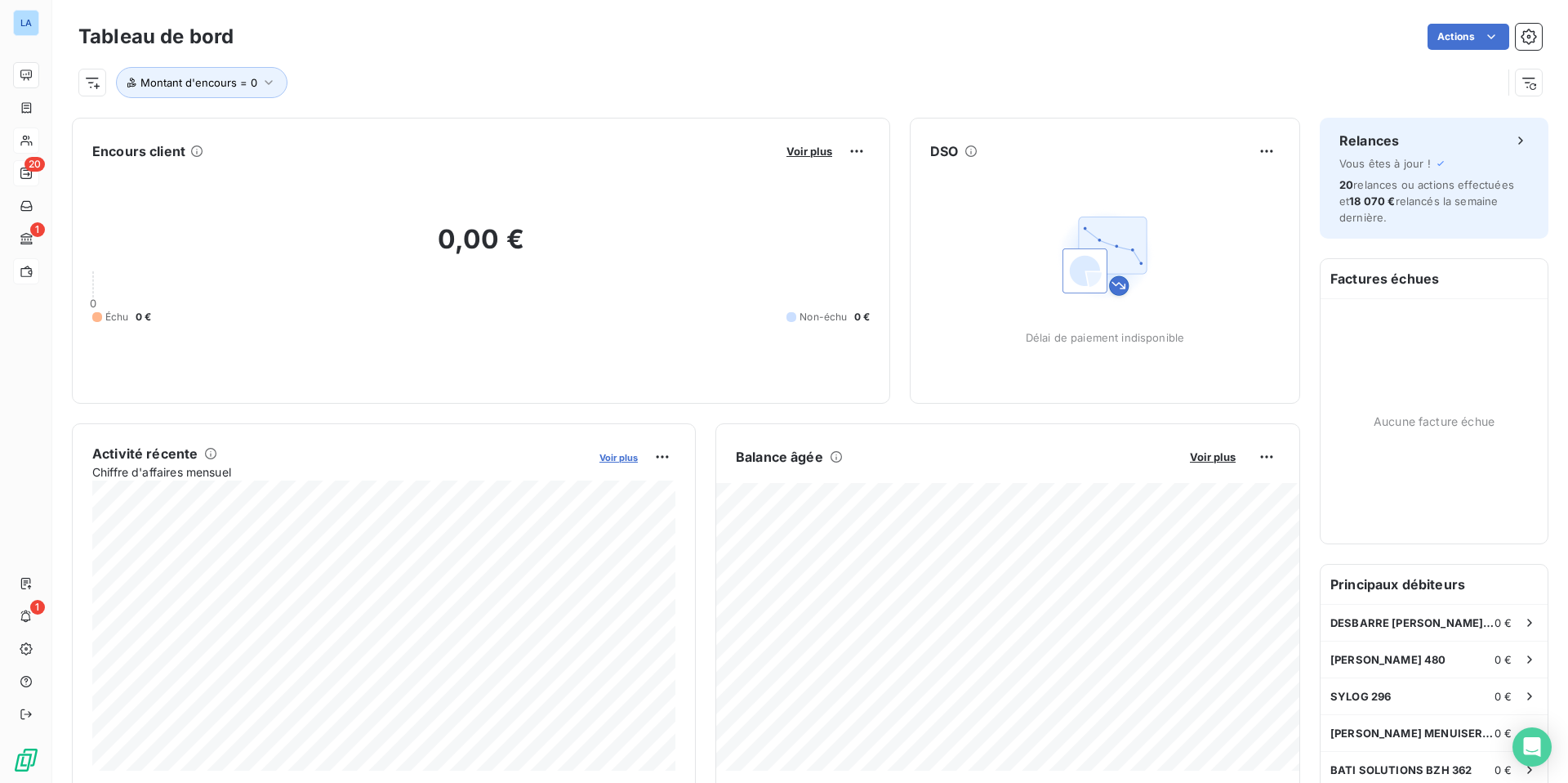
click at [626, 458] on span "Voir plus" at bounding box center [619, 458] width 38 height 12
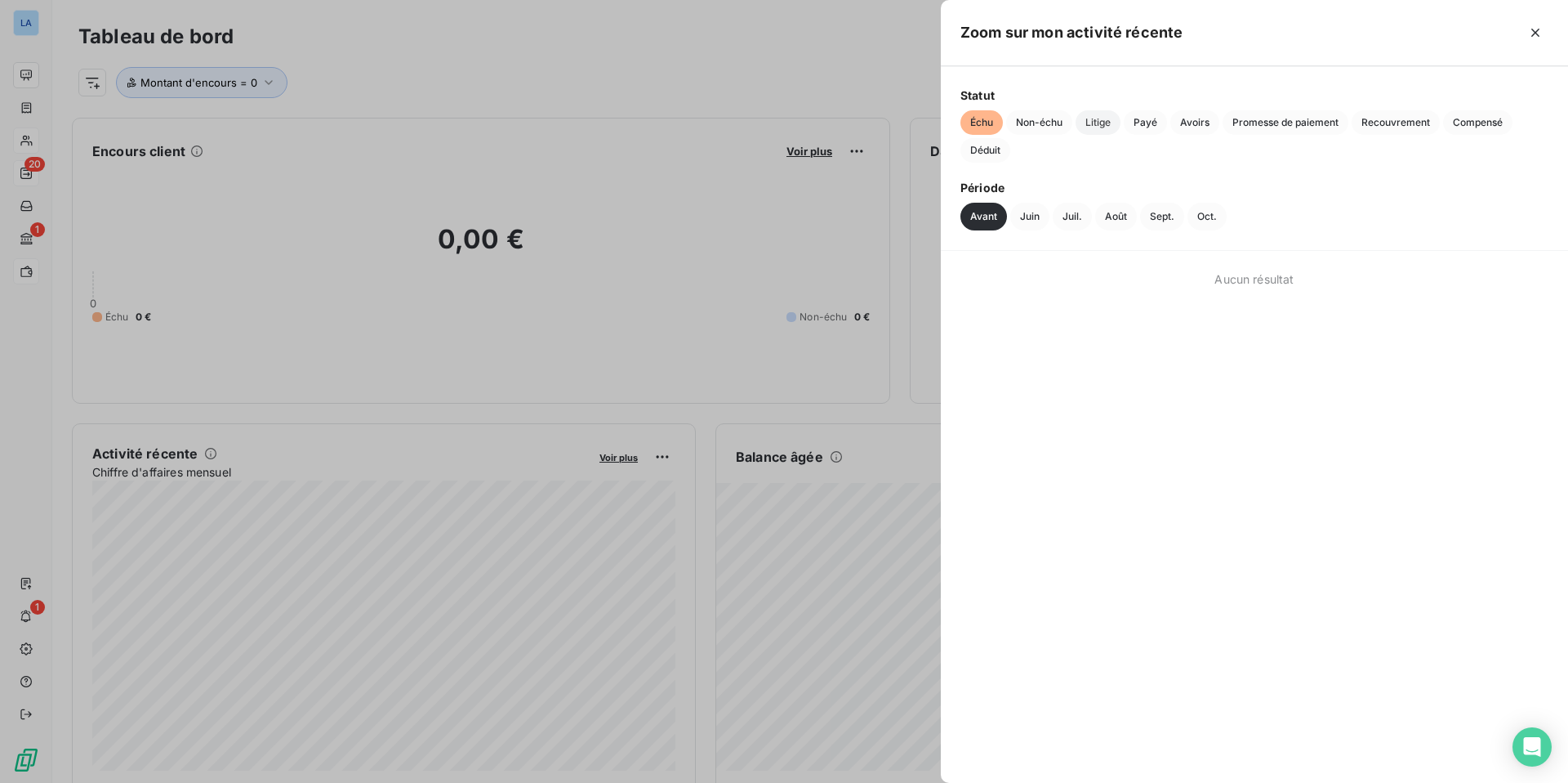
click at [1090, 125] on span "Litige" at bounding box center [1098, 122] width 45 height 24
click at [1029, 214] on button "Juin" at bounding box center [1029, 216] width 39 height 28
click at [1081, 213] on button "Juil." at bounding box center [1072, 216] width 39 height 28
click at [1115, 215] on button "Août" at bounding box center [1116, 216] width 42 height 28
click at [988, 216] on button "Avant" at bounding box center [984, 216] width 47 height 28
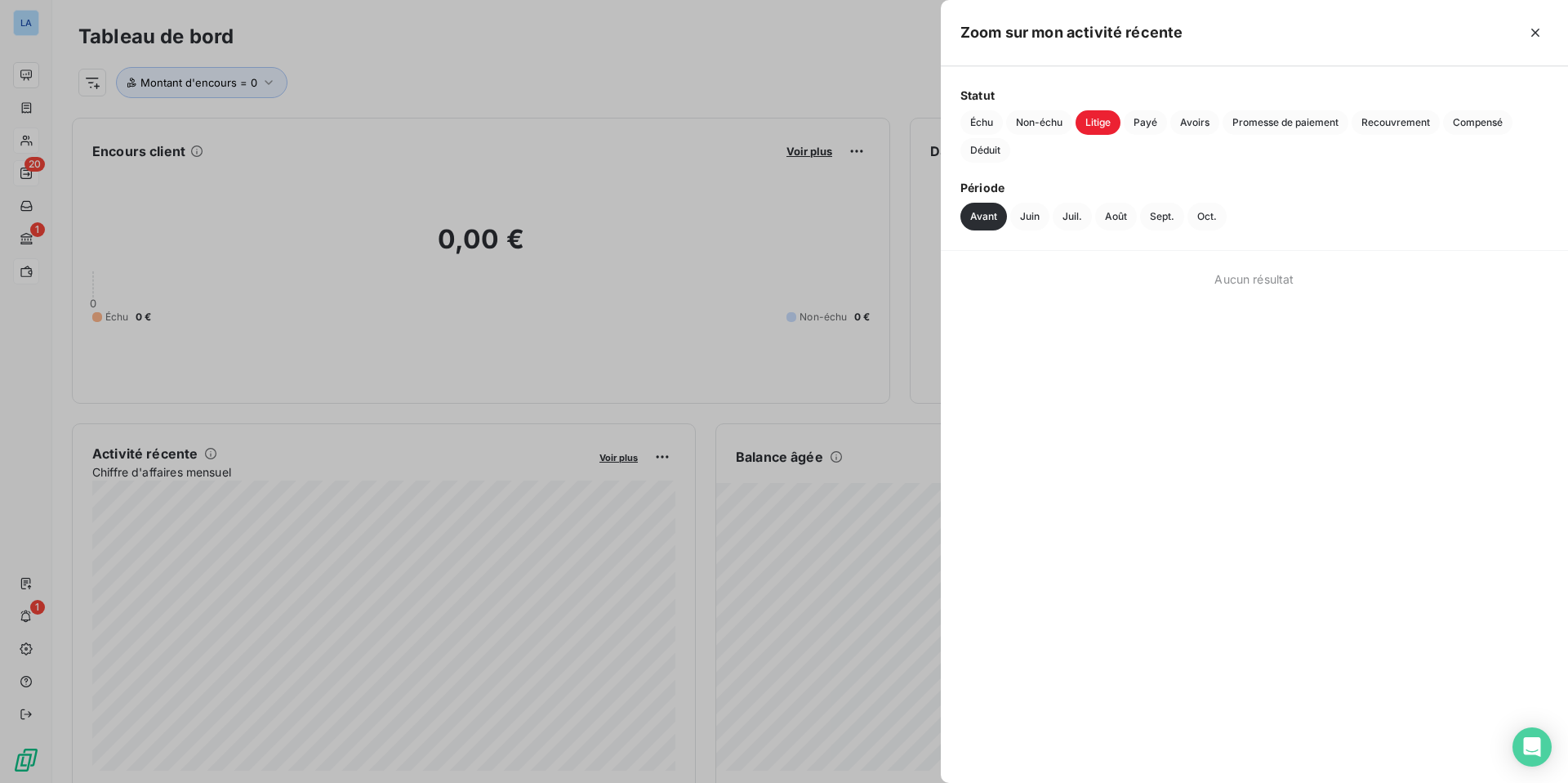
click at [696, 45] on div at bounding box center [784, 392] width 1568 height 783
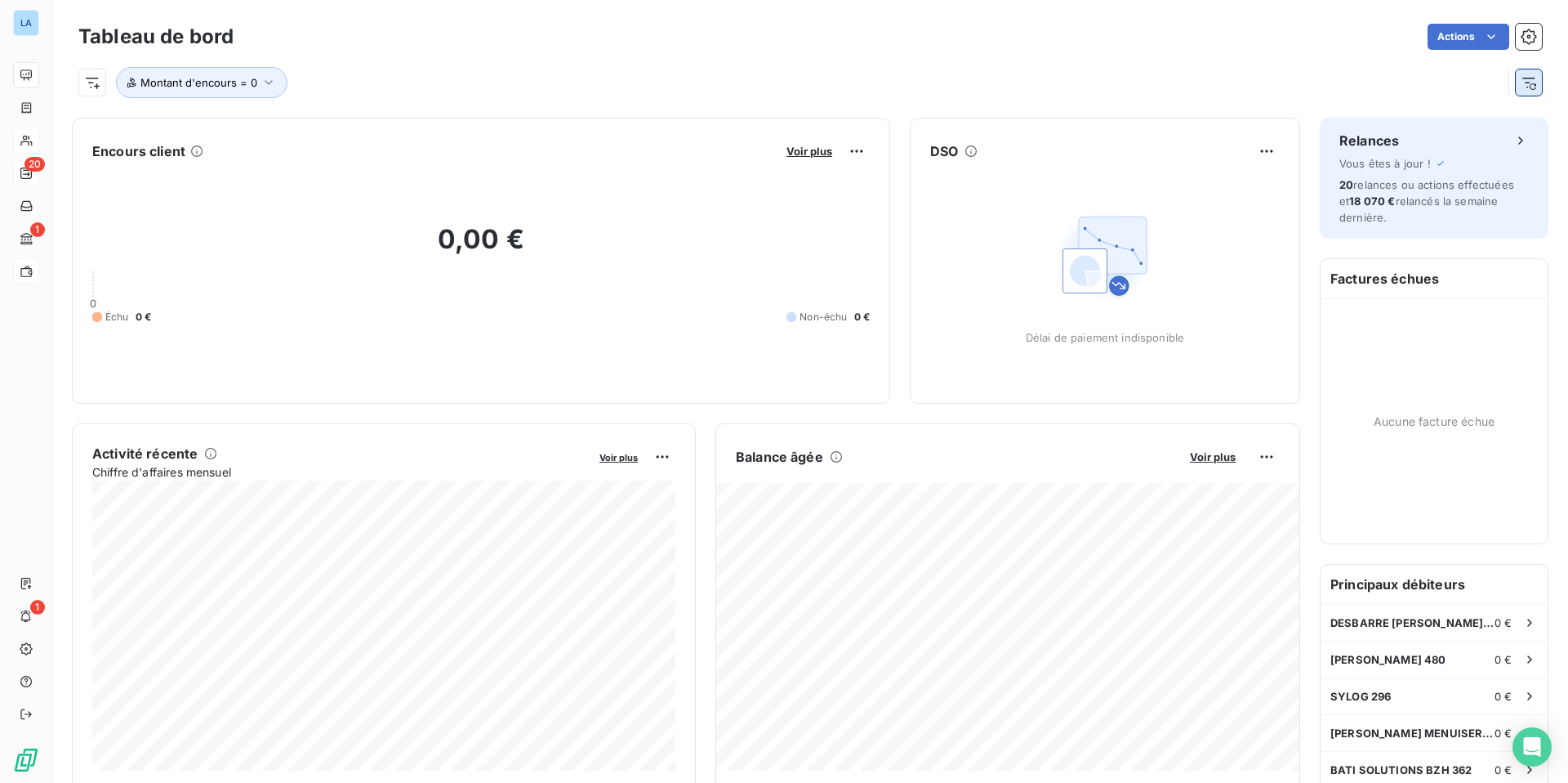
click at [1234, 83] on icon "button" at bounding box center [1530, 83] width 17 height 17
